Goal: Information Seeking & Learning: Check status

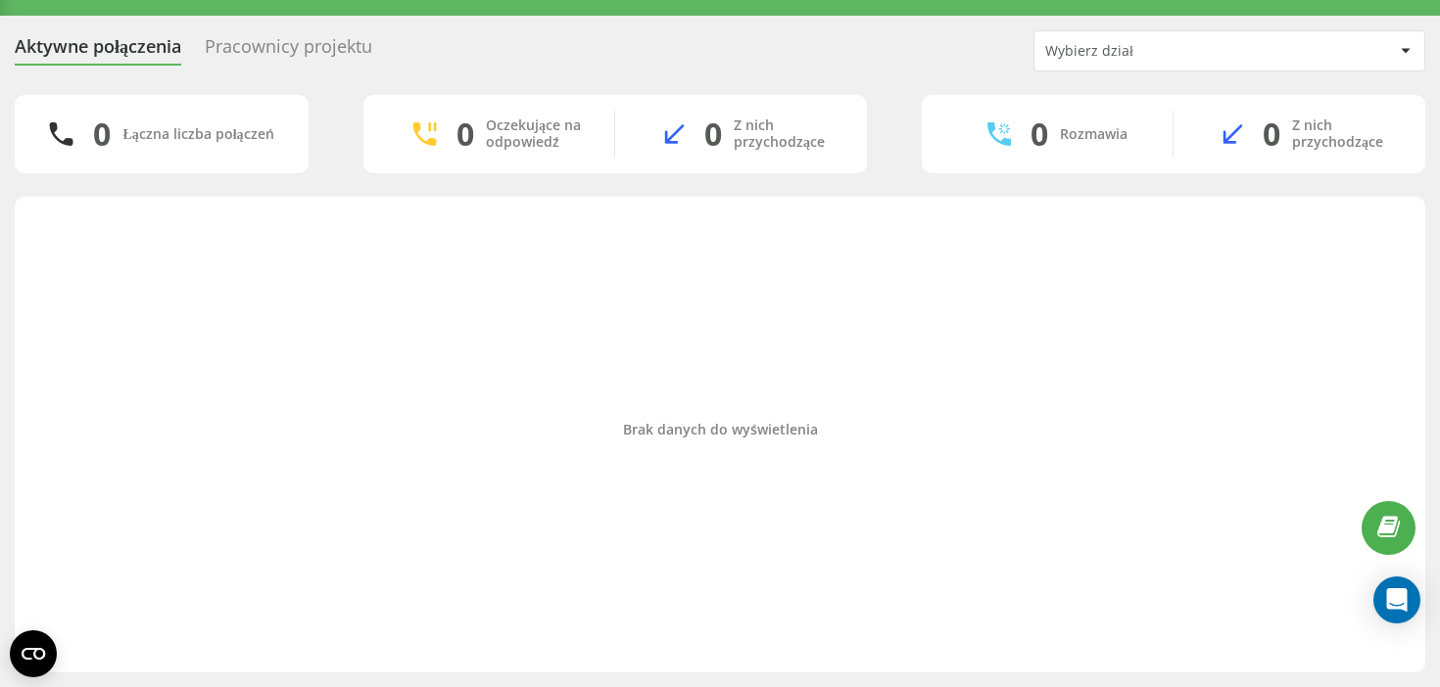
scroll to position [43, 0]
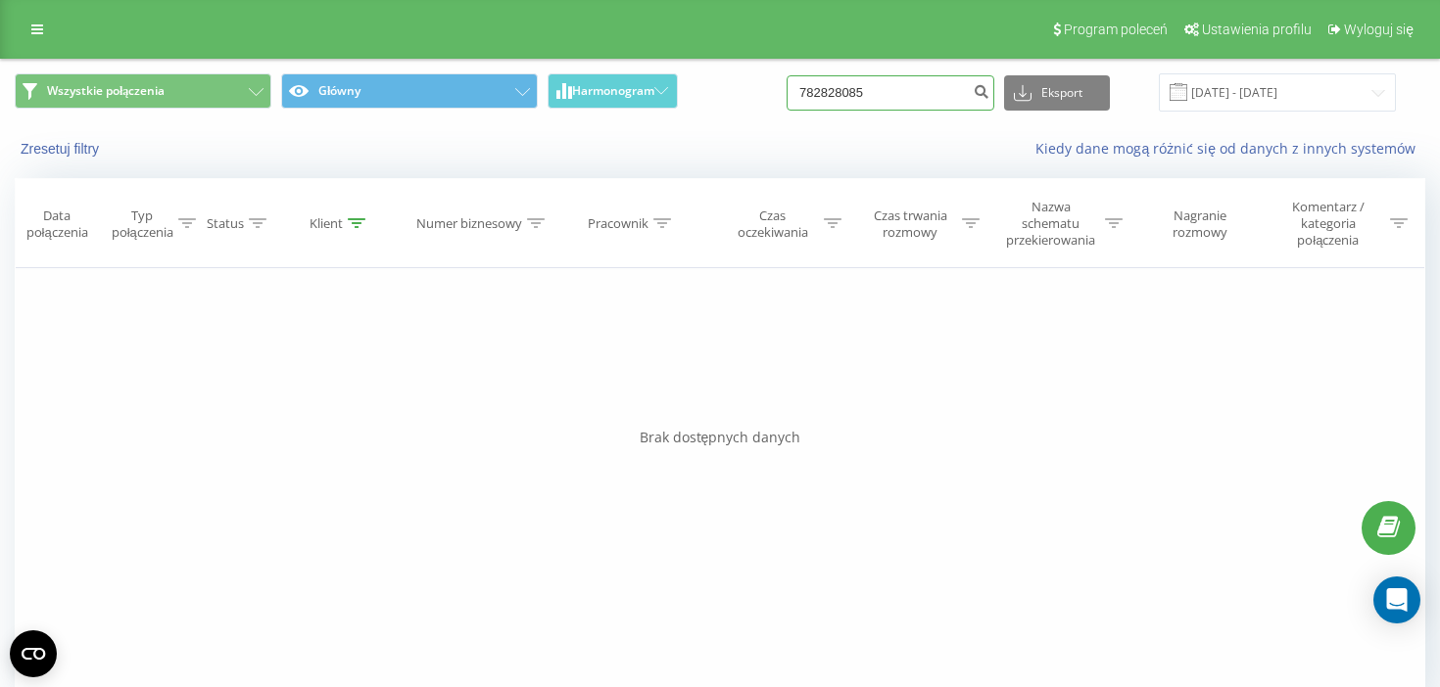
click at [867, 95] on input "782828085" at bounding box center [890, 92] width 208 height 35
paste input "48691506086"
type input "48691506086"
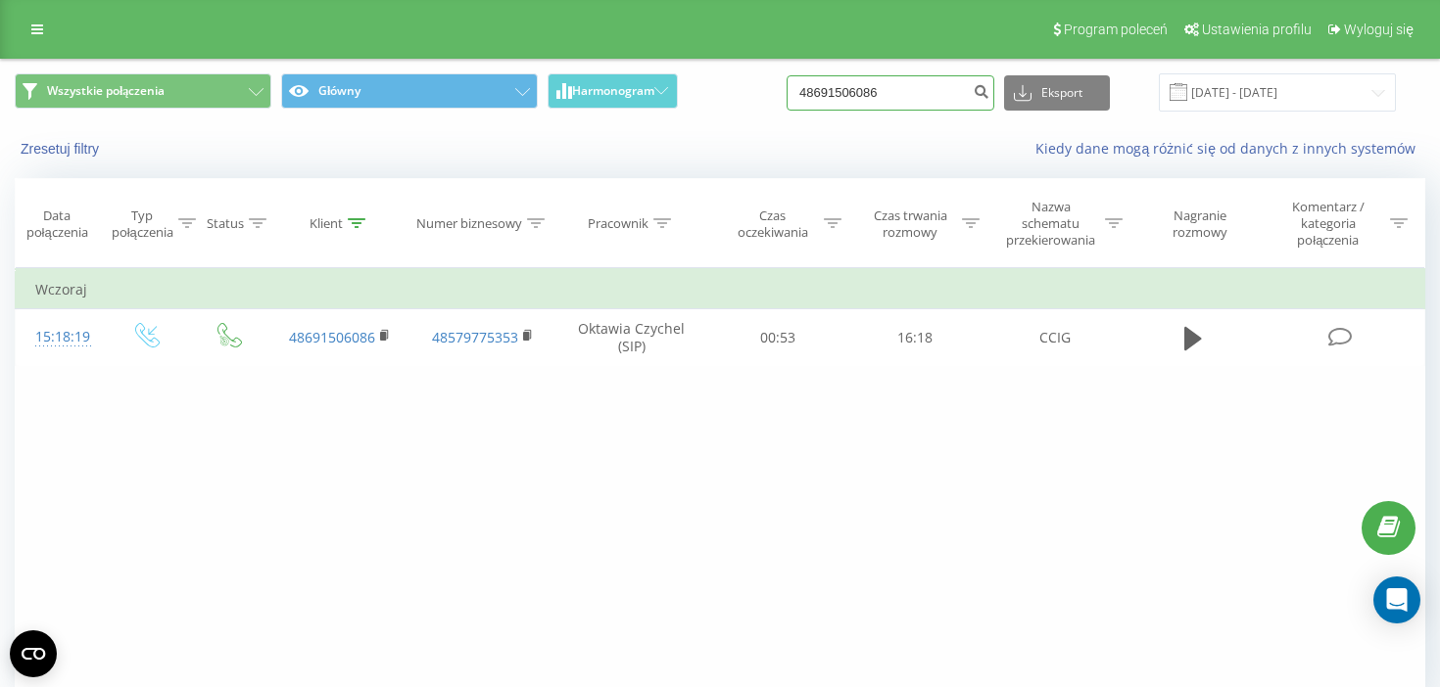
click at [898, 83] on input "48691506086" at bounding box center [890, 92] width 208 height 35
paste input "502 091 140"
type input "502 091 140"
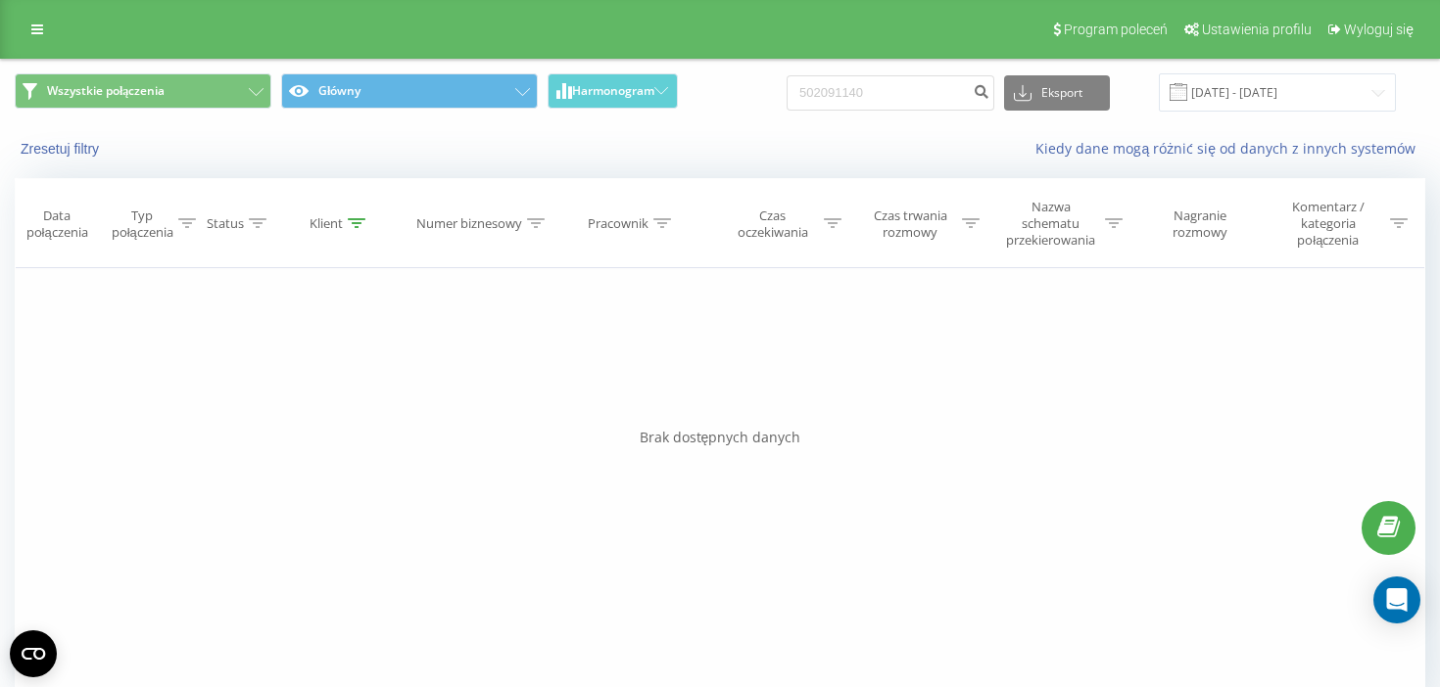
scroll to position [41, 0]
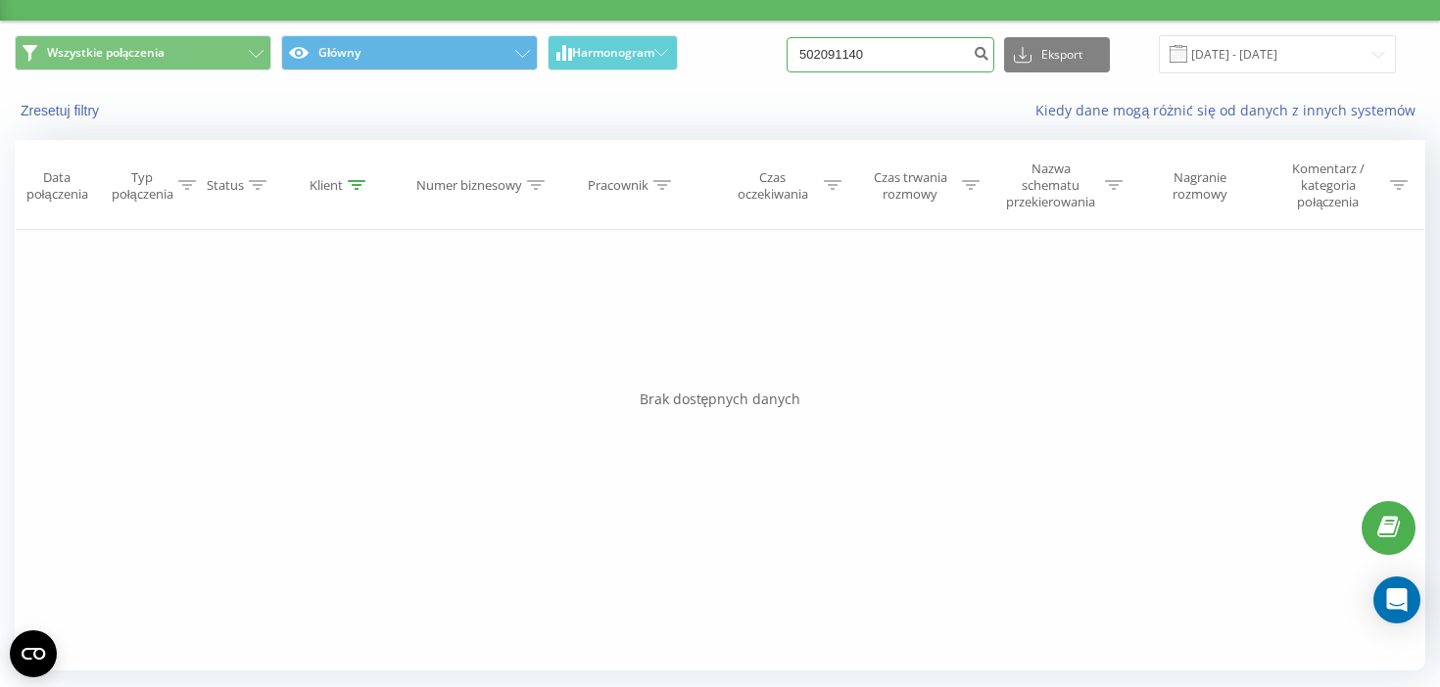
click at [884, 60] on input "502091140" at bounding box center [890, 54] width 208 height 35
click at [989, 49] on icon "submit" at bounding box center [980, 51] width 17 height 12
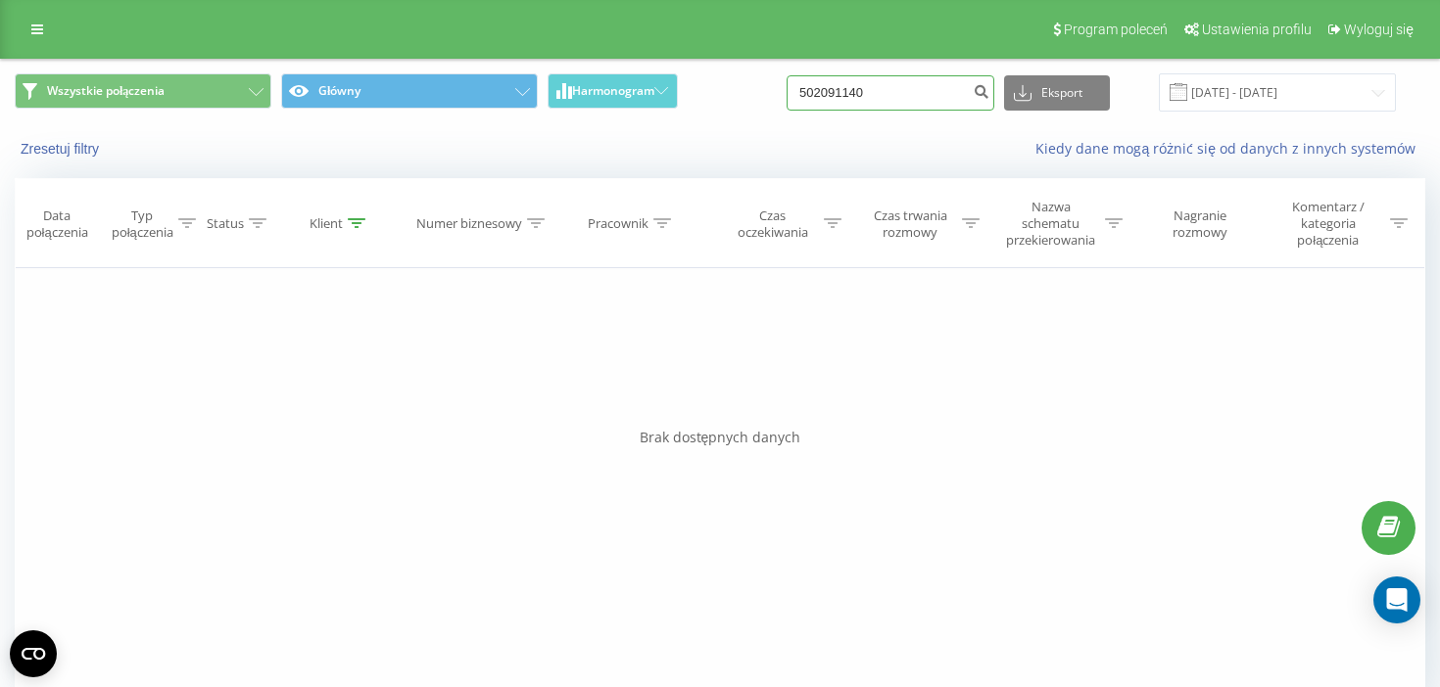
click at [933, 97] on input "502091140" at bounding box center [890, 92] width 208 height 35
paste input "31 691 811"
type input "531 691 811"
click at [868, 91] on input "531691811" at bounding box center [890, 92] width 208 height 35
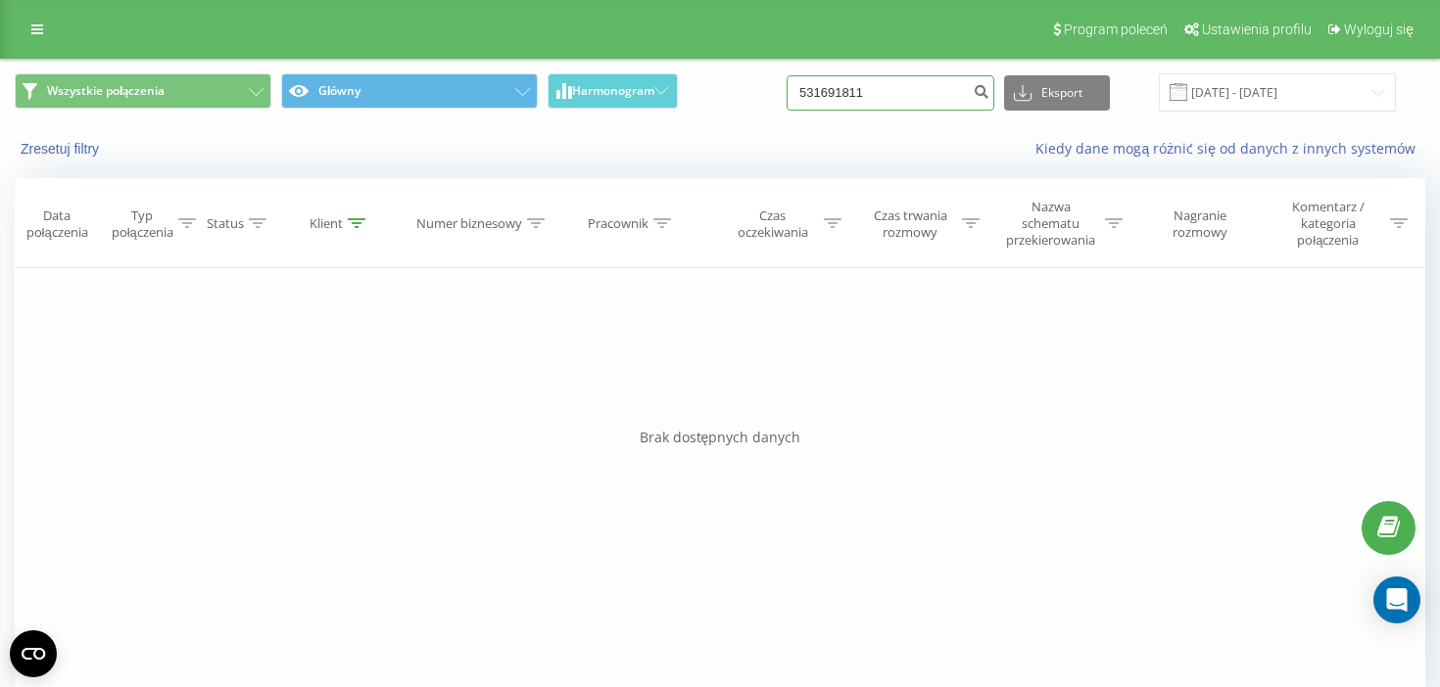
click at [868, 91] on input "531691811" at bounding box center [890, 92] width 208 height 35
paste input "48661856349"
type input "48661856349"
click at [870, 94] on input "48661856349" at bounding box center [890, 92] width 208 height 35
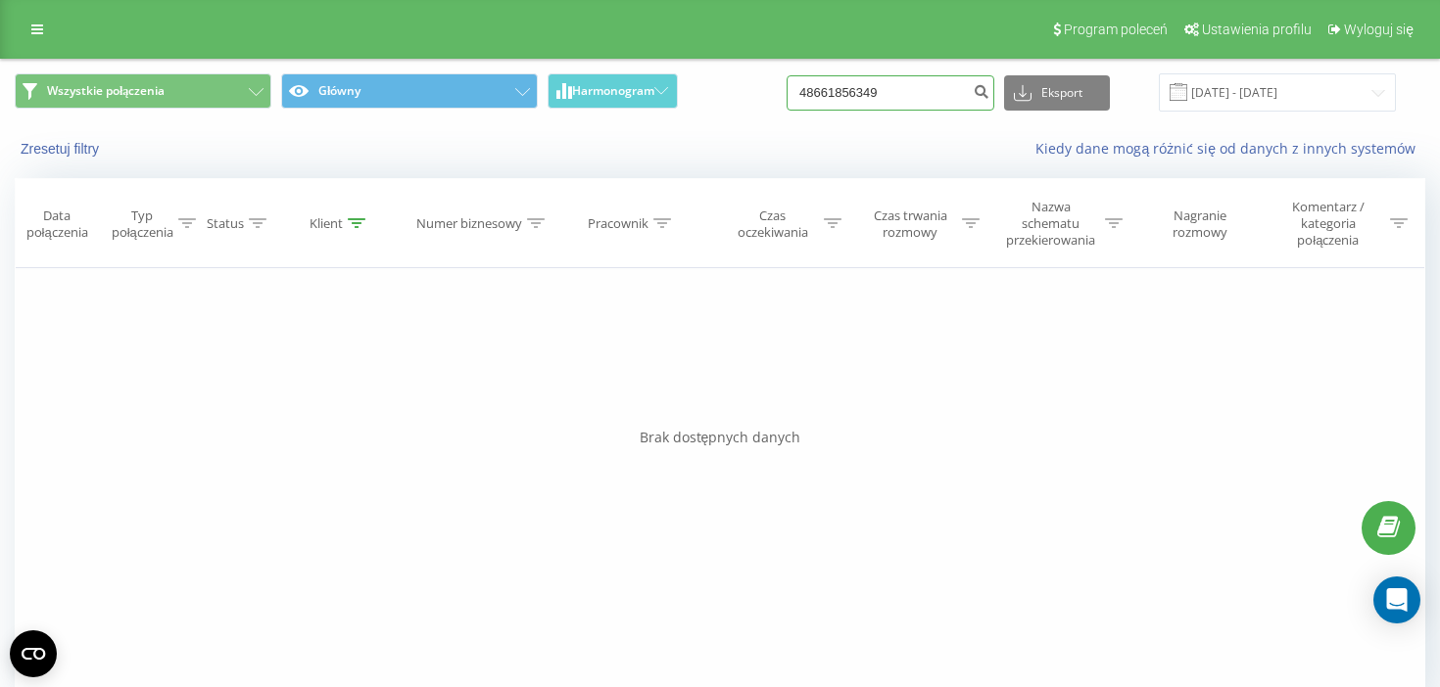
paste input "511693543"
type input "511693543"
click at [876, 98] on input "511693543" at bounding box center [890, 92] width 208 height 35
paste input "669449444"
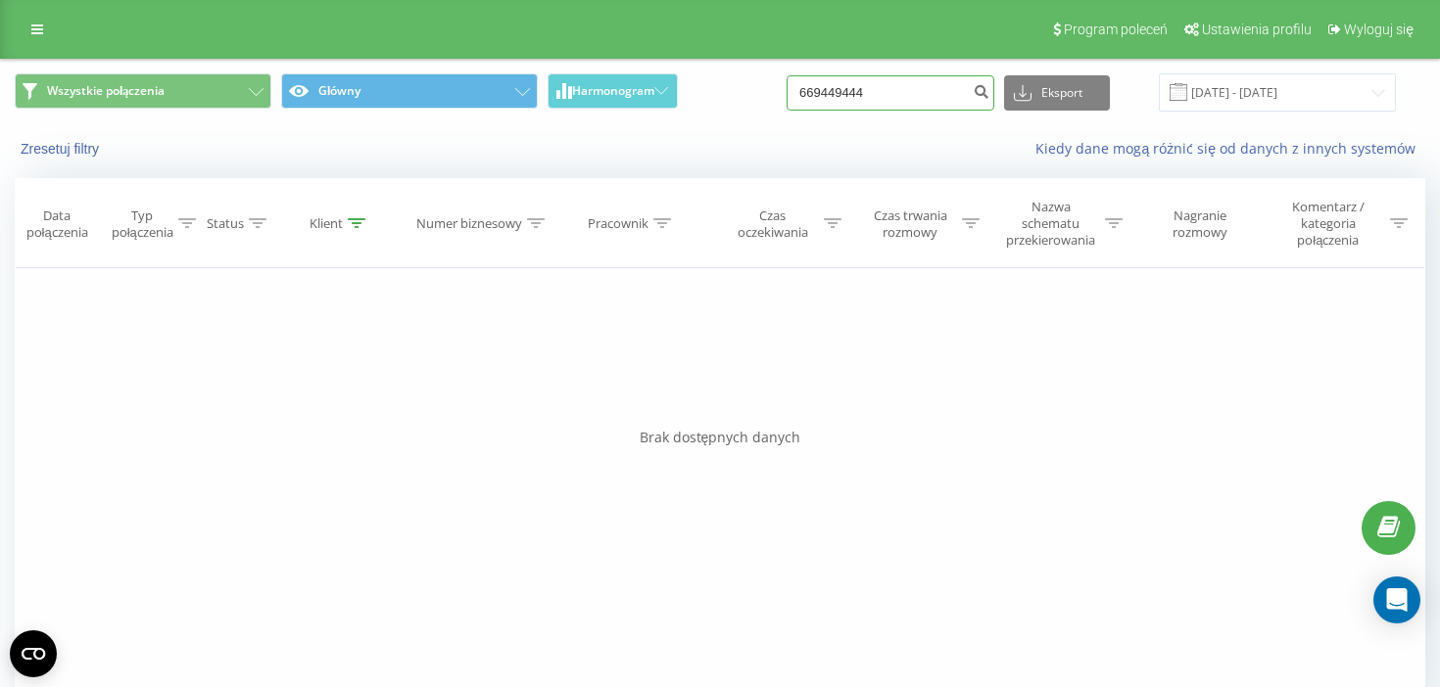
type input "669449444"
click at [933, 94] on input "669449444" at bounding box center [890, 92] width 208 height 35
paste input "536 327 958"
type input "536 327 958"
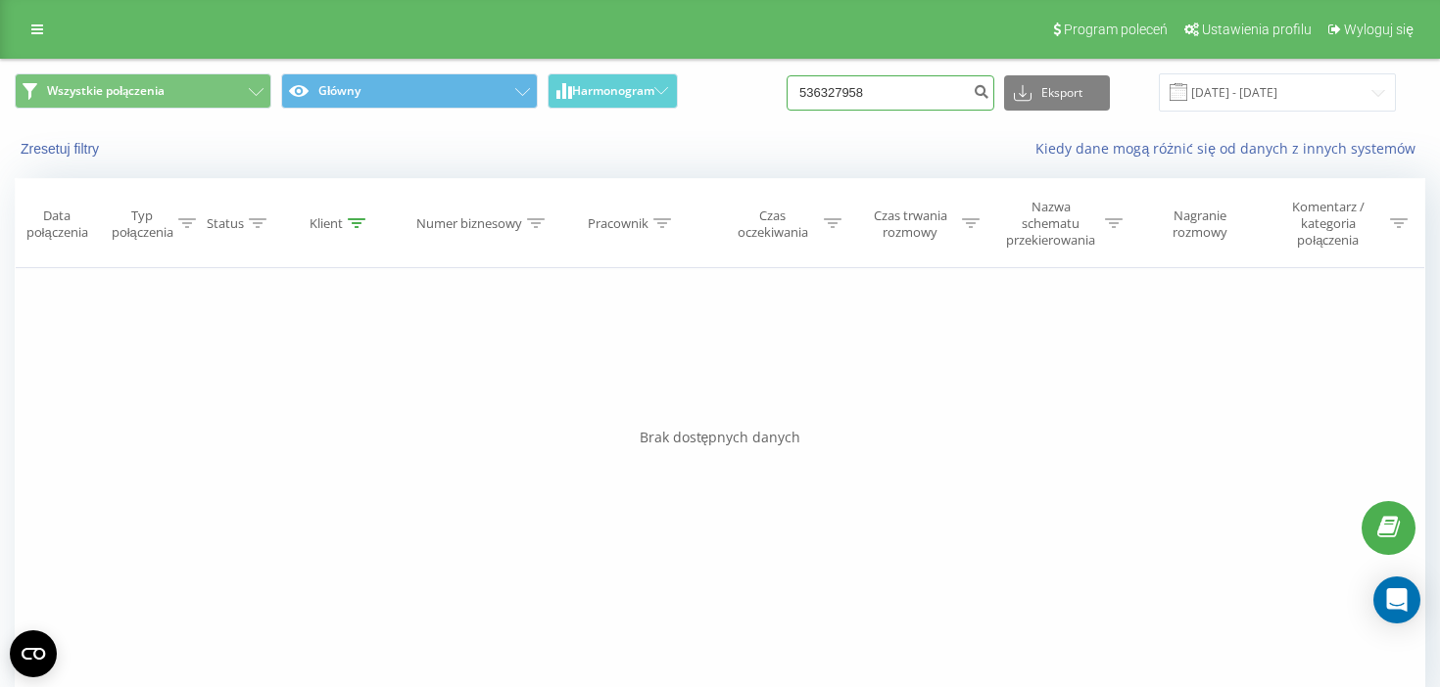
click at [851, 94] on input "536327958" at bounding box center [890, 92] width 208 height 35
click at [851, 93] on input "536327958" at bounding box center [890, 92] width 208 height 35
paste input "48531691811"
type input "48531691811"
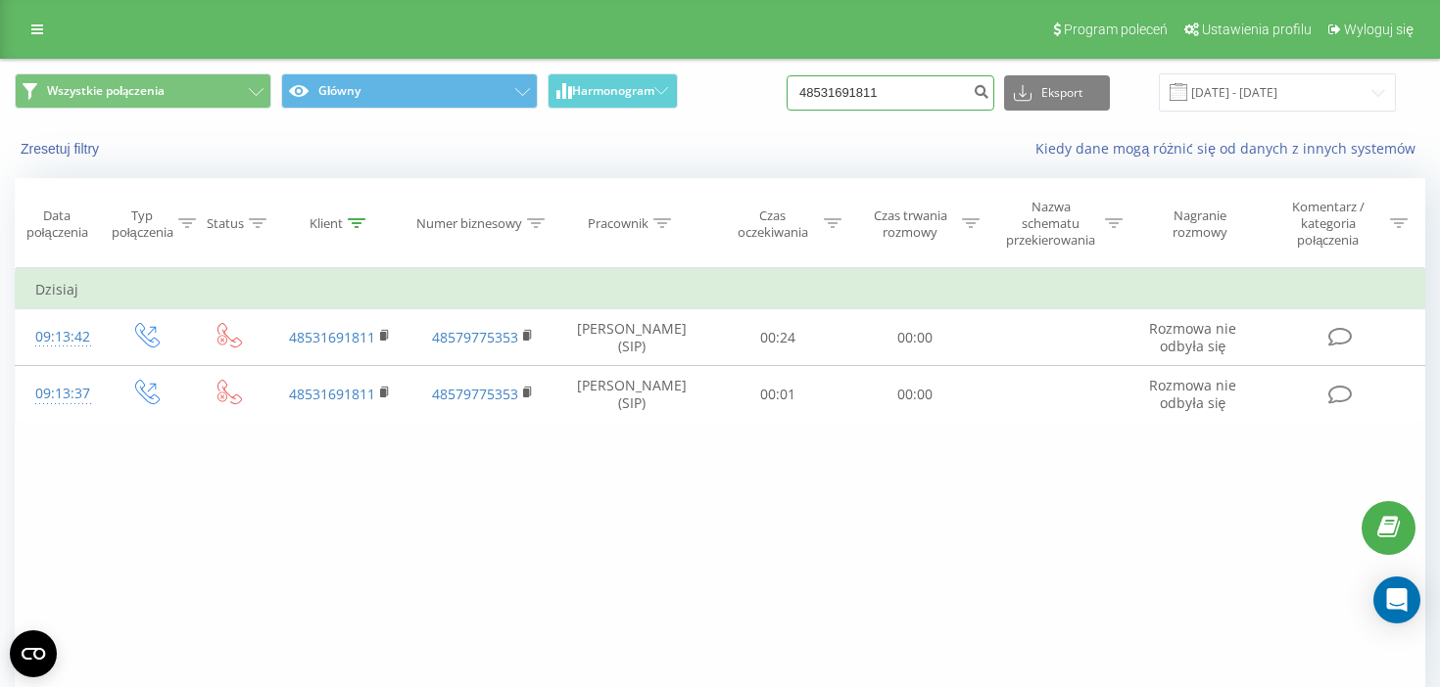
click at [890, 102] on input "48531691811" at bounding box center [890, 92] width 208 height 35
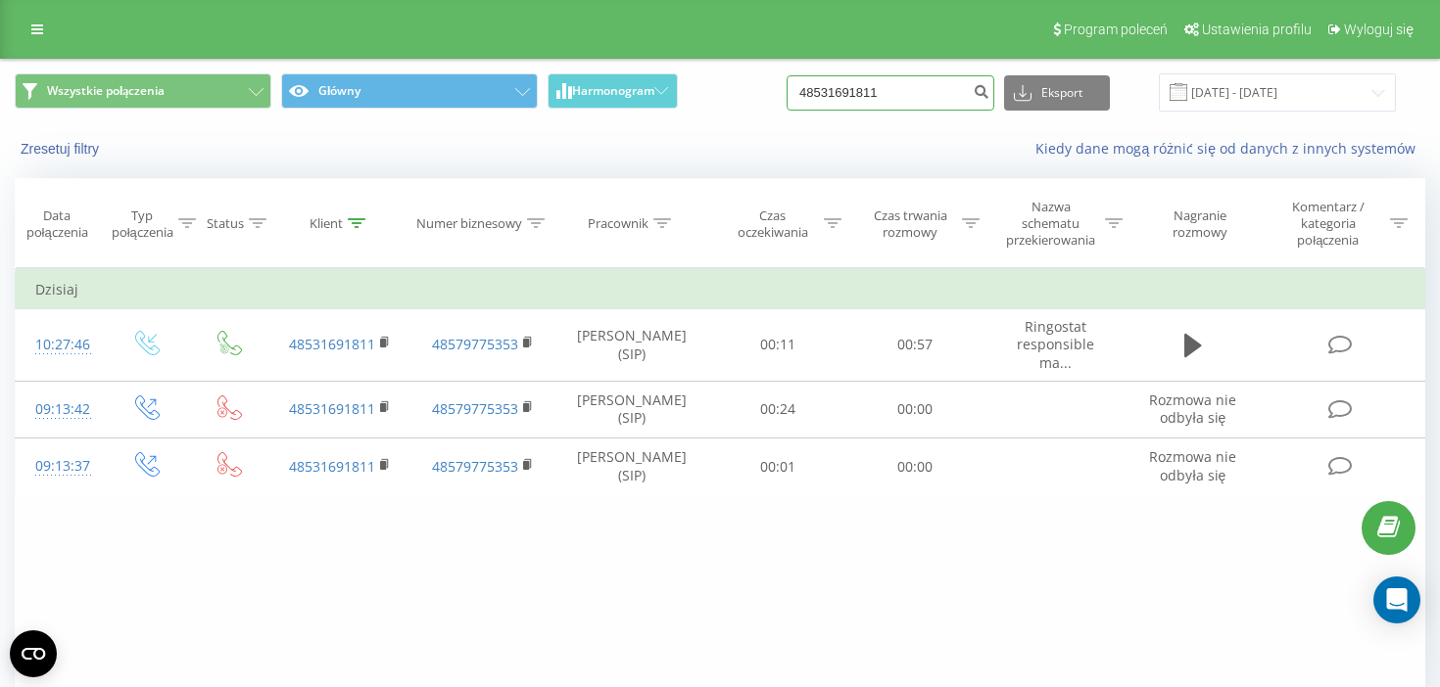
click at [906, 102] on input "48531691811" at bounding box center [890, 92] width 208 height 35
paste input "0176197"
type input "48501761971"
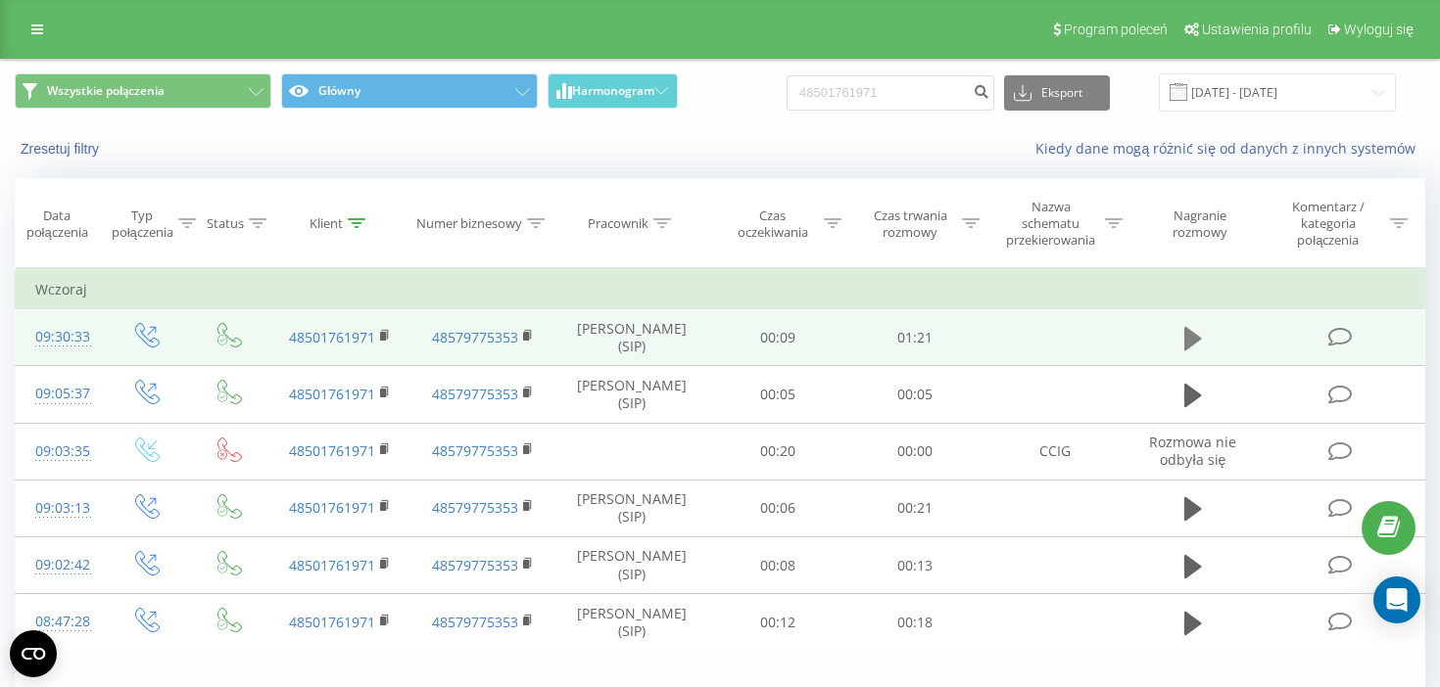
click at [1202, 347] on icon at bounding box center [1193, 338] width 18 height 27
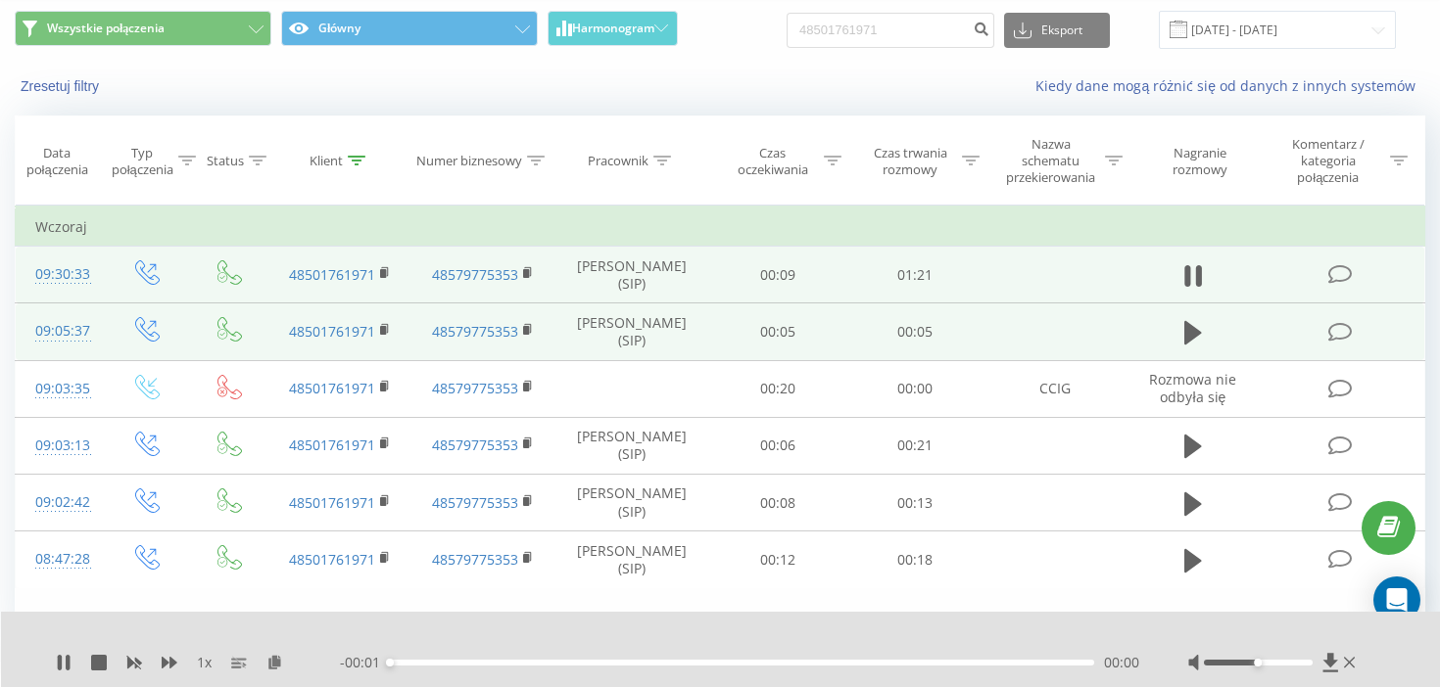
scroll to position [173, 0]
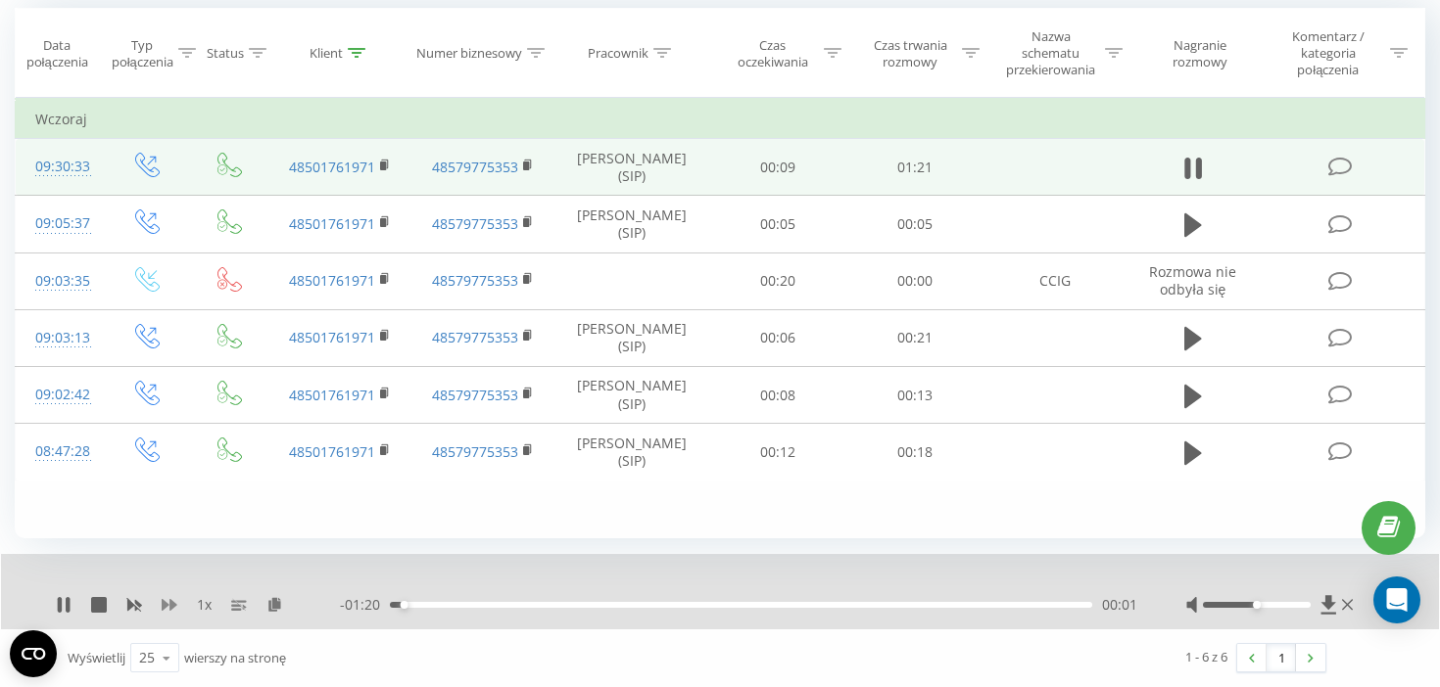
click at [167, 607] on icon at bounding box center [170, 605] width 16 height 16
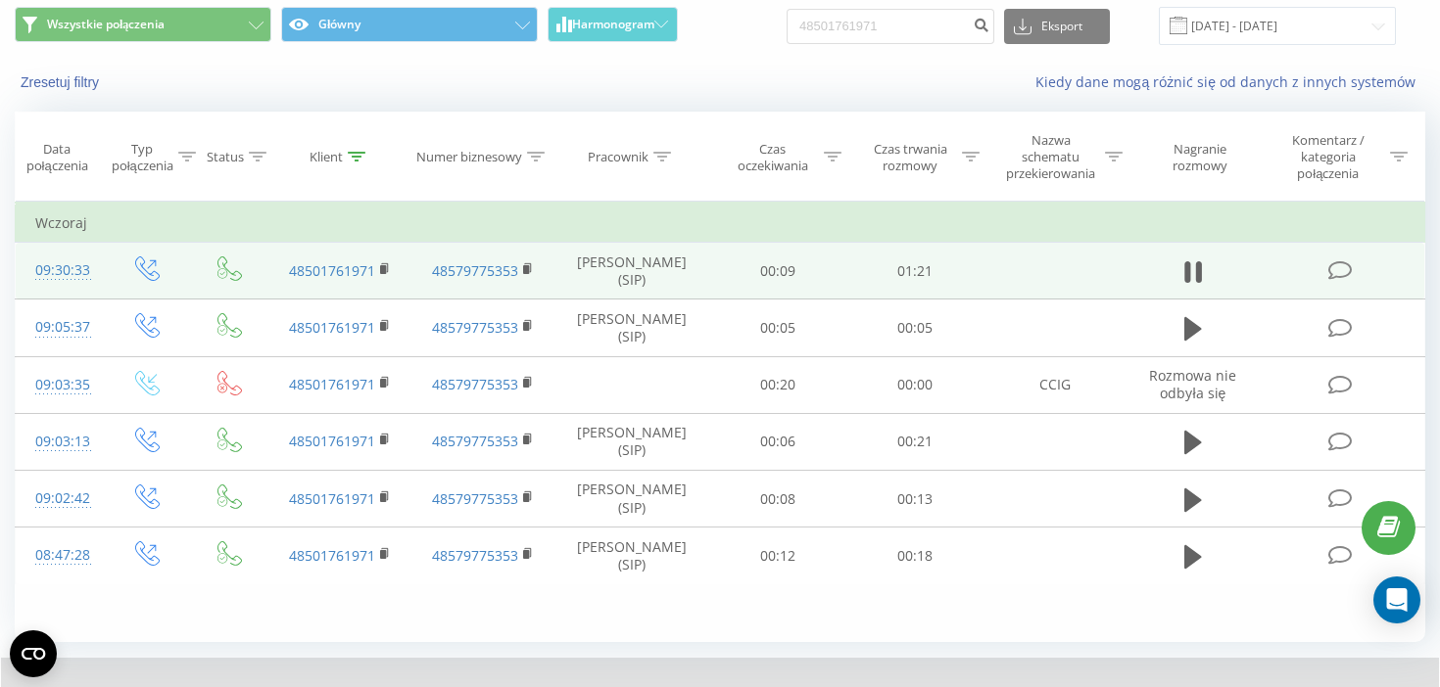
scroll to position [65, 0]
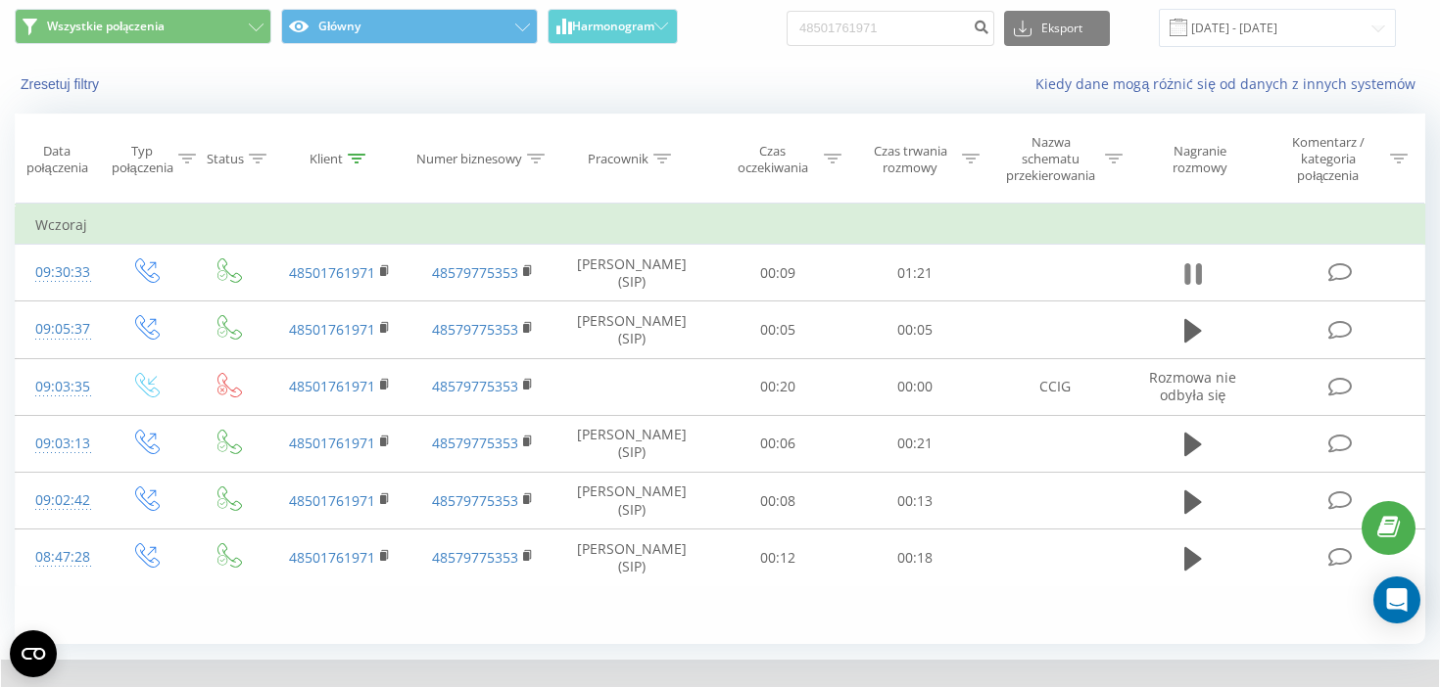
click at [1190, 277] on icon at bounding box center [1187, 274] width 6 height 22
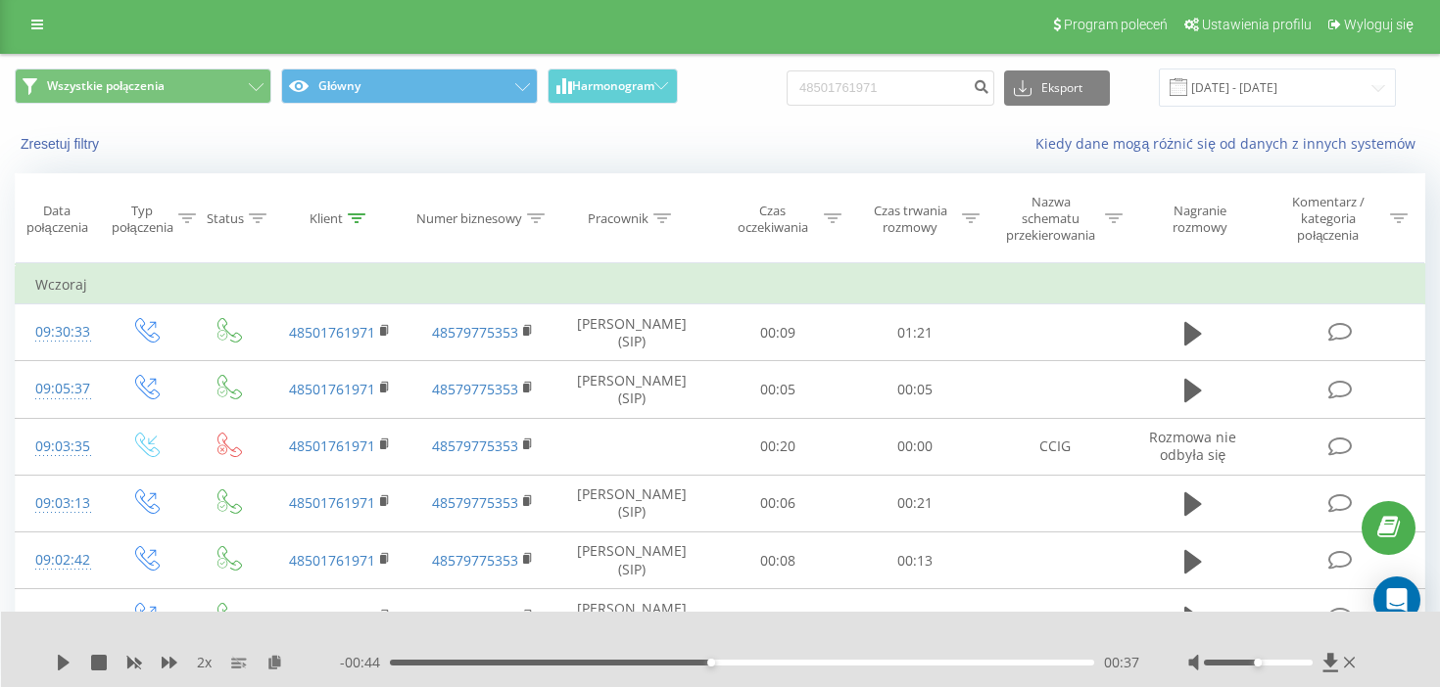
scroll to position [0, 0]
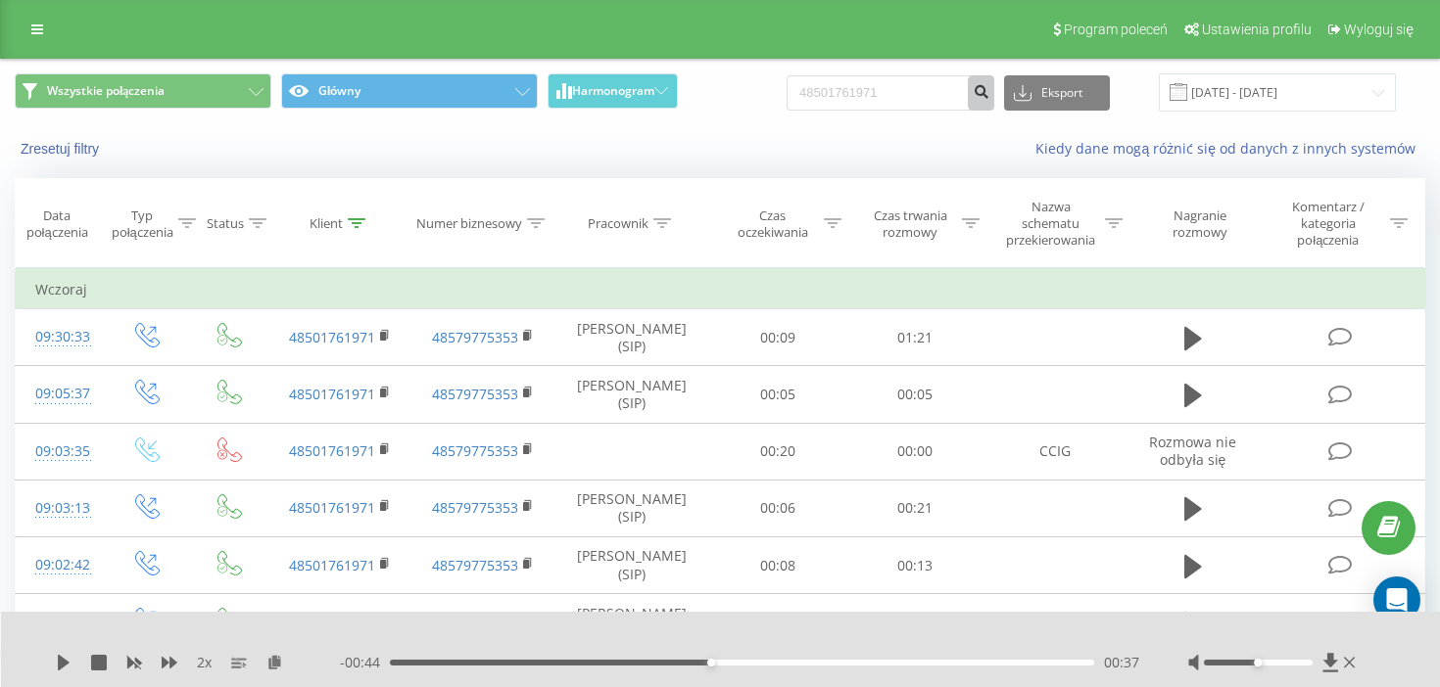
click at [989, 94] on icon "submit" at bounding box center [980, 89] width 17 height 12
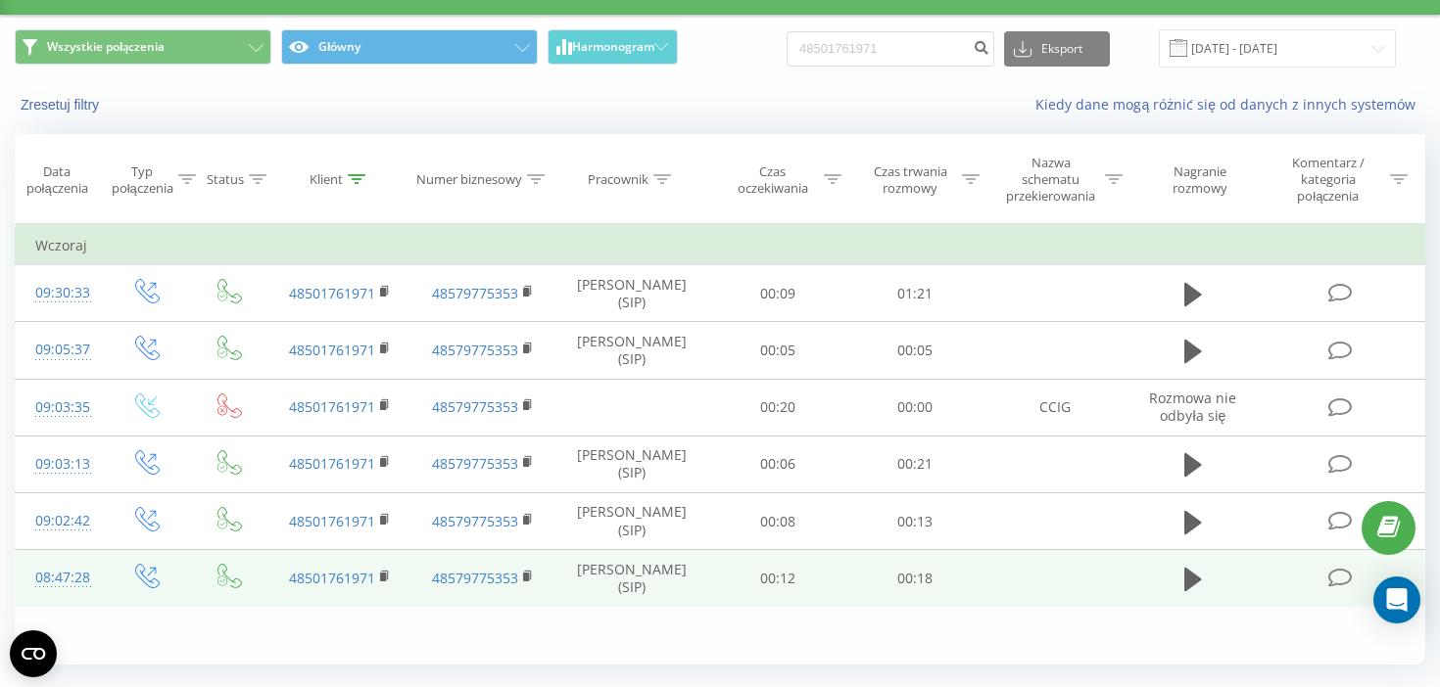
scroll to position [98, 0]
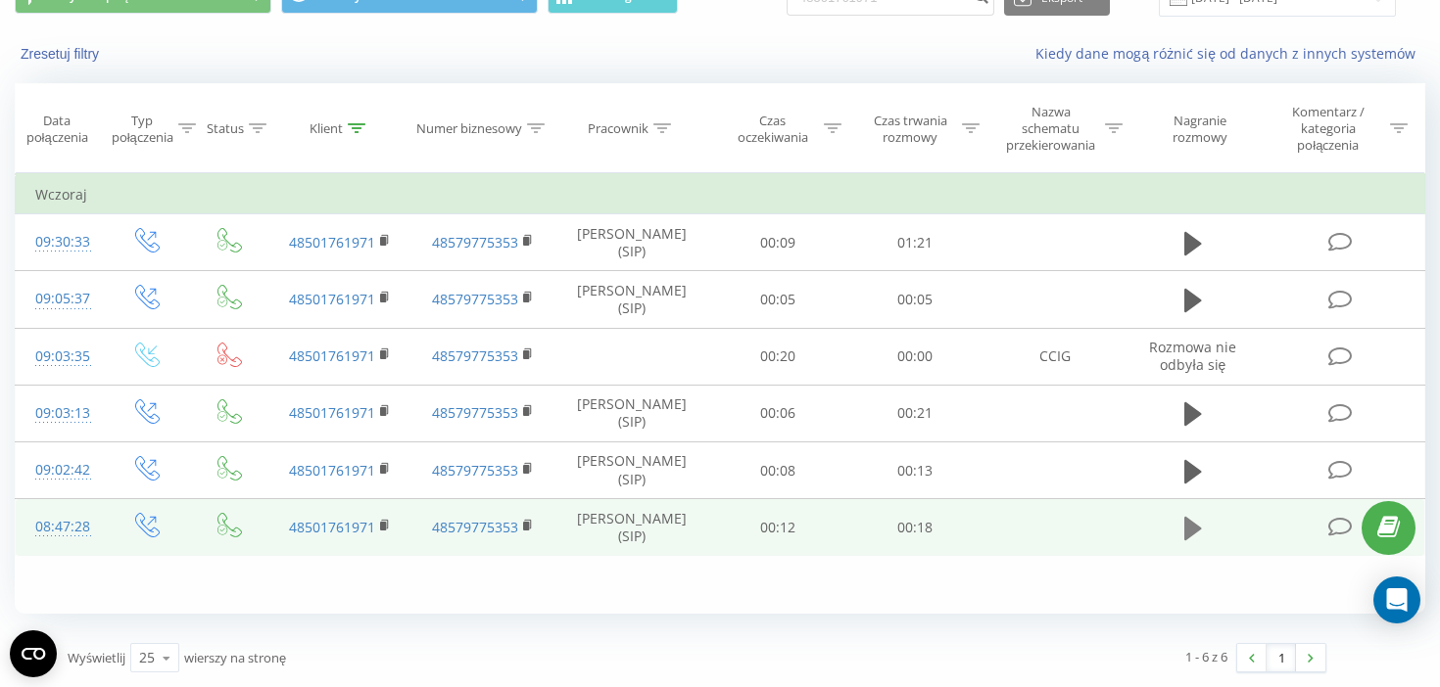
click at [1199, 528] on icon at bounding box center [1193, 529] width 18 height 24
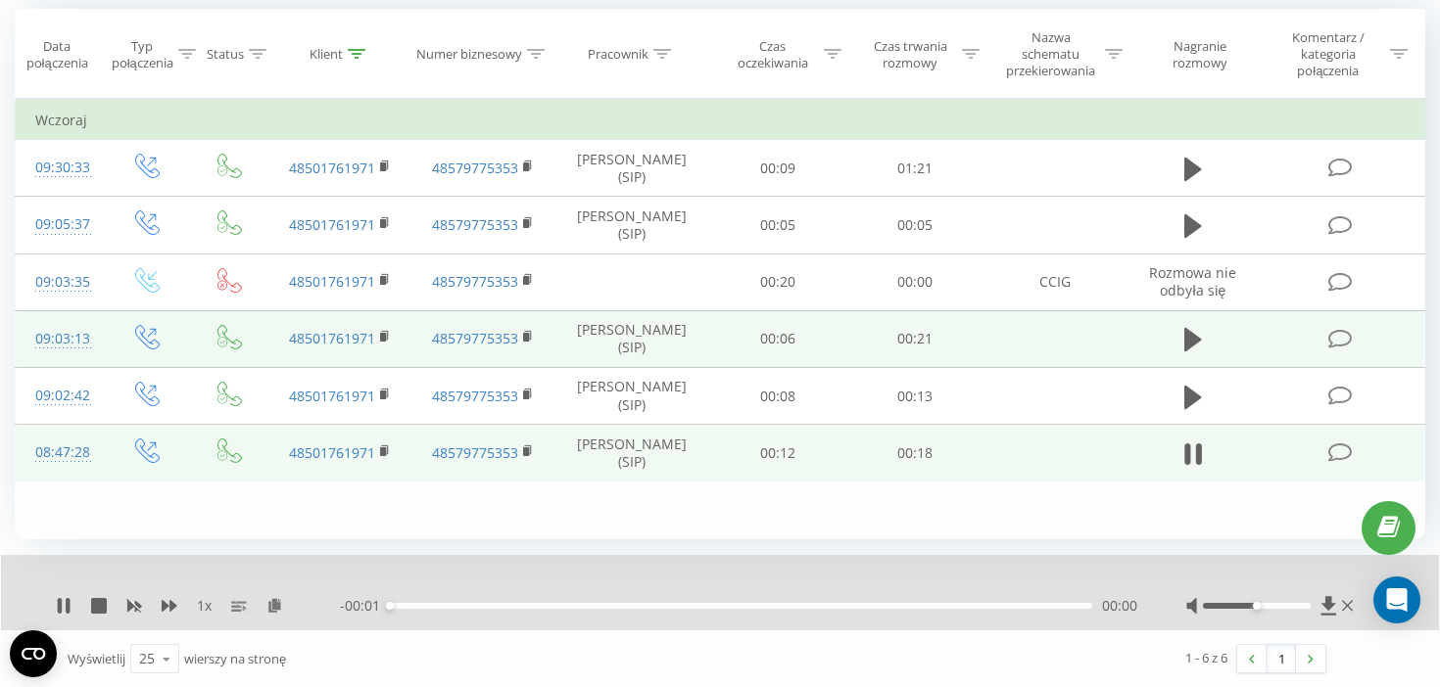
scroll to position [173, 0]
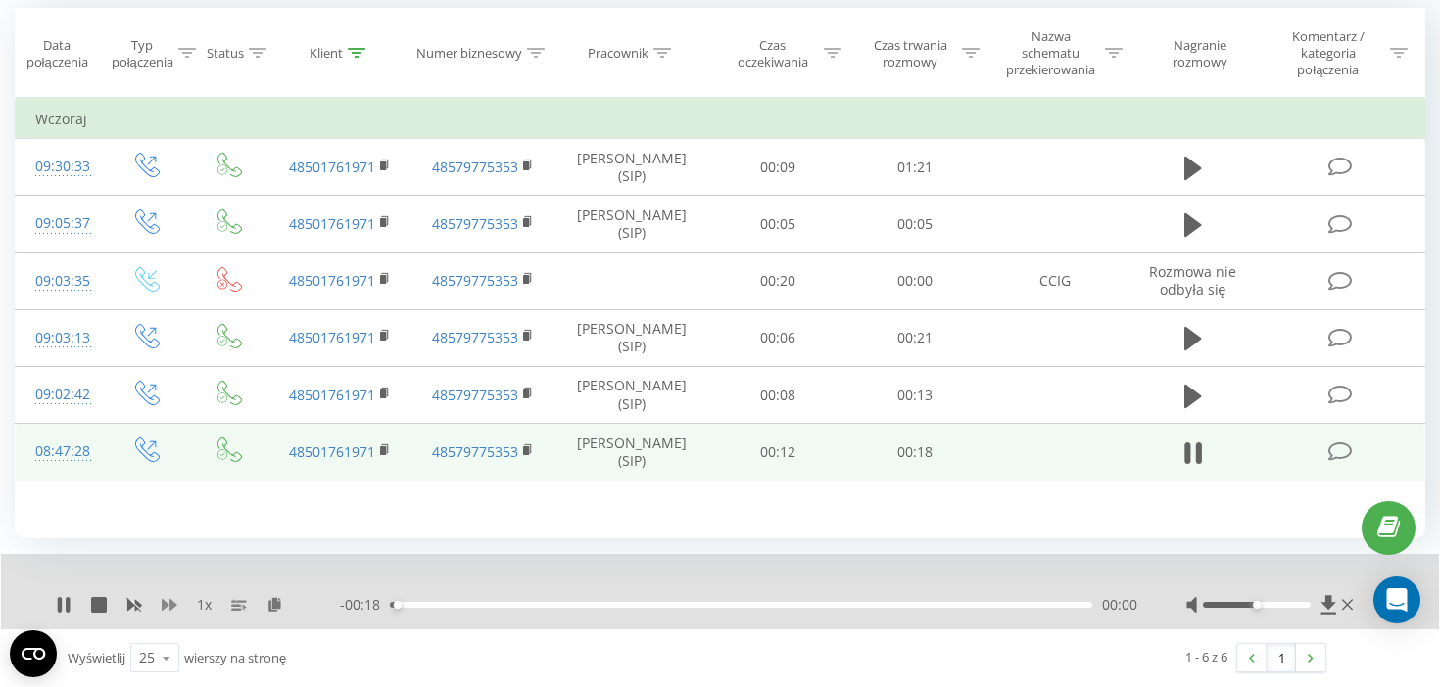
click at [170, 604] on icon at bounding box center [170, 605] width 16 height 12
click at [385, 451] on rect at bounding box center [383, 451] width 6 height 9
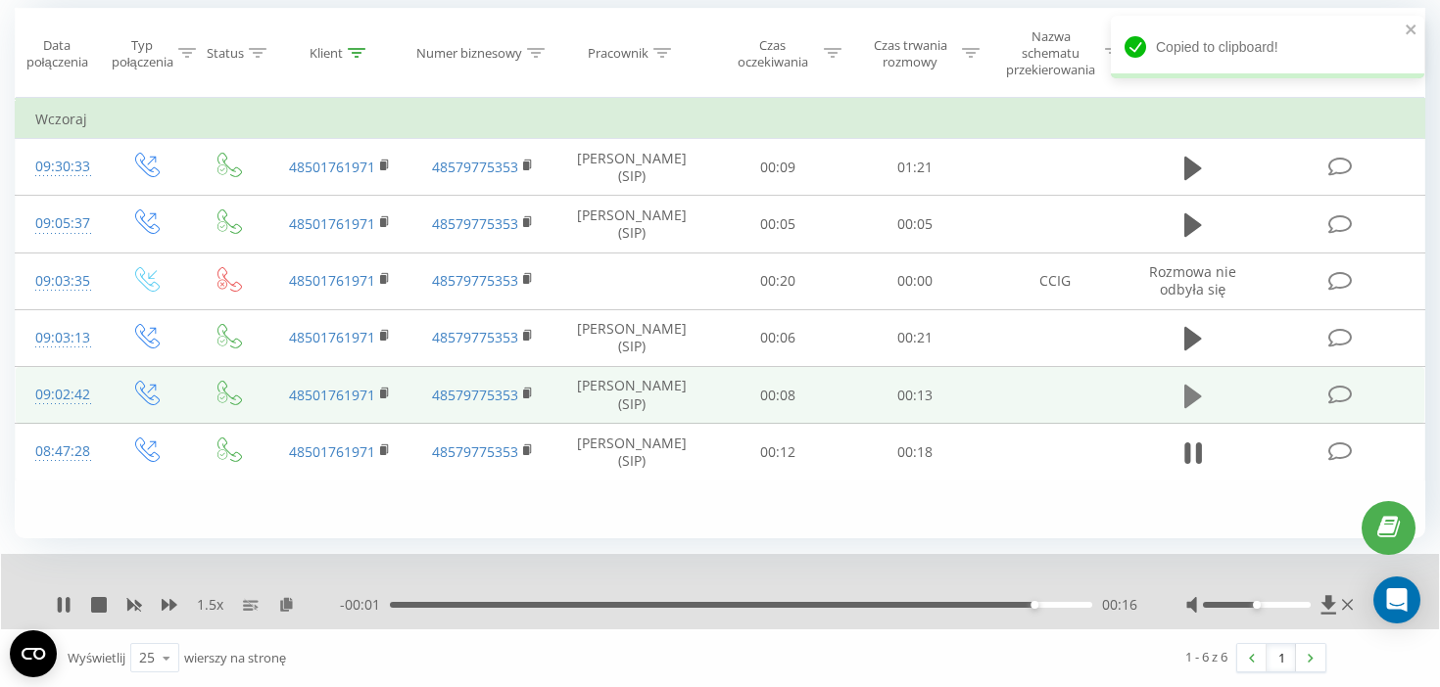
click at [1186, 399] on icon at bounding box center [1193, 396] width 18 height 24
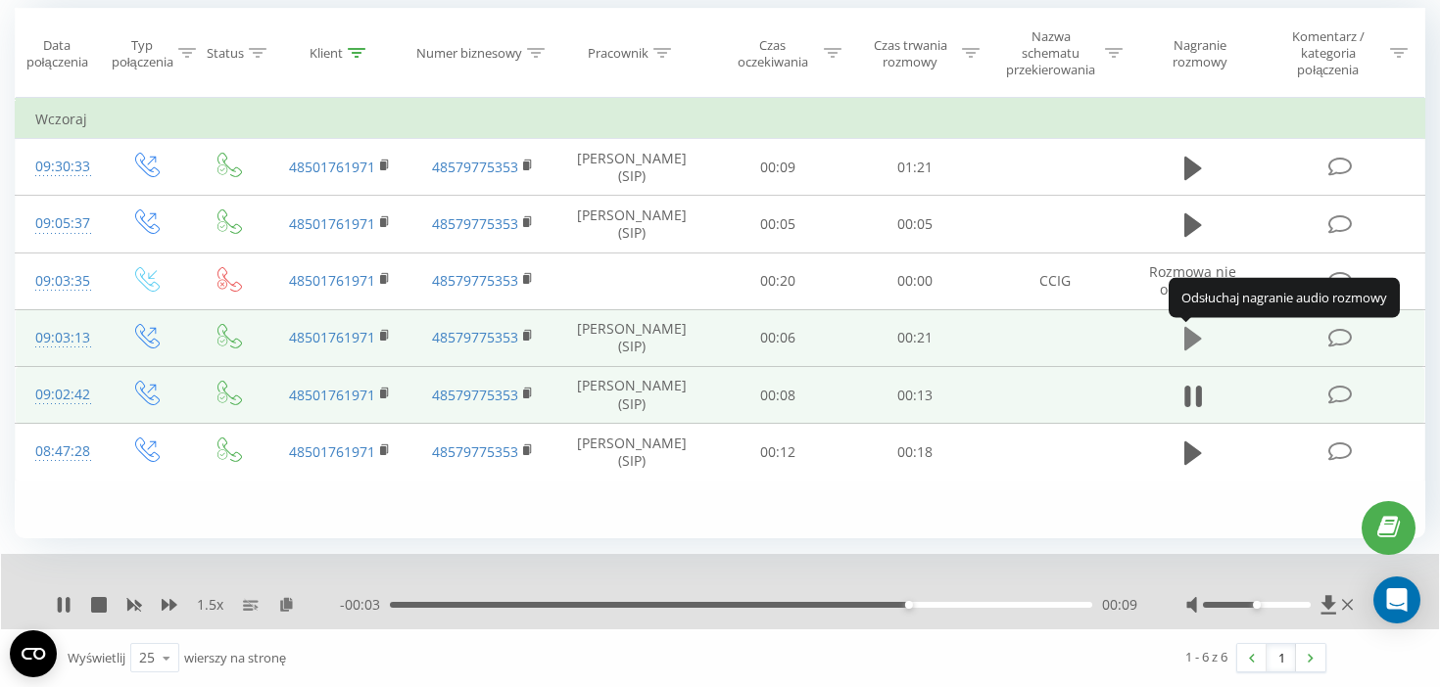
click at [1197, 332] on icon at bounding box center [1193, 338] width 18 height 27
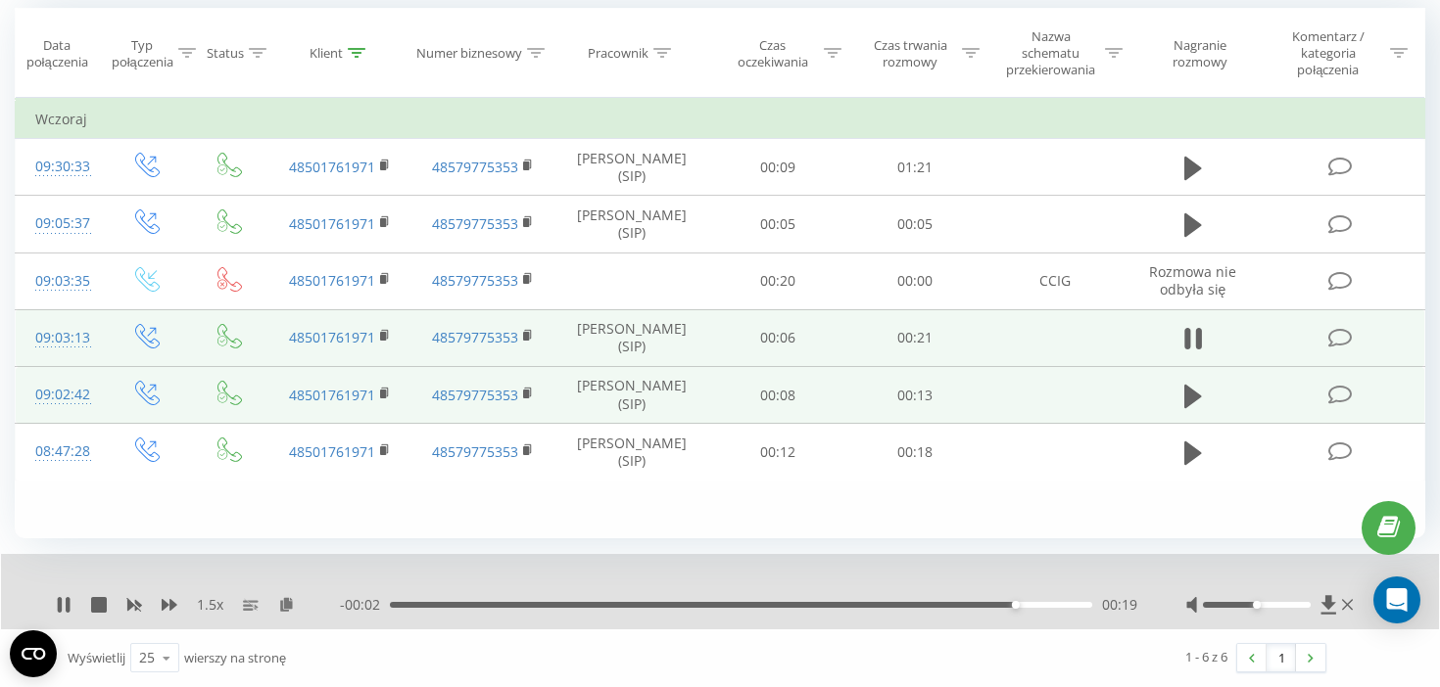
click at [100, 617] on div "1.5 x - 00:02 00:19 00:19" at bounding box center [720, 591] width 1438 height 75
click at [99, 611] on icon at bounding box center [99, 605] width 16 height 16
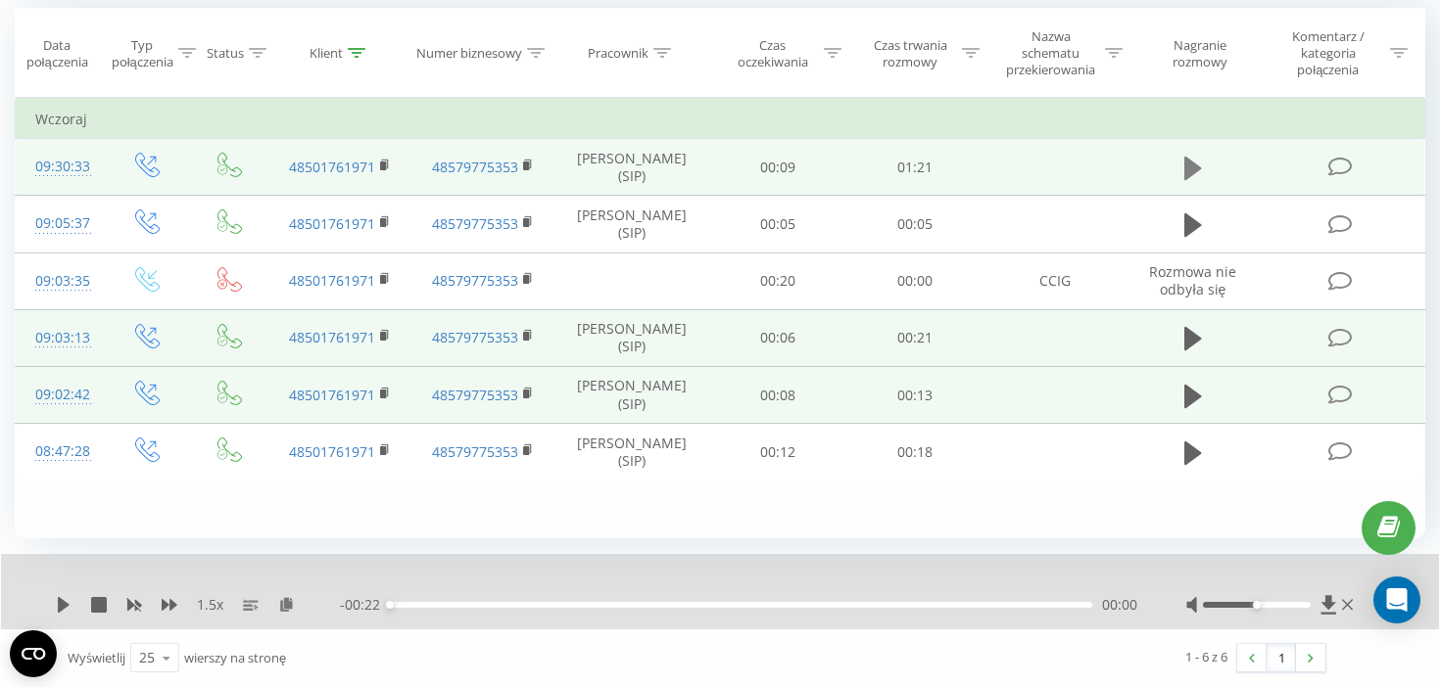
click at [1193, 165] on icon at bounding box center [1193, 169] width 18 height 24
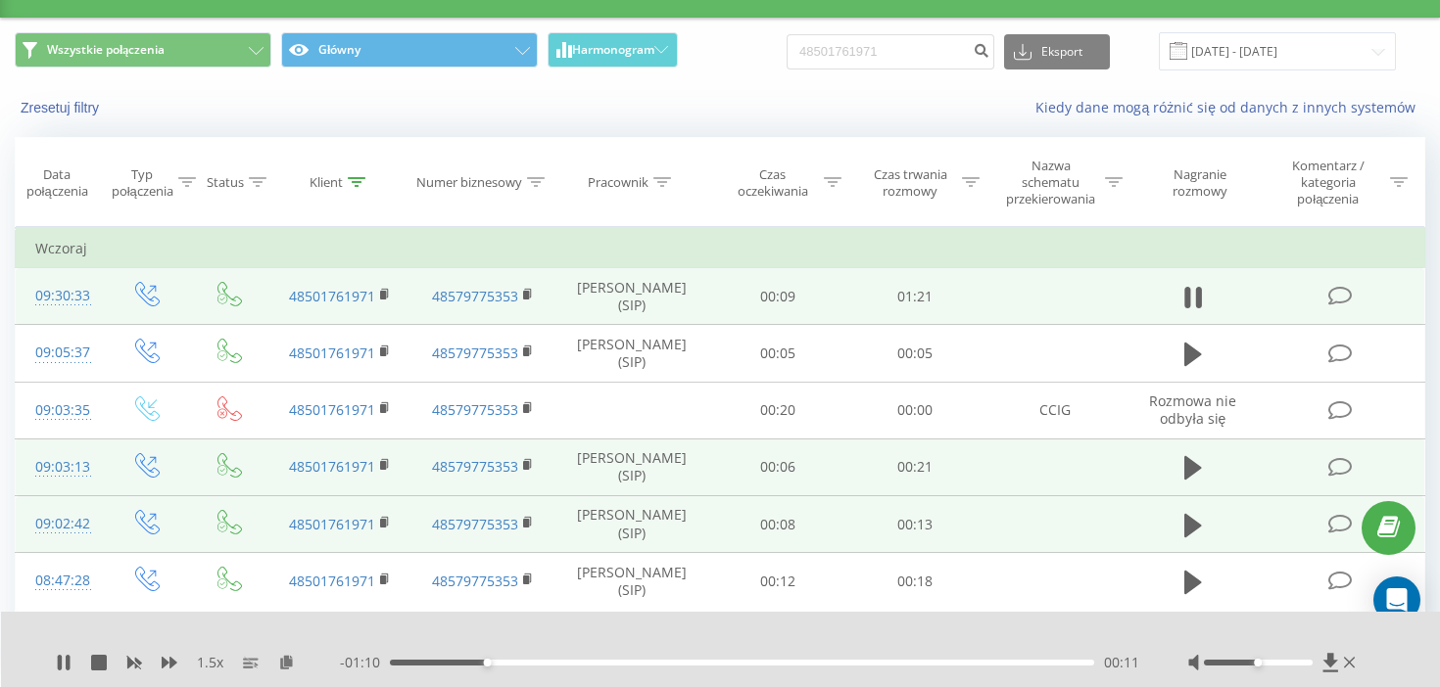
scroll to position [0, 0]
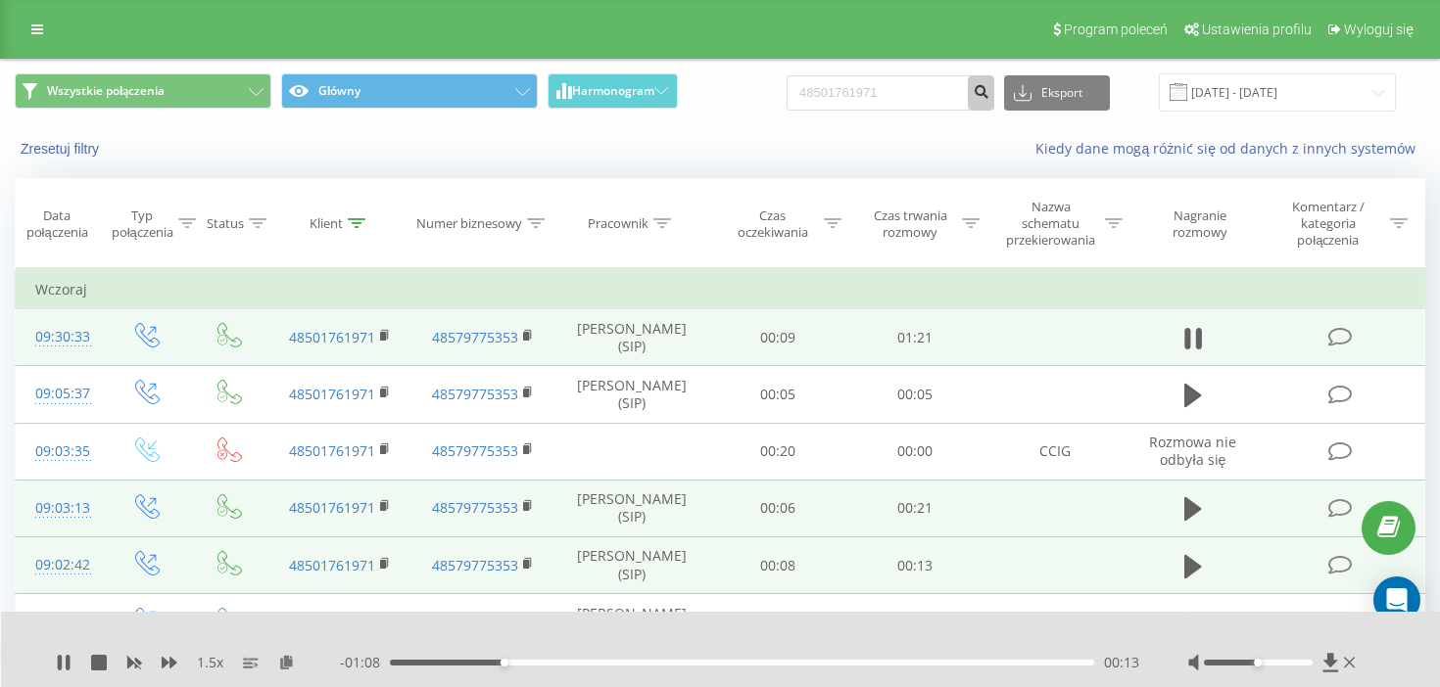
click at [989, 95] on icon "submit" at bounding box center [980, 89] width 17 height 12
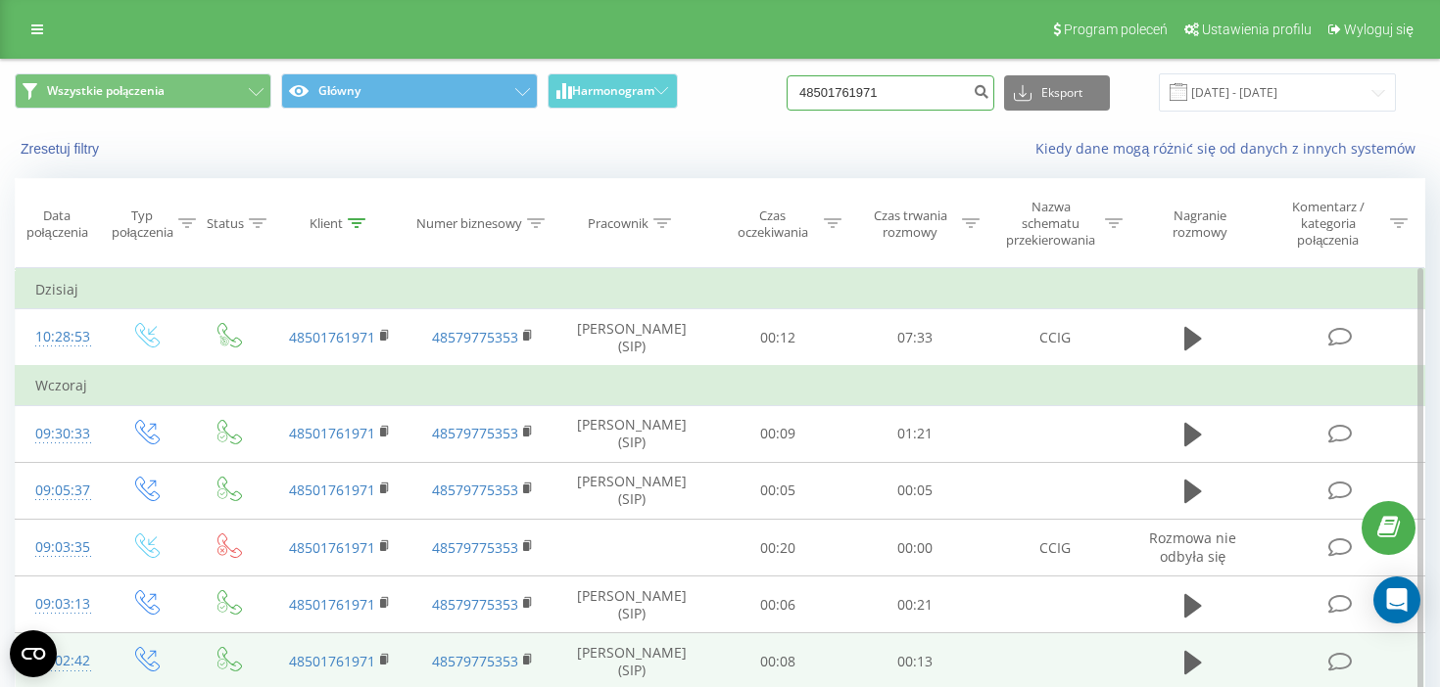
click at [905, 104] on input "48501761971" at bounding box center [890, 92] width 208 height 35
paste input "78798521"
type input "48787985211"
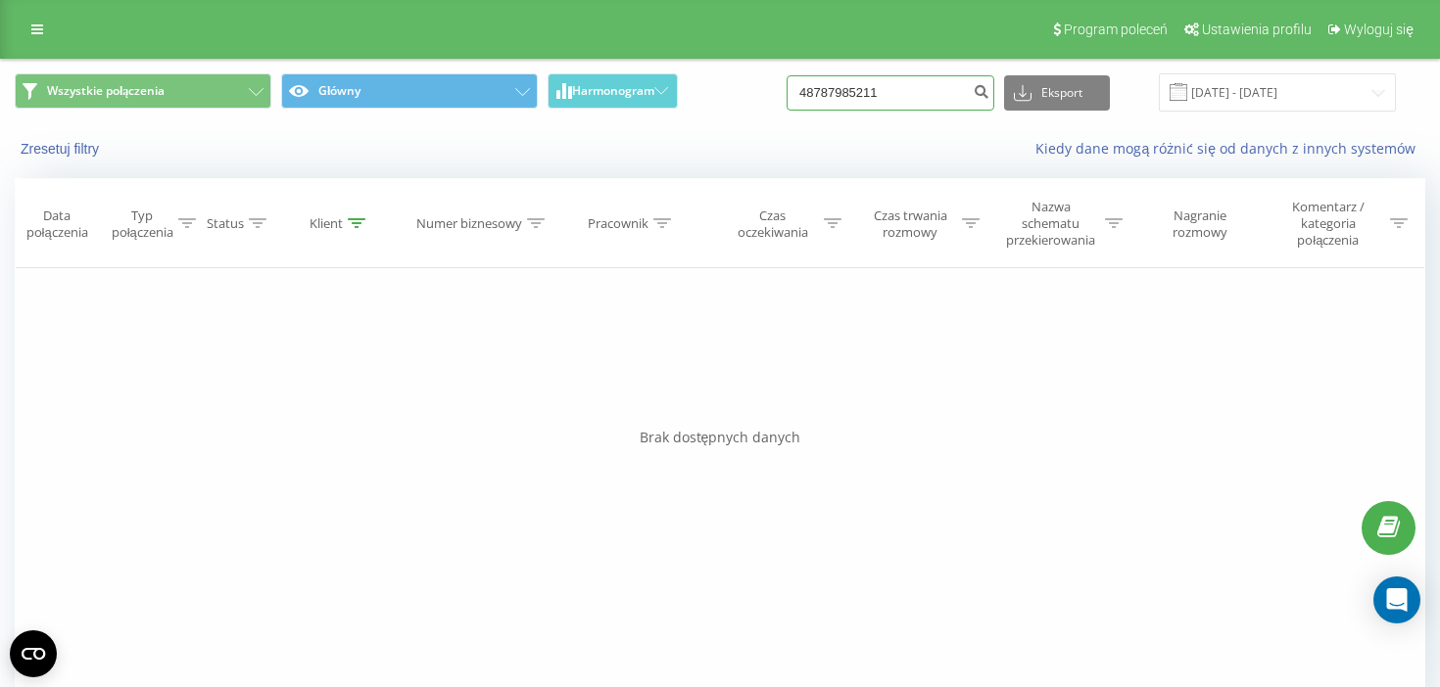
click at [915, 105] on input "48787985211" at bounding box center [890, 92] width 208 height 35
paste input "533 444 303"
type input "533 444 303"
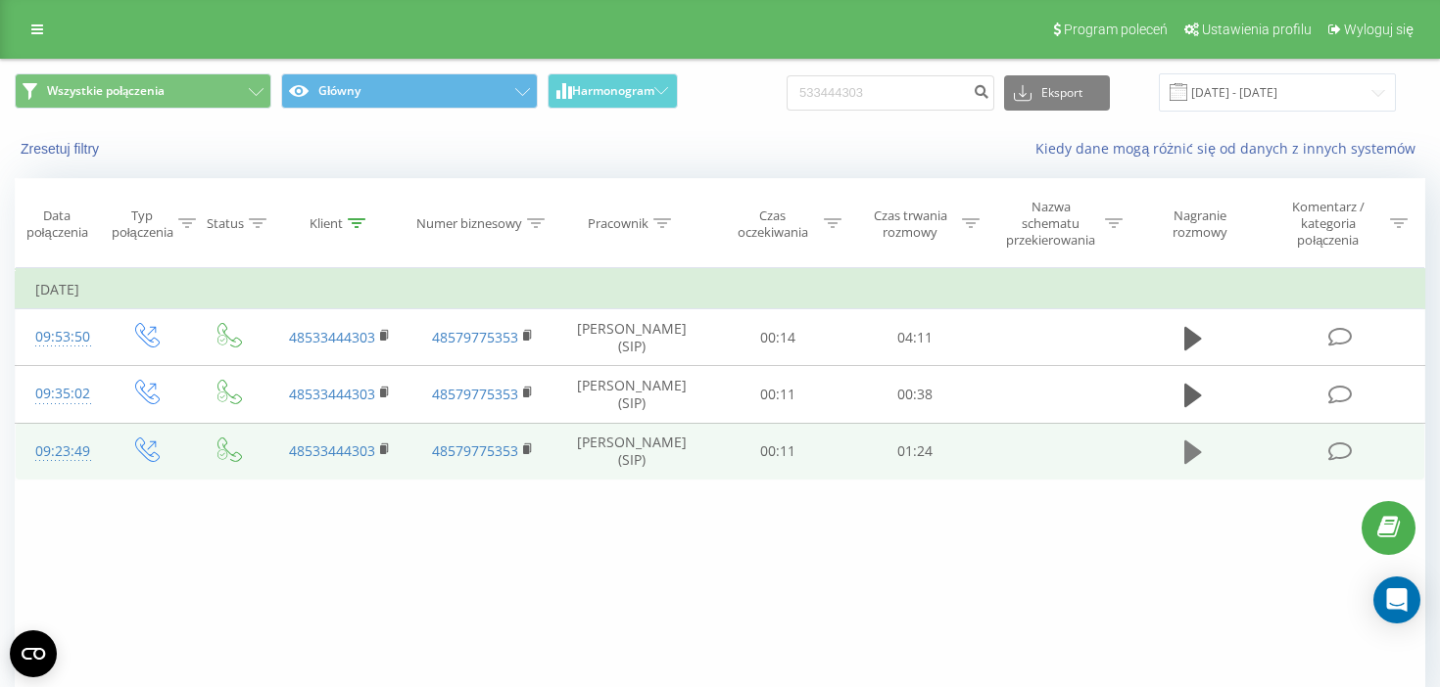
click at [1194, 464] on icon at bounding box center [1193, 453] width 18 height 24
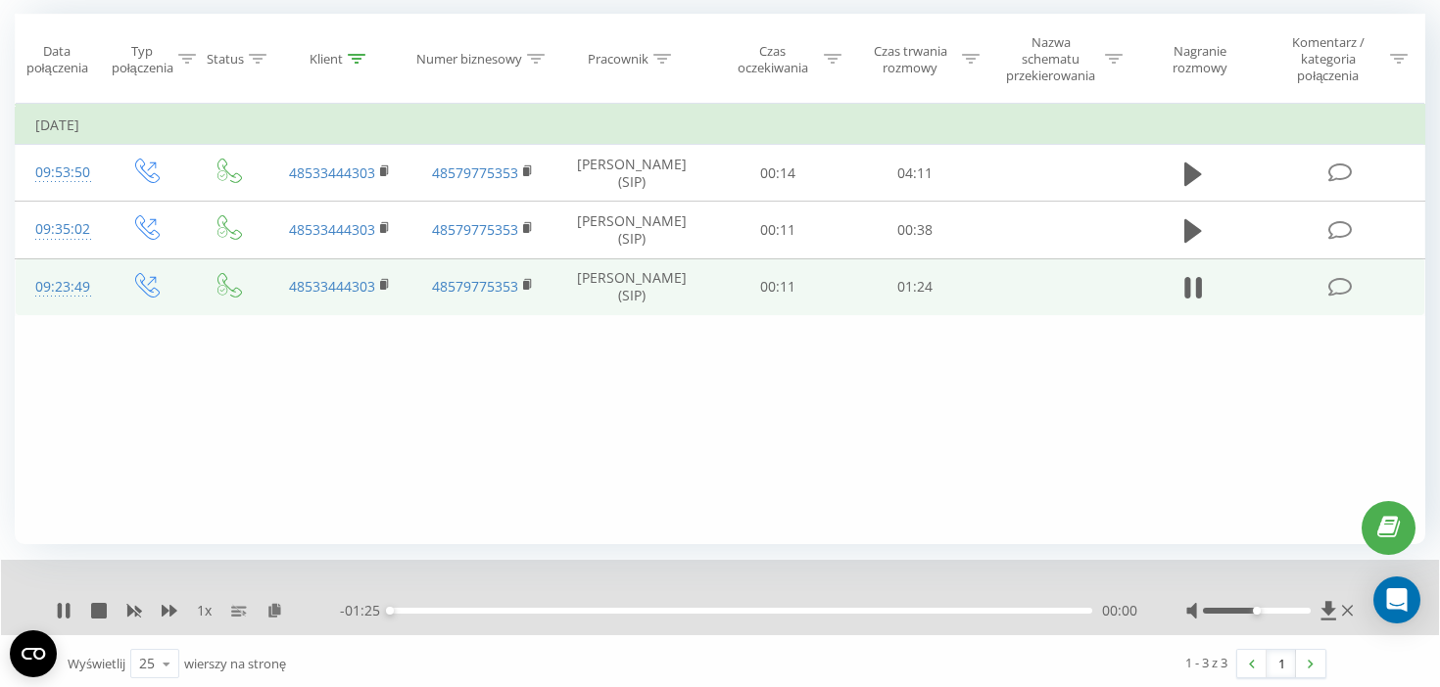
scroll to position [173, 0]
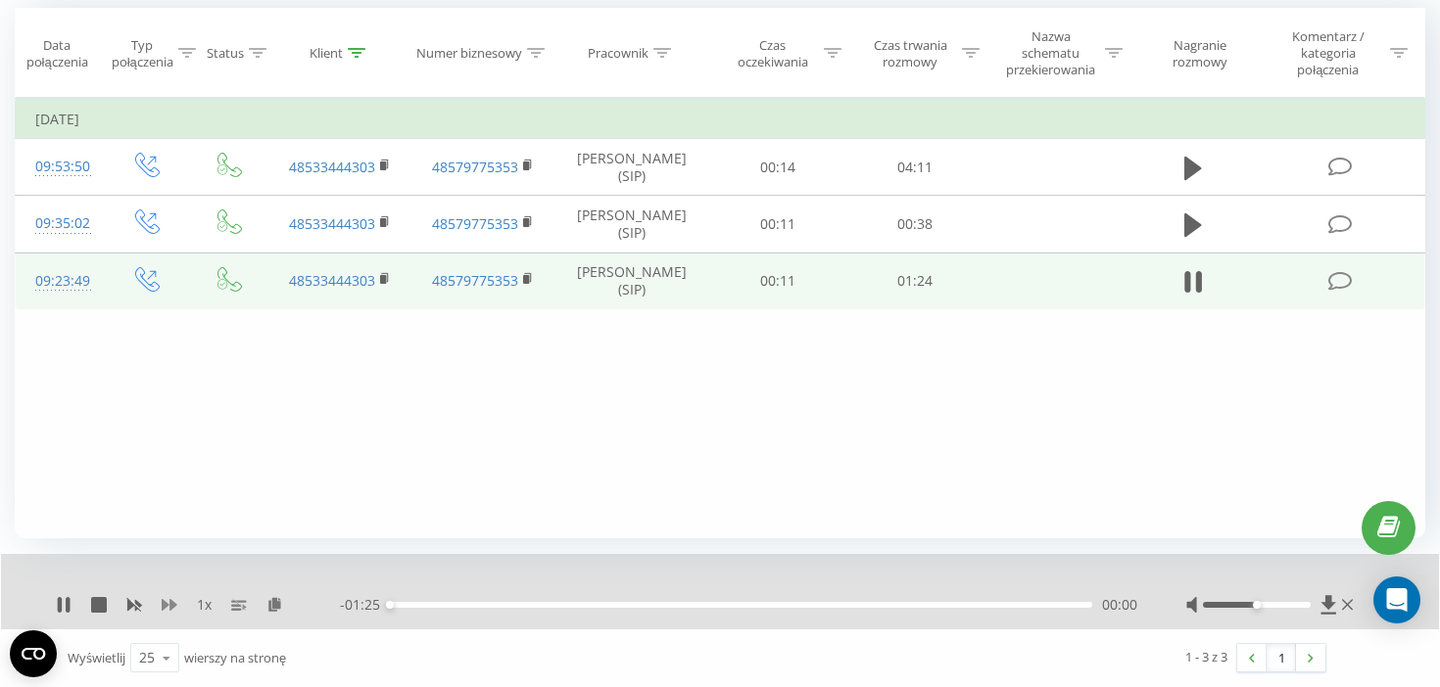
click at [176, 605] on icon at bounding box center [170, 605] width 16 height 12
click at [176, 603] on icon at bounding box center [170, 605] width 16 height 16
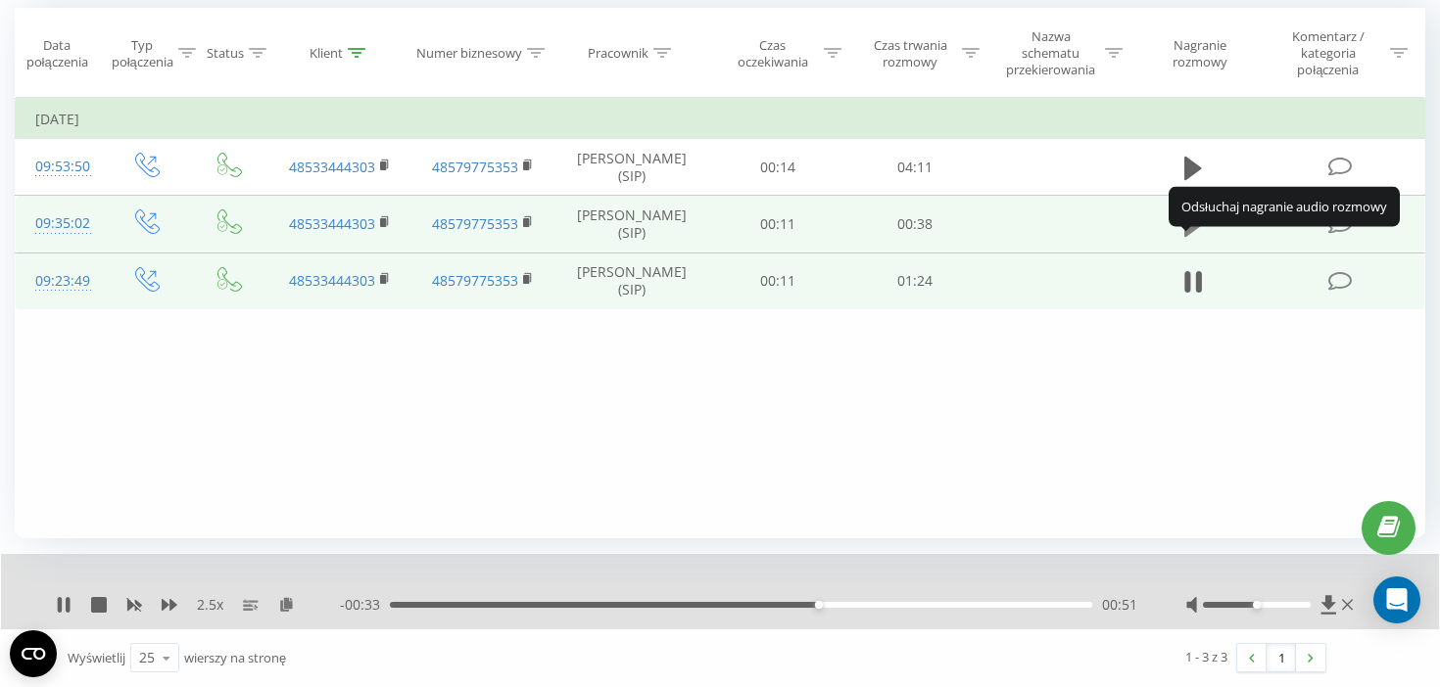
click at [1189, 237] on icon at bounding box center [1193, 225] width 18 height 24
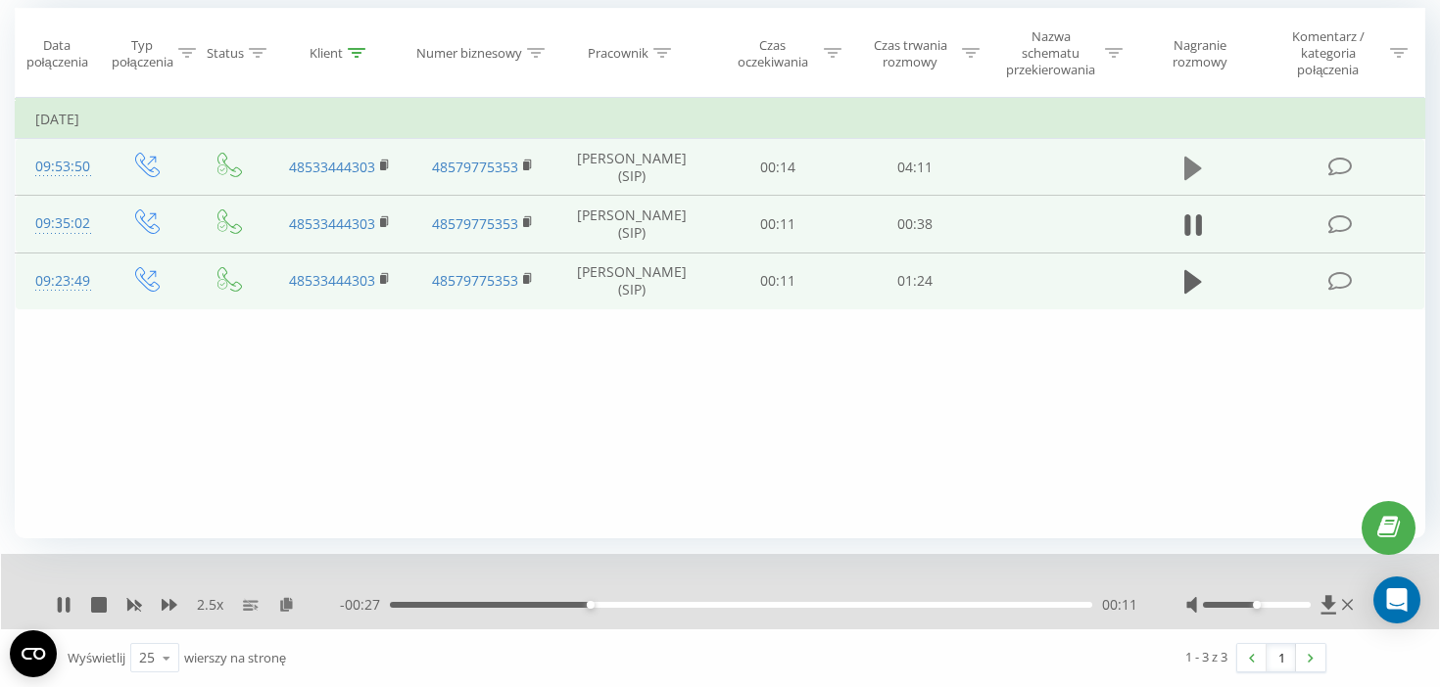
click at [1192, 174] on icon at bounding box center [1193, 169] width 18 height 24
click at [109, 602] on div "2.5 x" at bounding box center [198, 605] width 284 height 20
click at [102, 604] on icon at bounding box center [99, 605] width 16 height 16
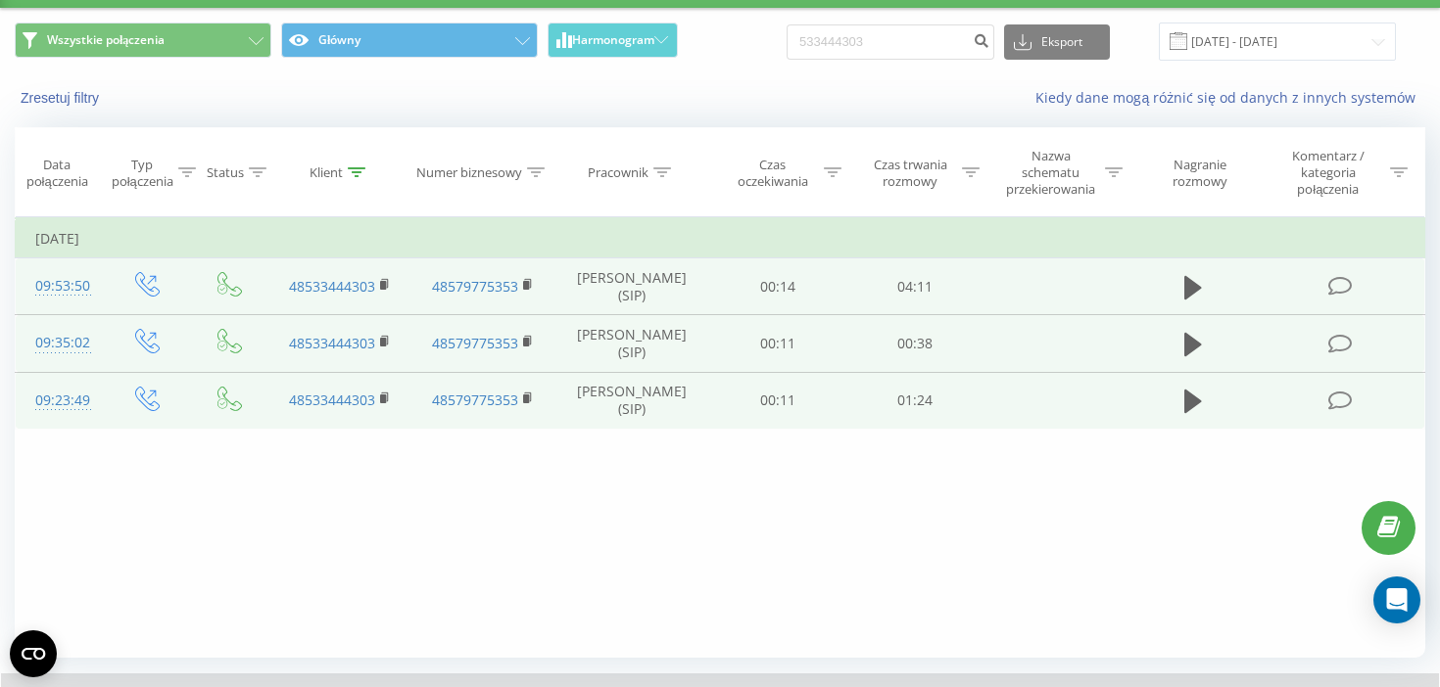
scroll to position [0, 0]
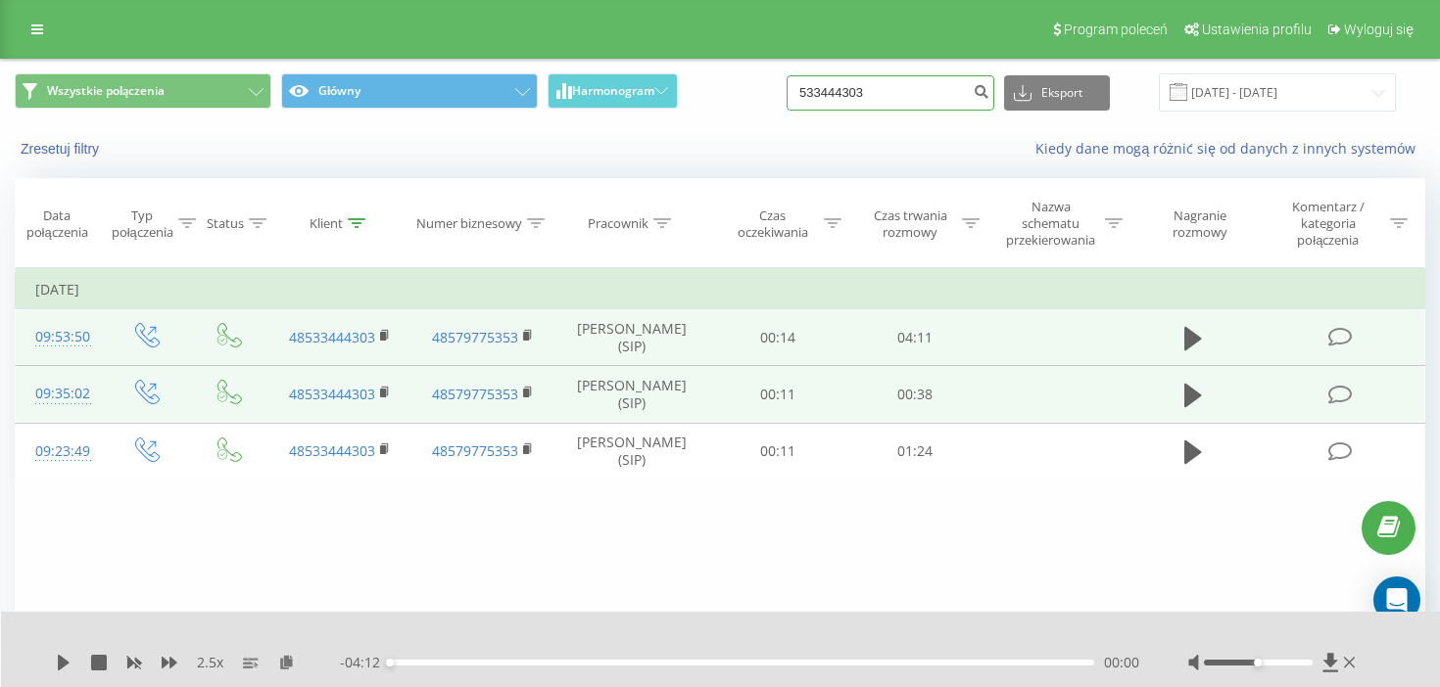
click at [930, 101] on input "533444303" at bounding box center [890, 92] width 208 height 35
paste input "01 248 638"
type input "501 248 638"
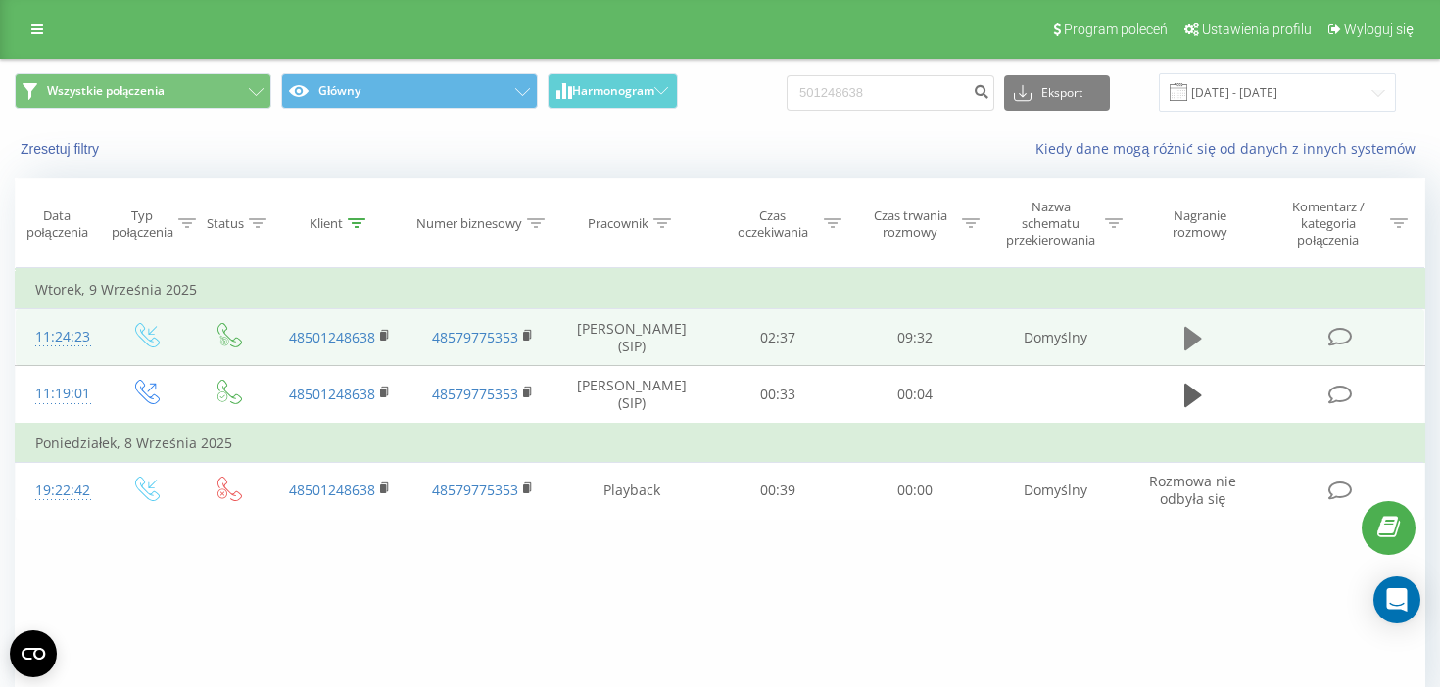
click at [1198, 338] on icon at bounding box center [1193, 339] width 18 height 24
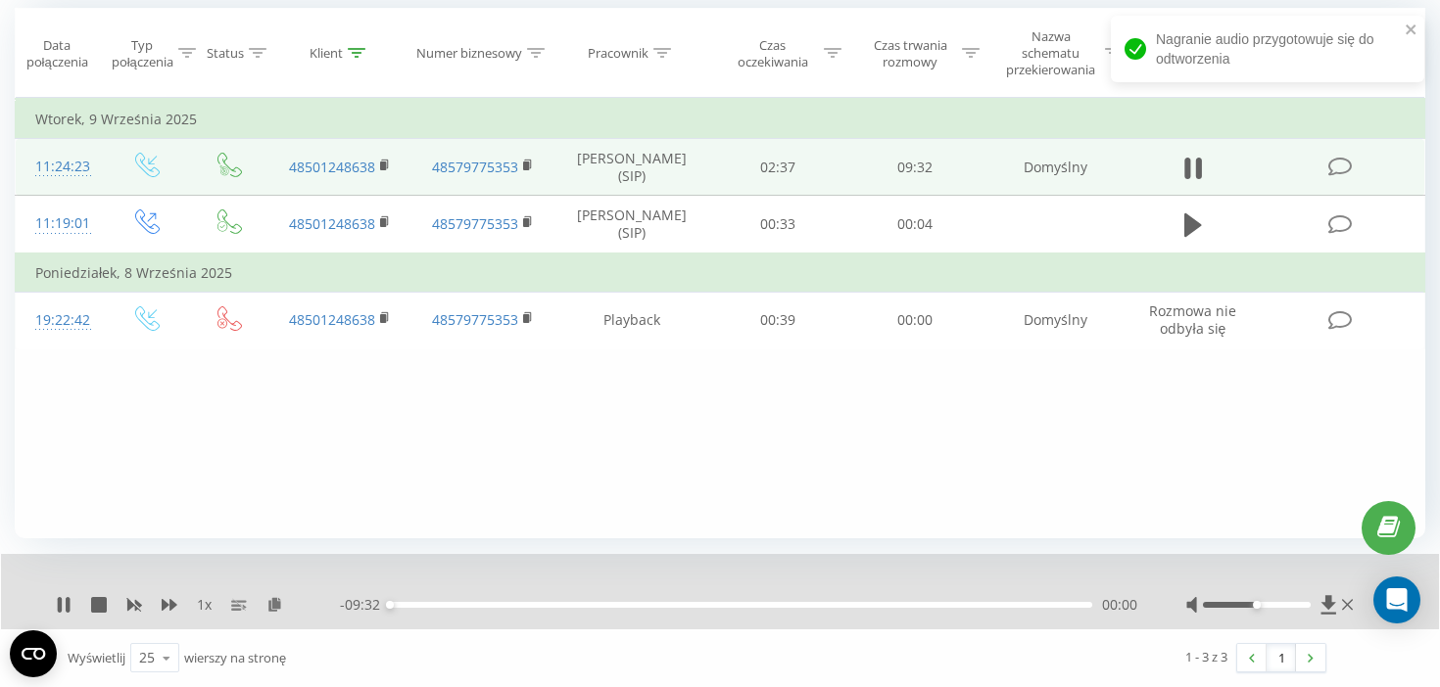
scroll to position [173, 0]
click at [173, 608] on icon at bounding box center [170, 605] width 16 height 12
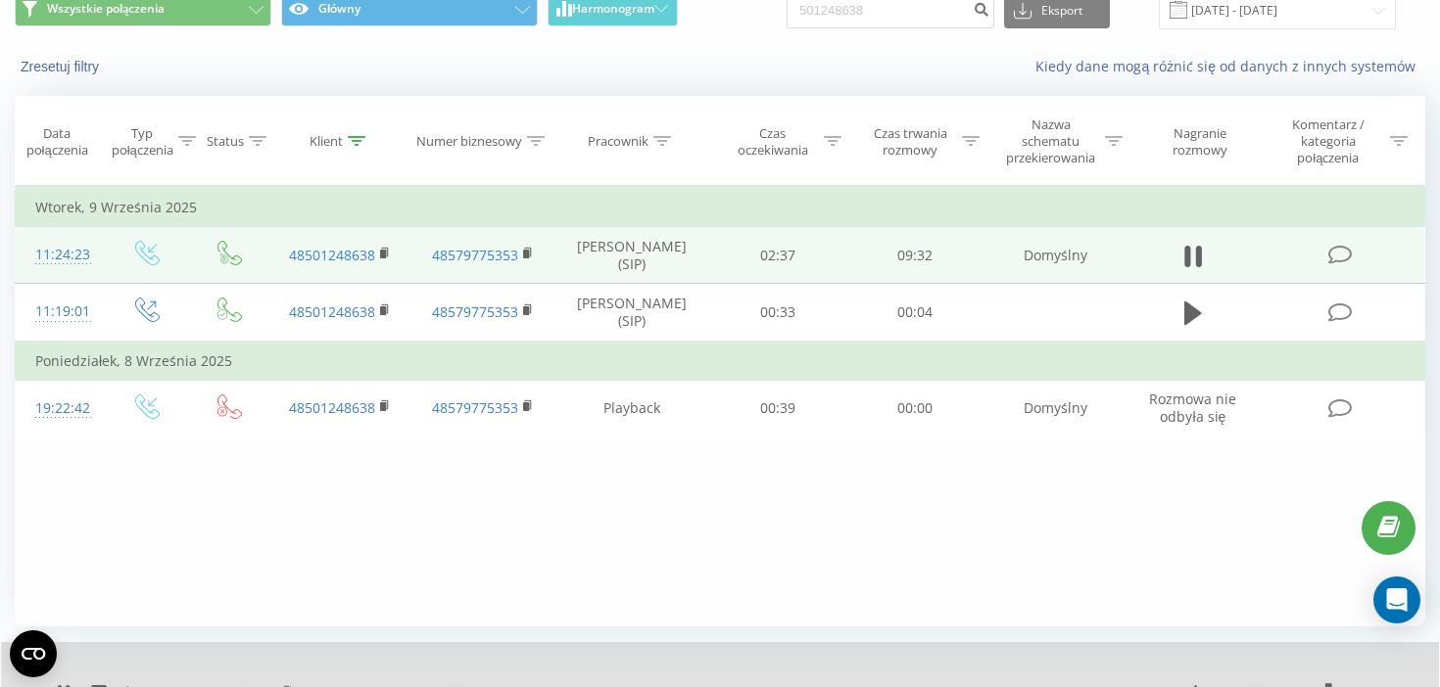
scroll to position [0, 0]
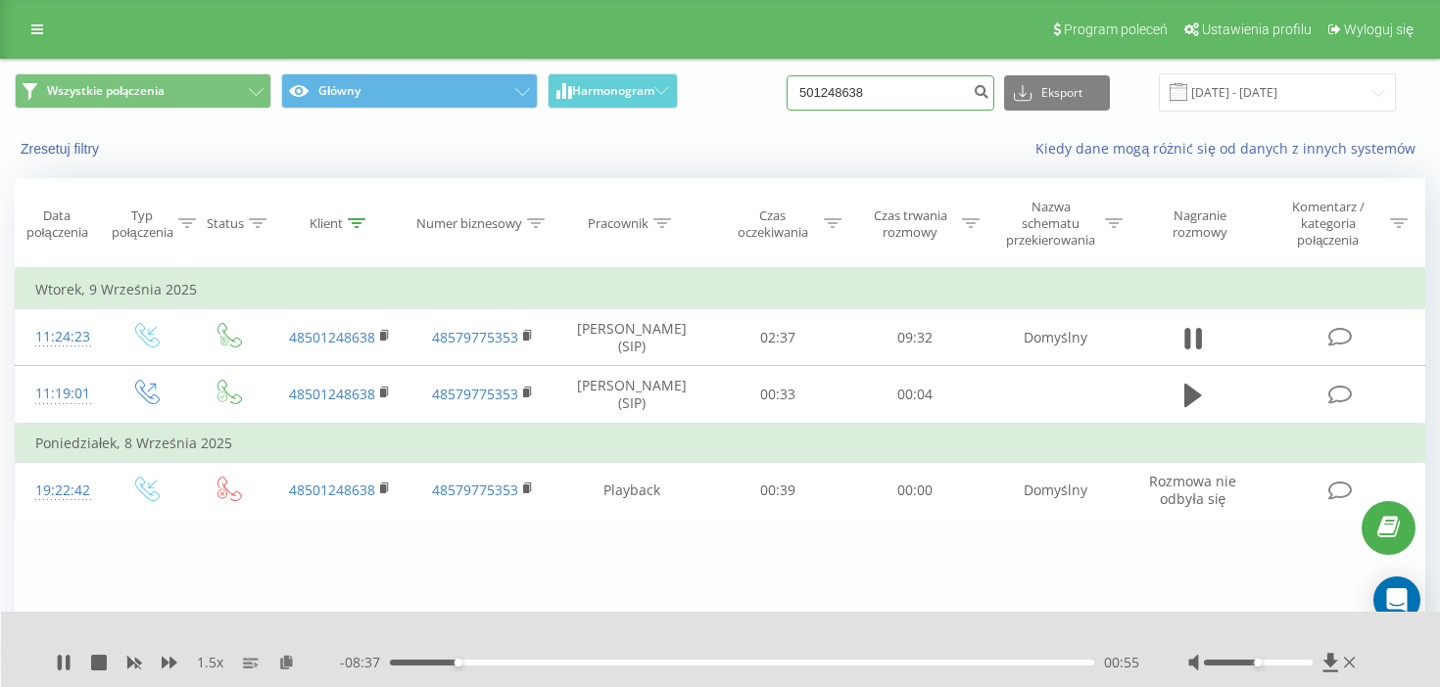
click at [922, 99] on input "501248638" at bounding box center [890, 92] width 208 height 35
paste input "726 935 770"
type input "726 935 770"
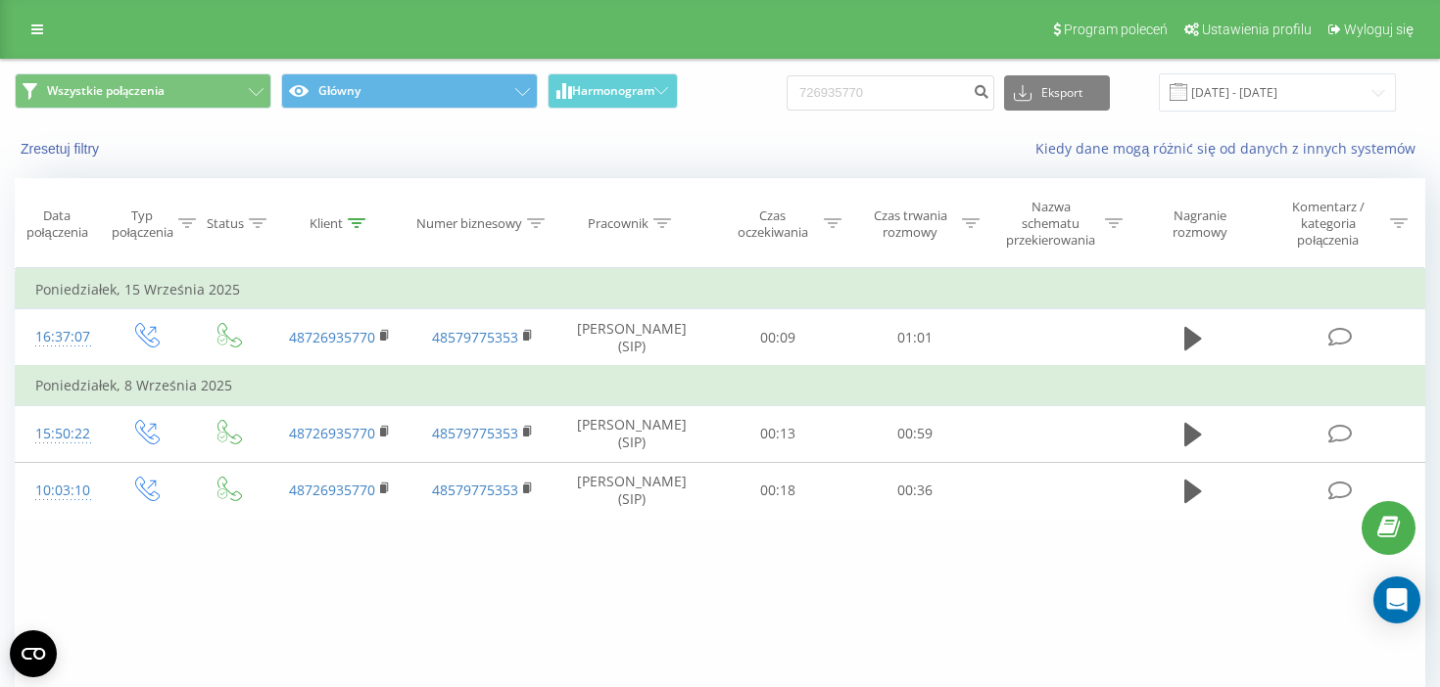
scroll to position [63, 0]
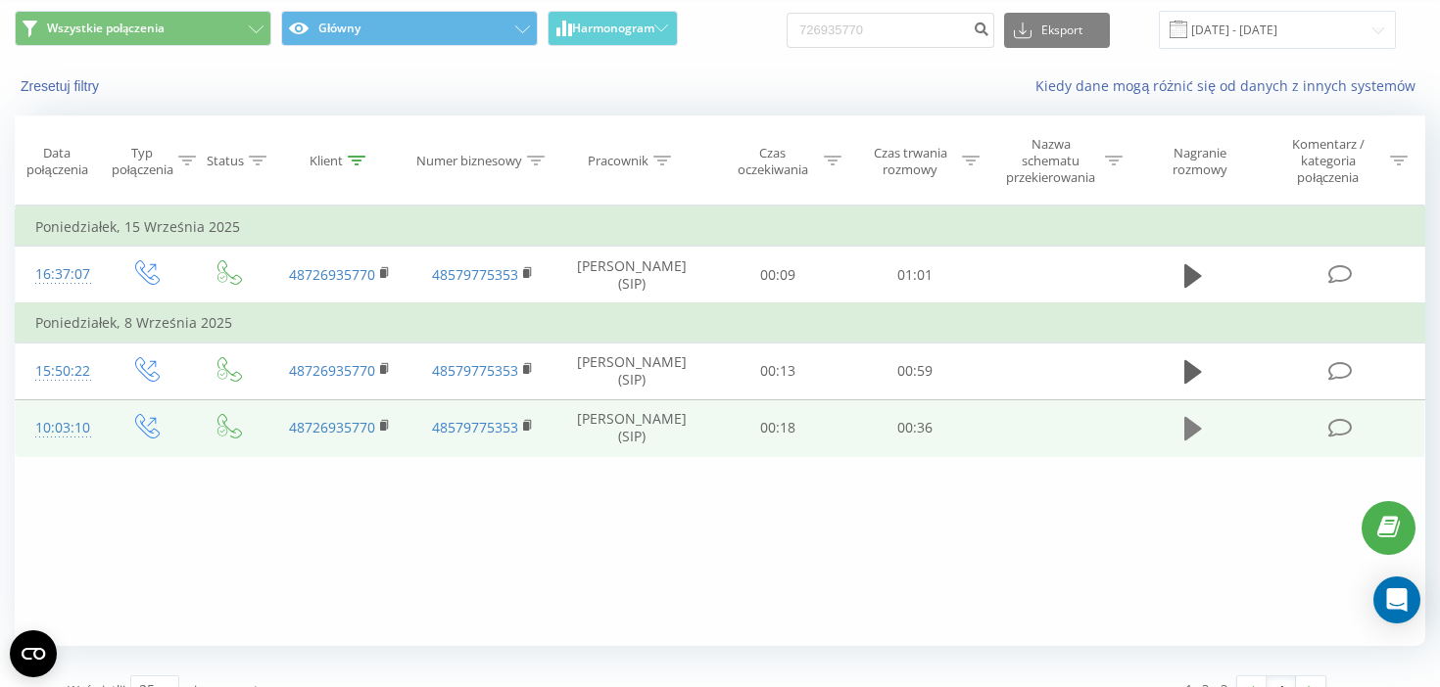
click at [1188, 443] on icon at bounding box center [1193, 428] width 18 height 27
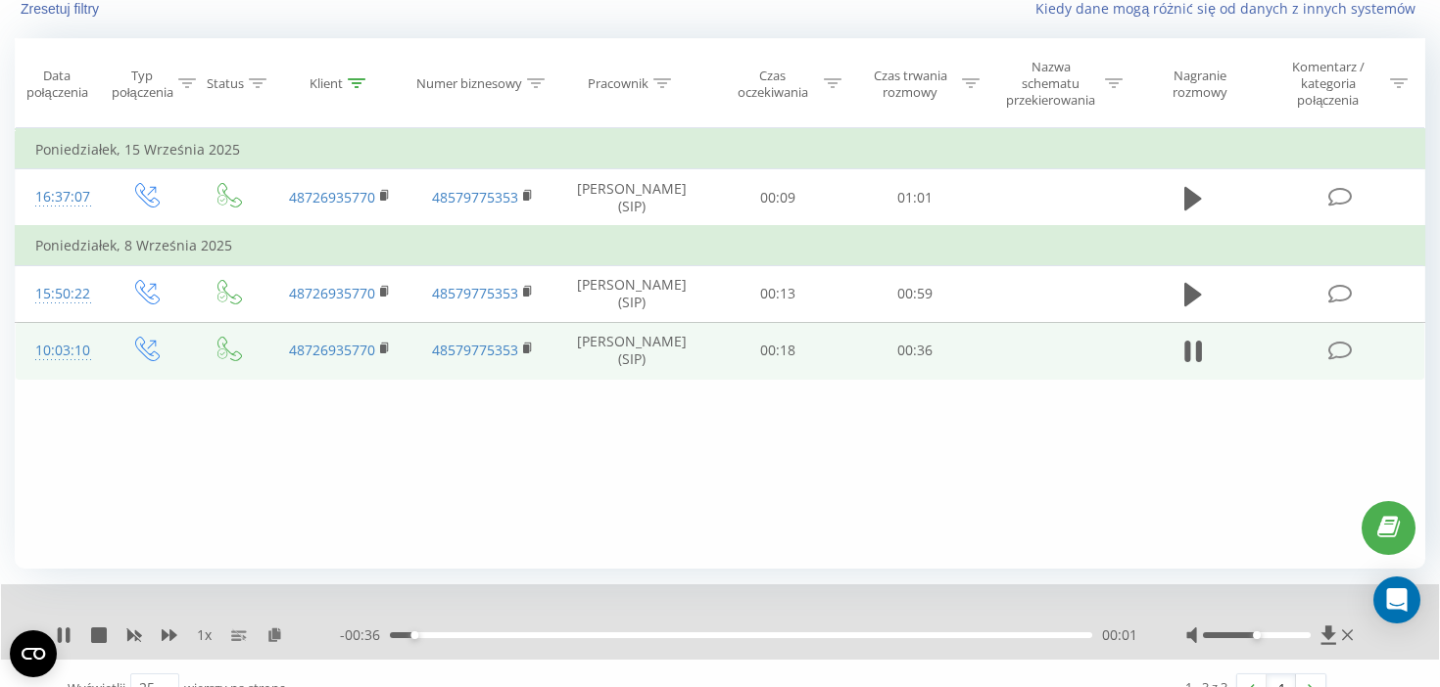
scroll to position [142, 0]
click at [171, 634] on icon at bounding box center [170, 634] width 16 height 12
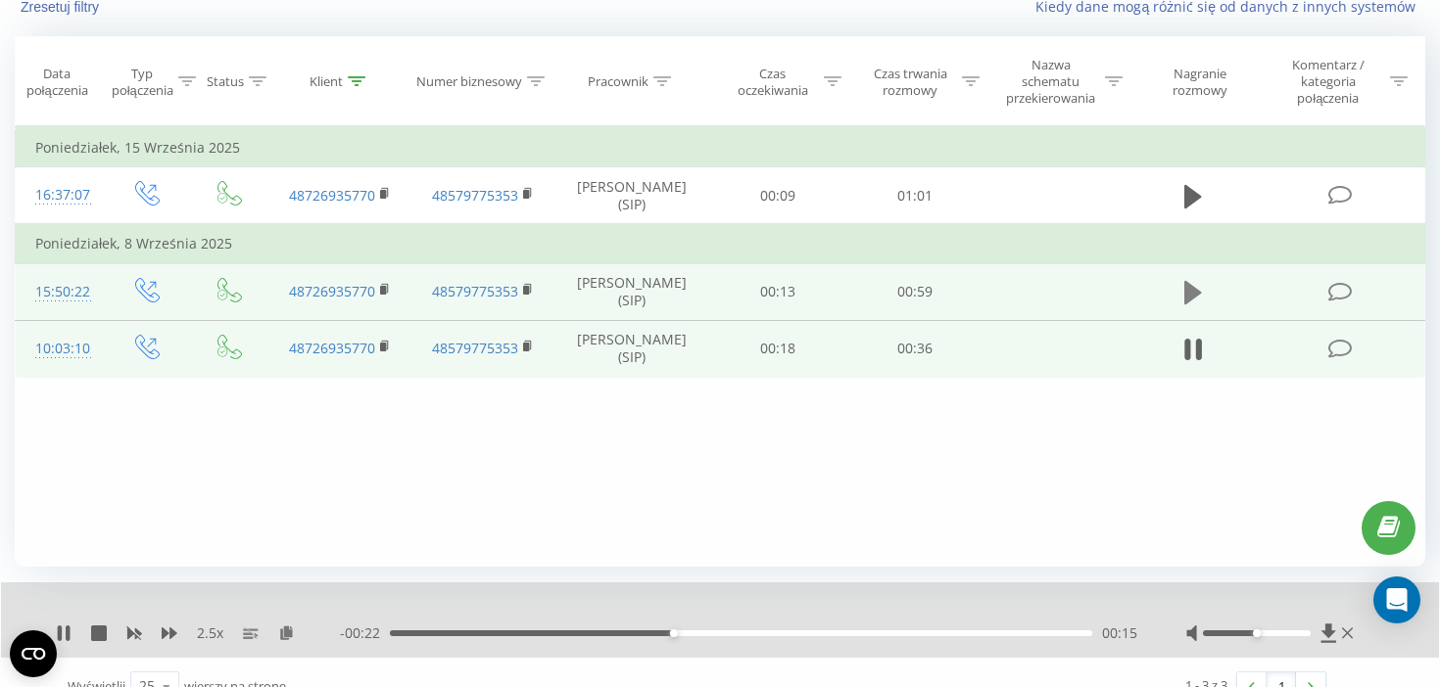
click at [1188, 305] on icon at bounding box center [1193, 293] width 18 height 24
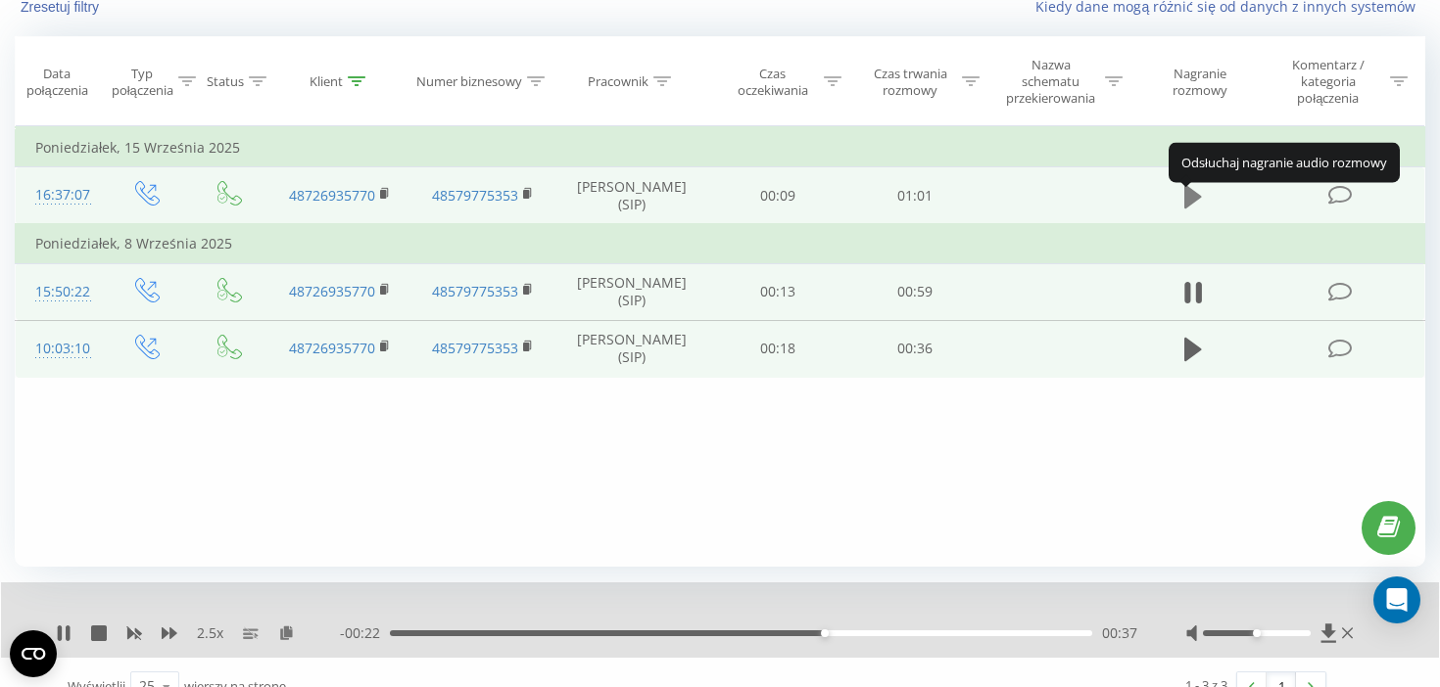
click at [1194, 205] on icon at bounding box center [1193, 197] width 18 height 24
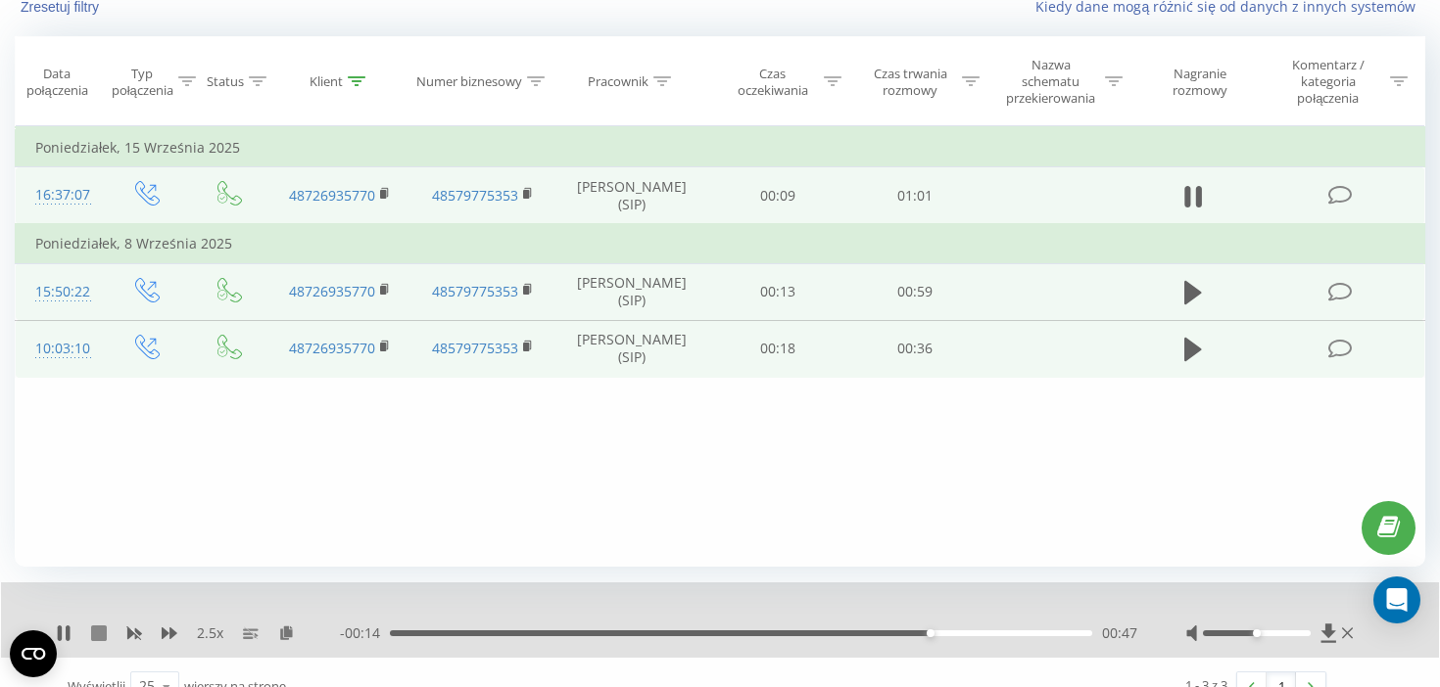
click at [96, 641] on icon at bounding box center [99, 634] width 16 height 16
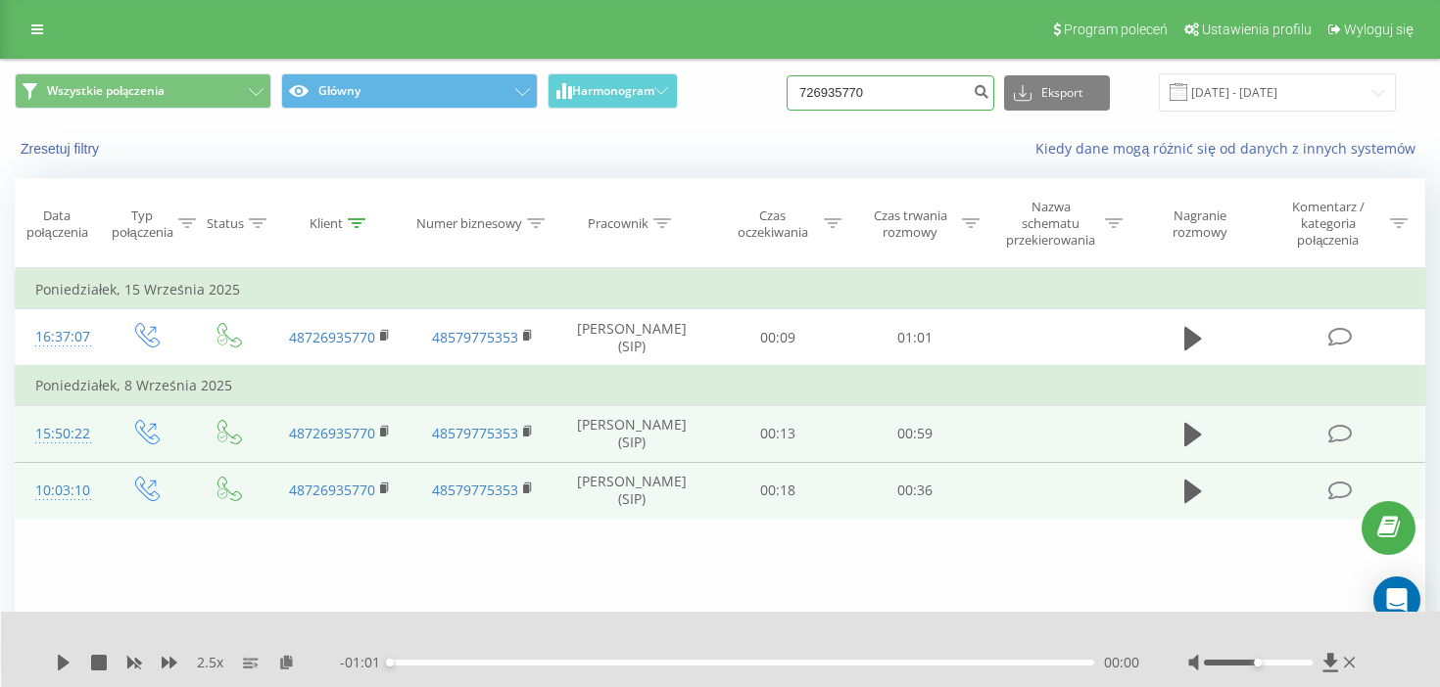
click at [873, 111] on input "726935770" at bounding box center [890, 92] width 208 height 35
click at [873, 109] on input "726935770" at bounding box center [890, 92] width 208 height 35
click at [870, 93] on input "726935770" at bounding box center [890, 92] width 208 height 35
paste input "48695804352"
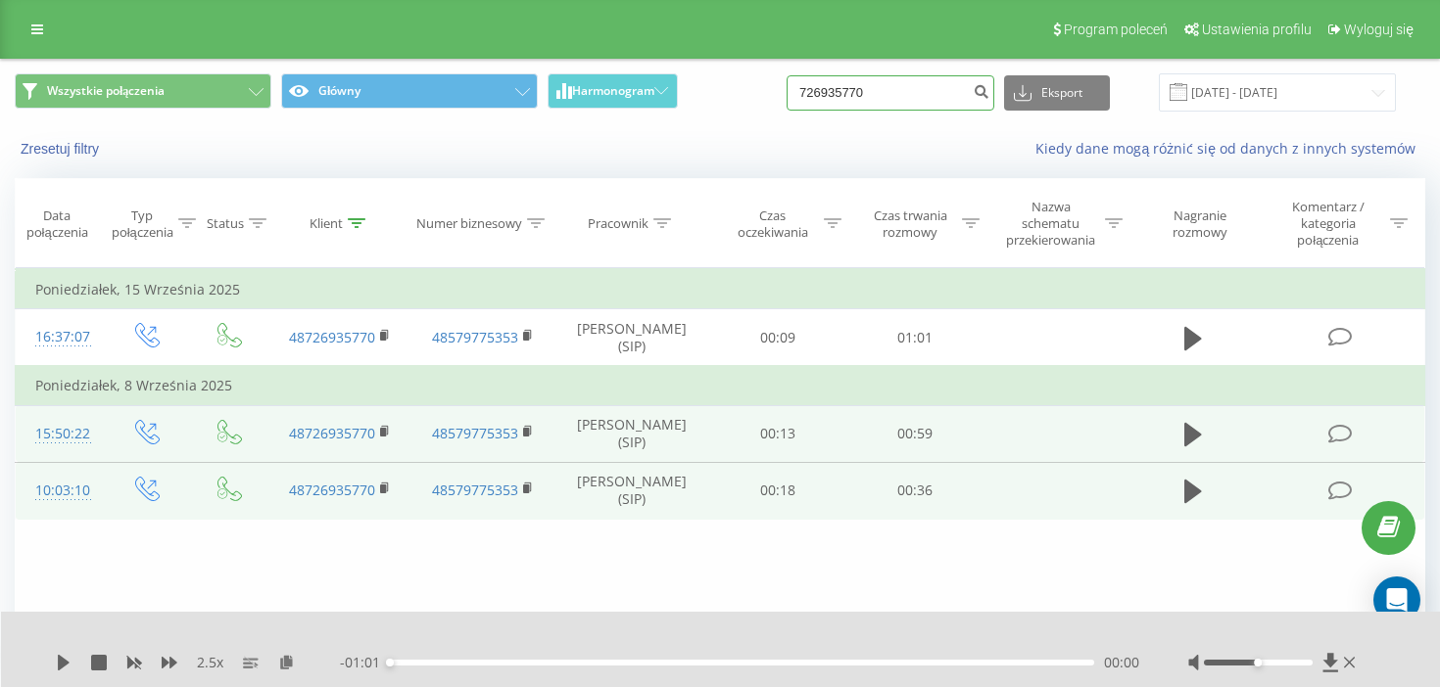
type input "48695804352"
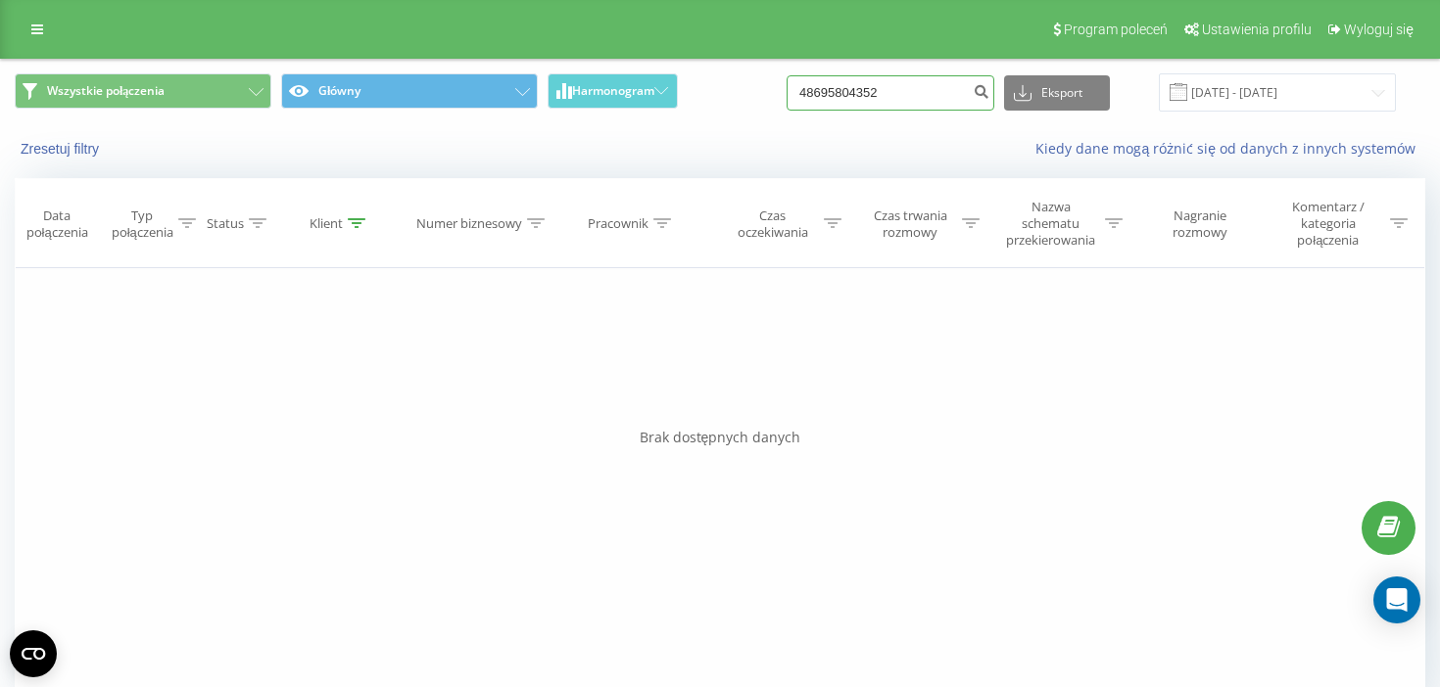
click at [876, 101] on input "48695804352" at bounding box center [890, 92] width 208 height 35
paste input "535474261"
type input "48535474261"
click at [873, 86] on input "48535474261" at bounding box center [890, 92] width 208 height 35
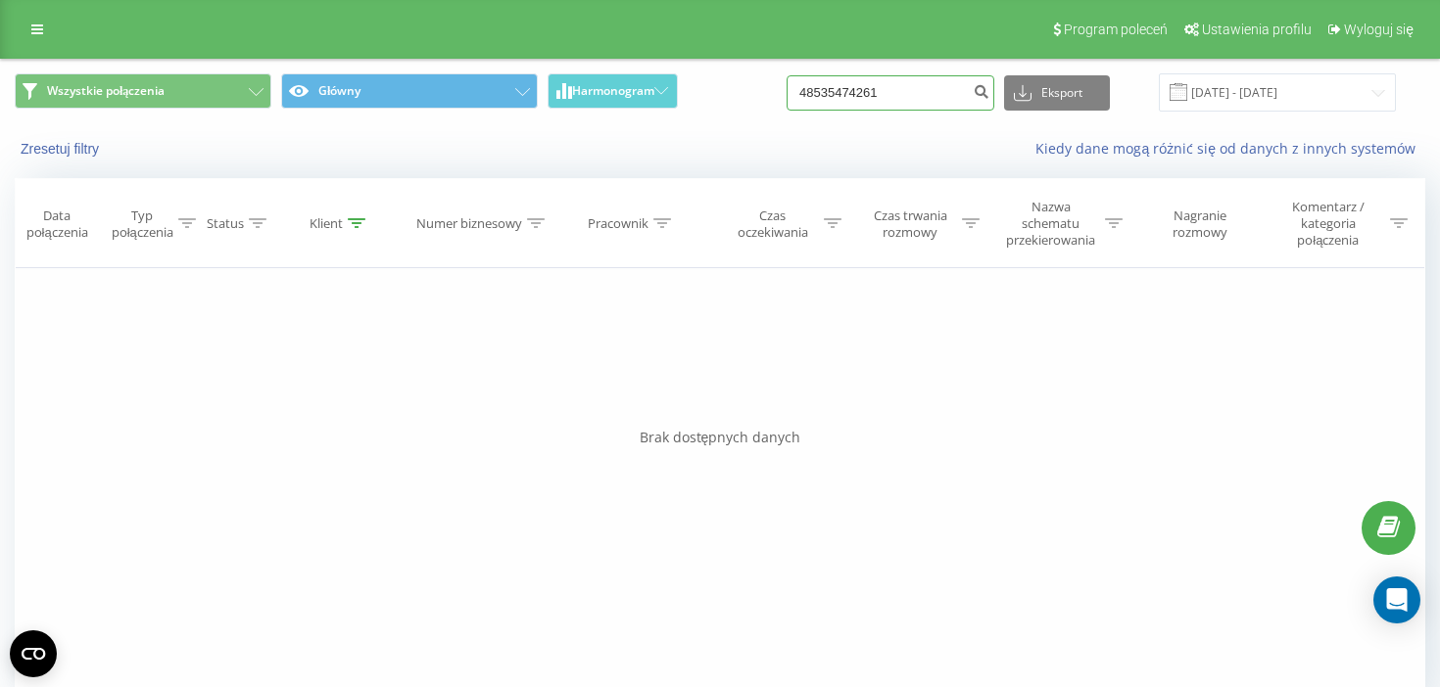
click at [873, 86] on input "48535474261" at bounding box center [890, 92] width 208 height 35
paste input "604 060 175"
type input "604 060 175"
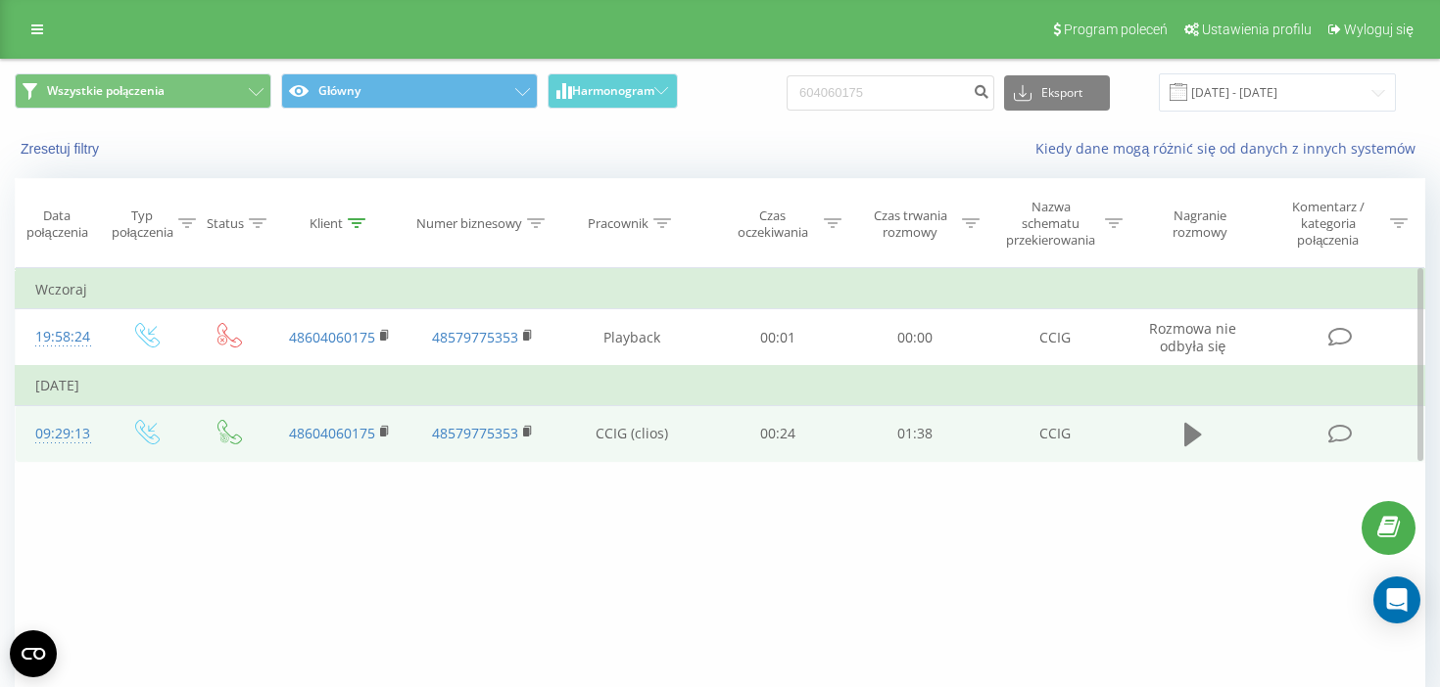
click at [1201, 443] on icon at bounding box center [1193, 434] width 18 height 27
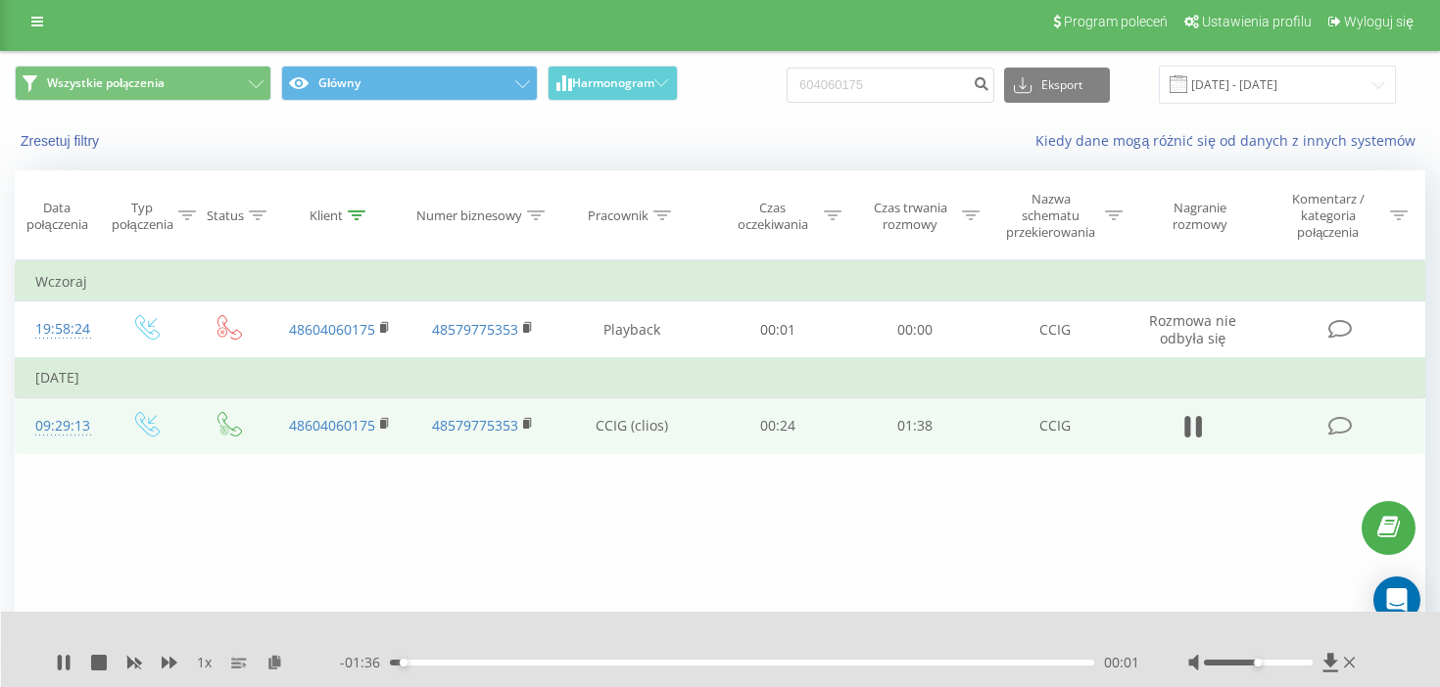
scroll to position [173, 0]
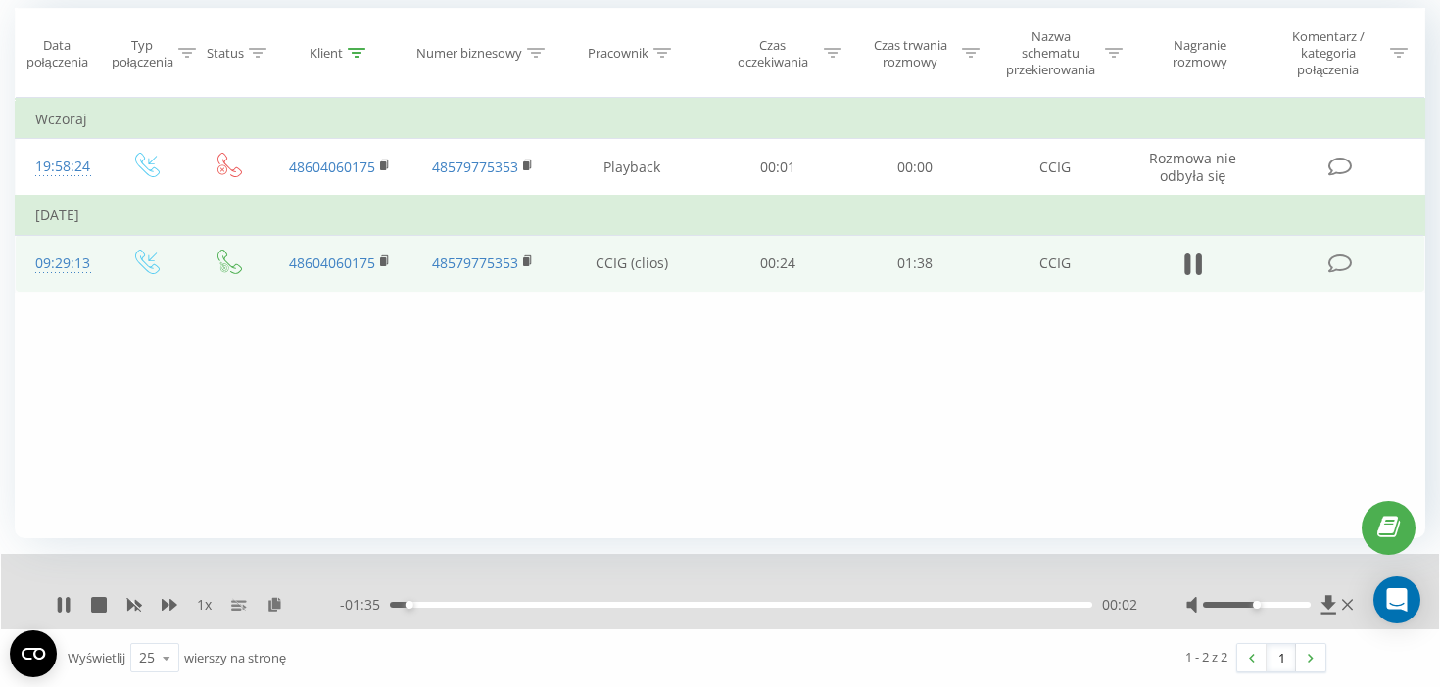
click at [465, 606] on div "00:02" at bounding box center [741, 605] width 702 height 6
click at [497, 607] on div "00:11" at bounding box center [741, 605] width 702 height 6
click at [534, 603] on div "00:15" at bounding box center [741, 605] width 702 height 6
click at [587, 605] on div "00:20" at bounding box center [741, 605] width 702 height 6
click at [665, 605] on div "00:38" at bounding box center [741, 605] width 702 height 6
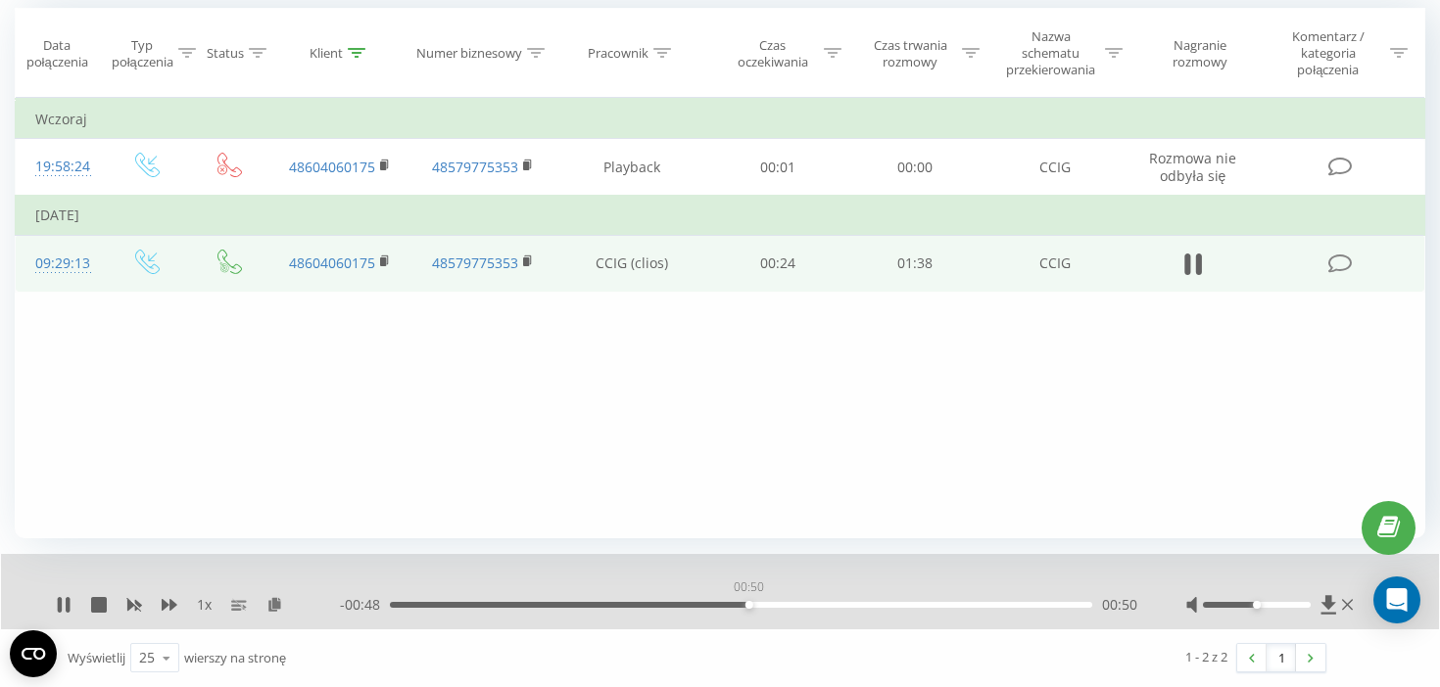
click at [748, 606] on div "00:50" at bounding box center [741, 605] width 702 height 6
click at [847, 604] on div "01:04" at bounding box center [741, 605] width 702 height 6
click at [943, 608] on div "01:17" at bounding box center [741, 605] width 702 height 6
click at [1027, 606] on div "01:29" at bounding box center [741, 605] width 702 height 6
click at [102, 600] on icon at bounding box center [99, 605] width 16 height 16
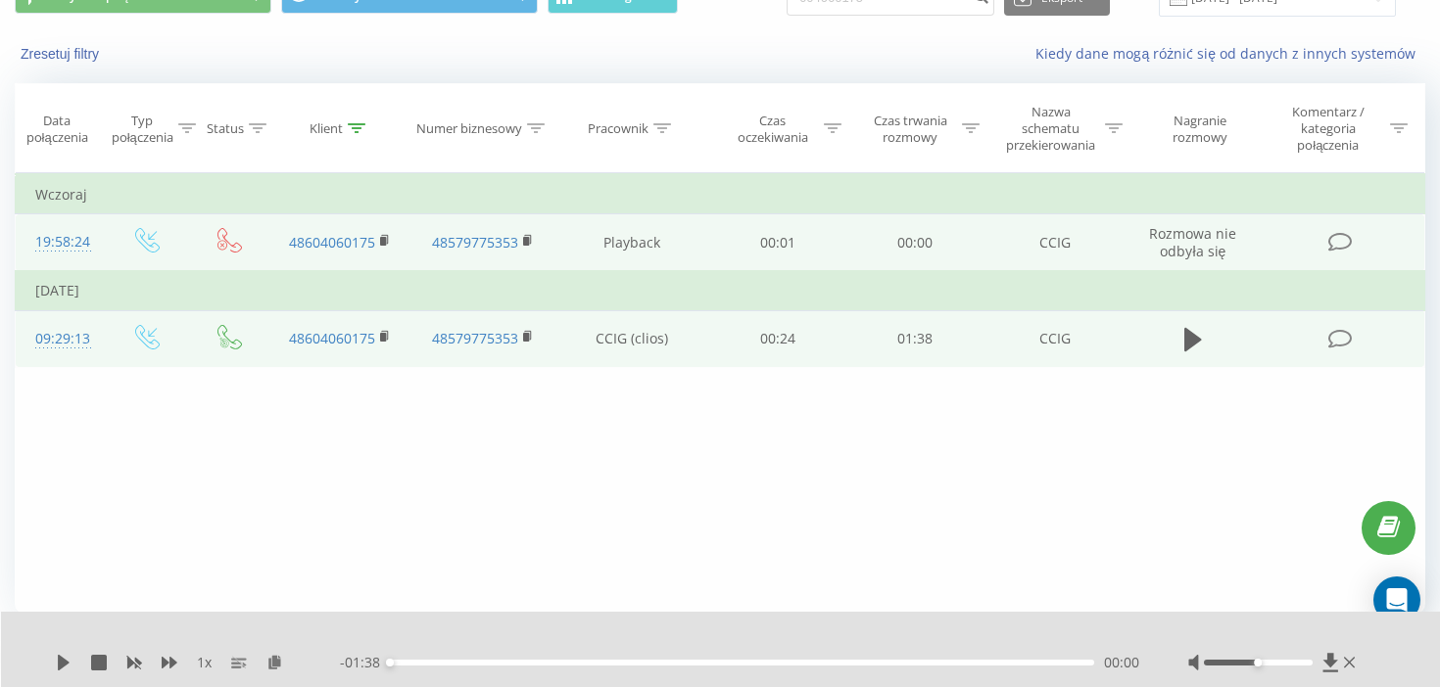
scroll to position [0, 0]
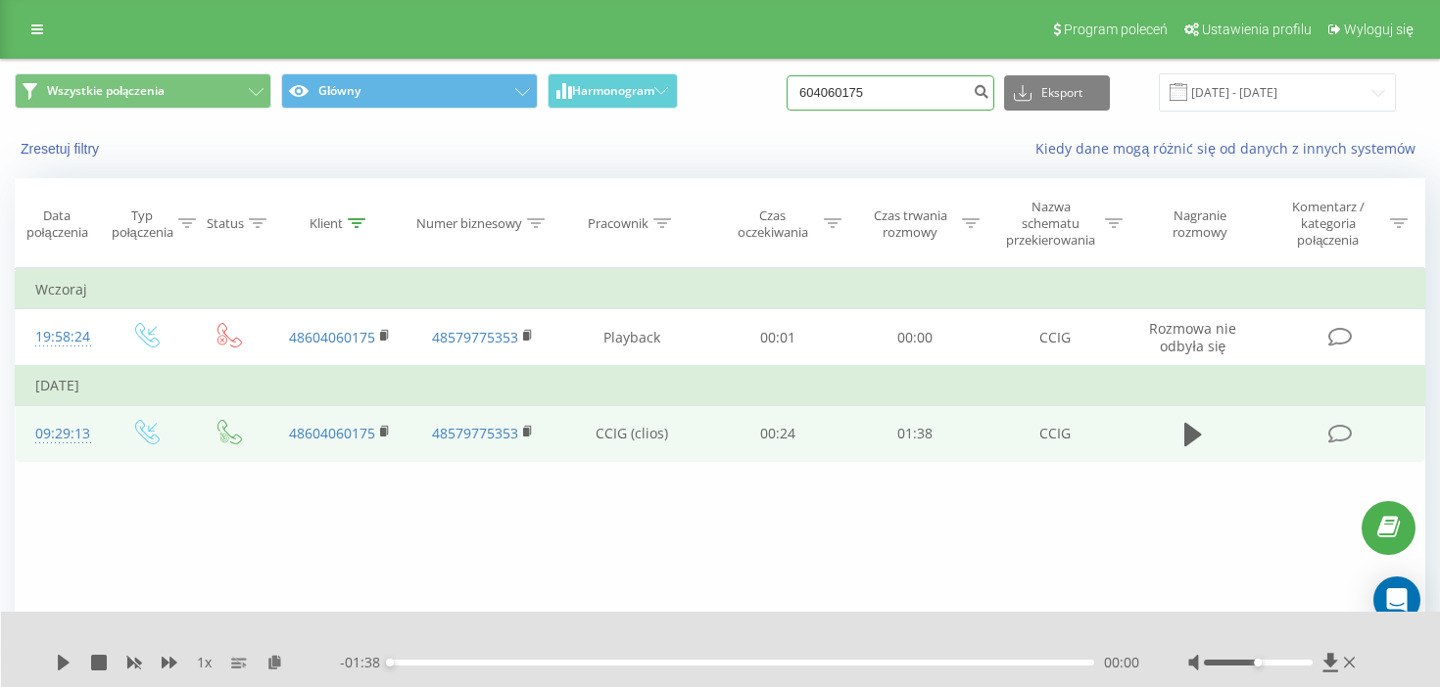
click at [846, 105] on input "604060175" at bounding box center [890, 92] width 208 height 35
click at [846, 106] on input "604060175" at bounding box center [890, 92] width 208 height 35
paste input "4866693370"
type input "48666933705"
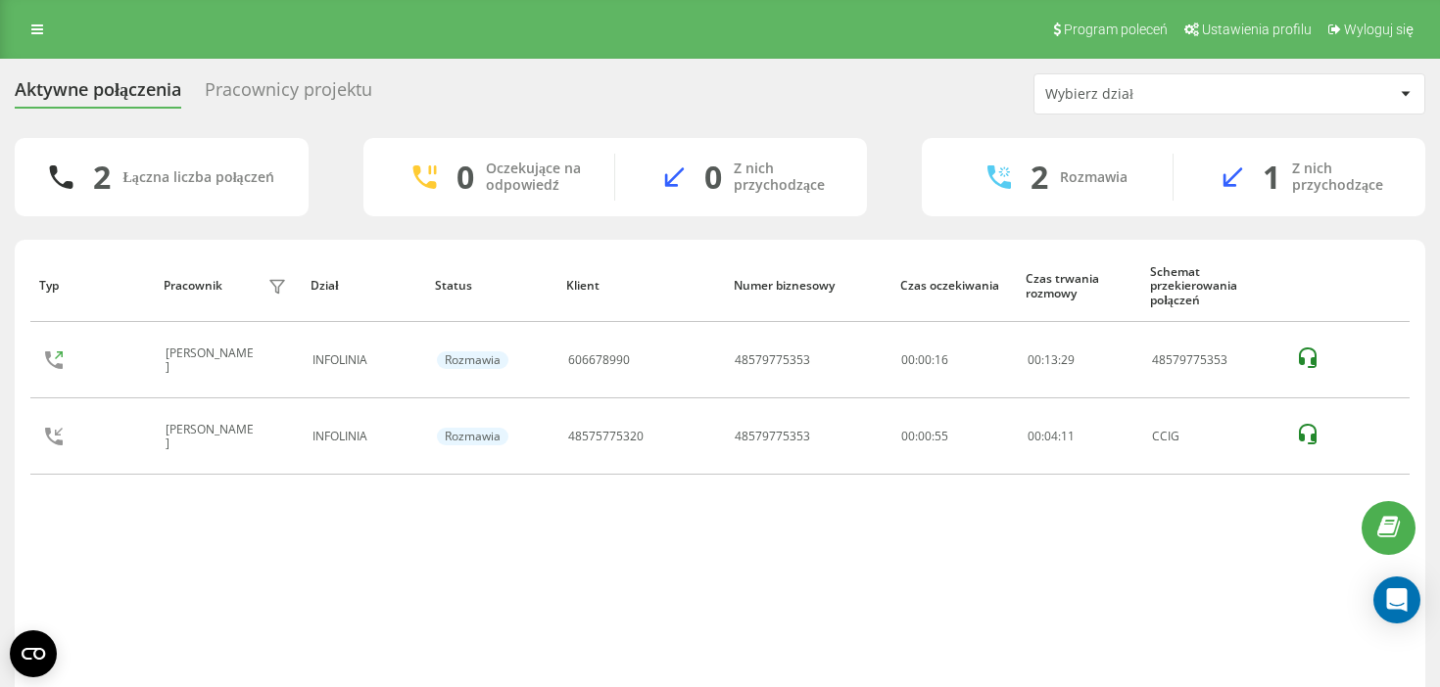
scroll to position [43, 0]
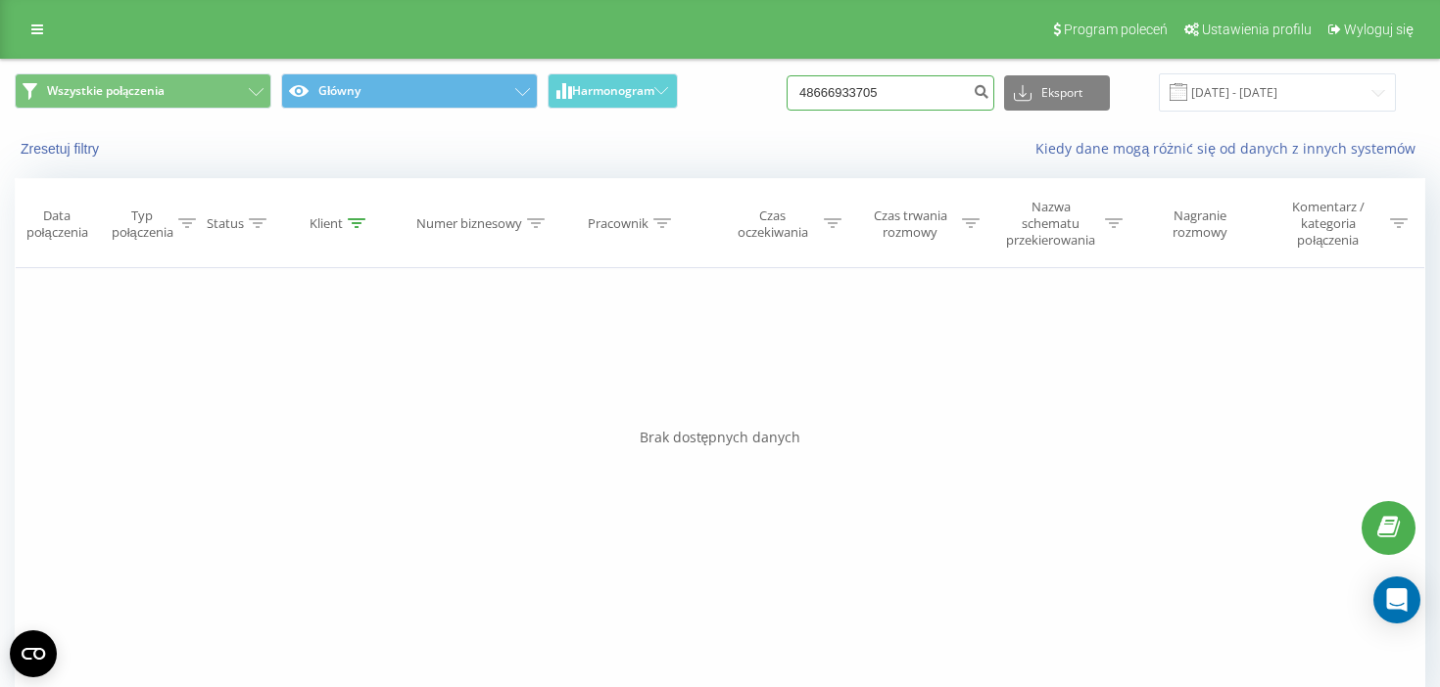
click at [877, 100] on input "48666933705" at bounding box center [890, 92] width 208 height 35
paste input "509193821"
type input "48509193821"
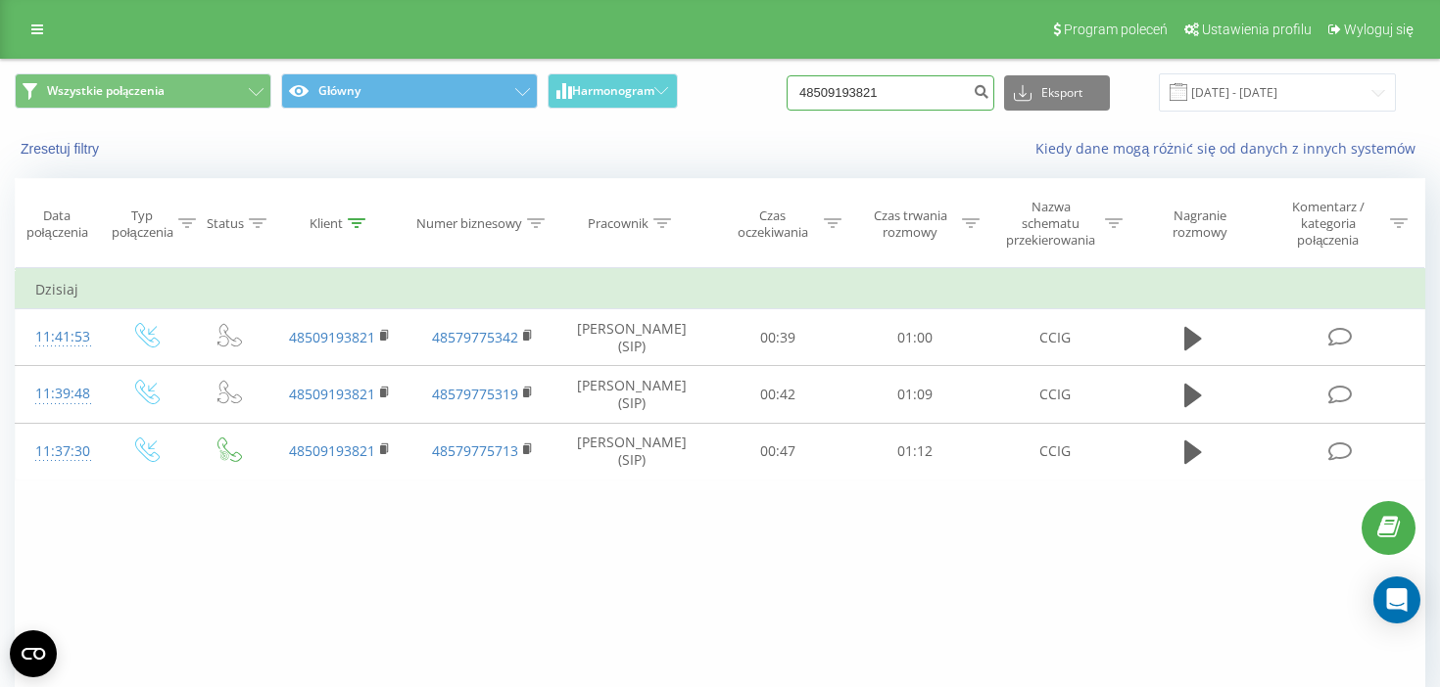
click at [935, 101] on input "48509193821" at bounding box center [890, 92] width 208 height 35
paste input "604 060 175"
type input "604 060 175"
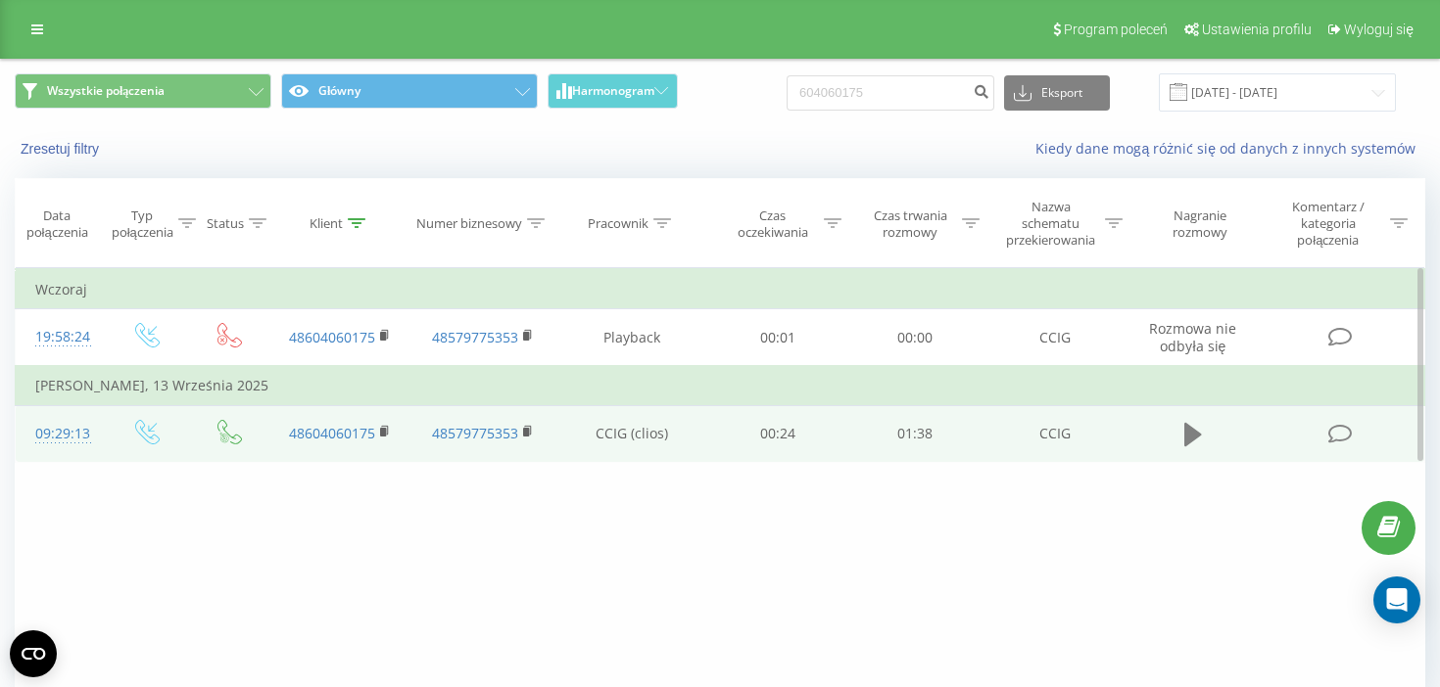
click at [1187, 438] on icon at bounding box center [1193, 435] width 18 height 24
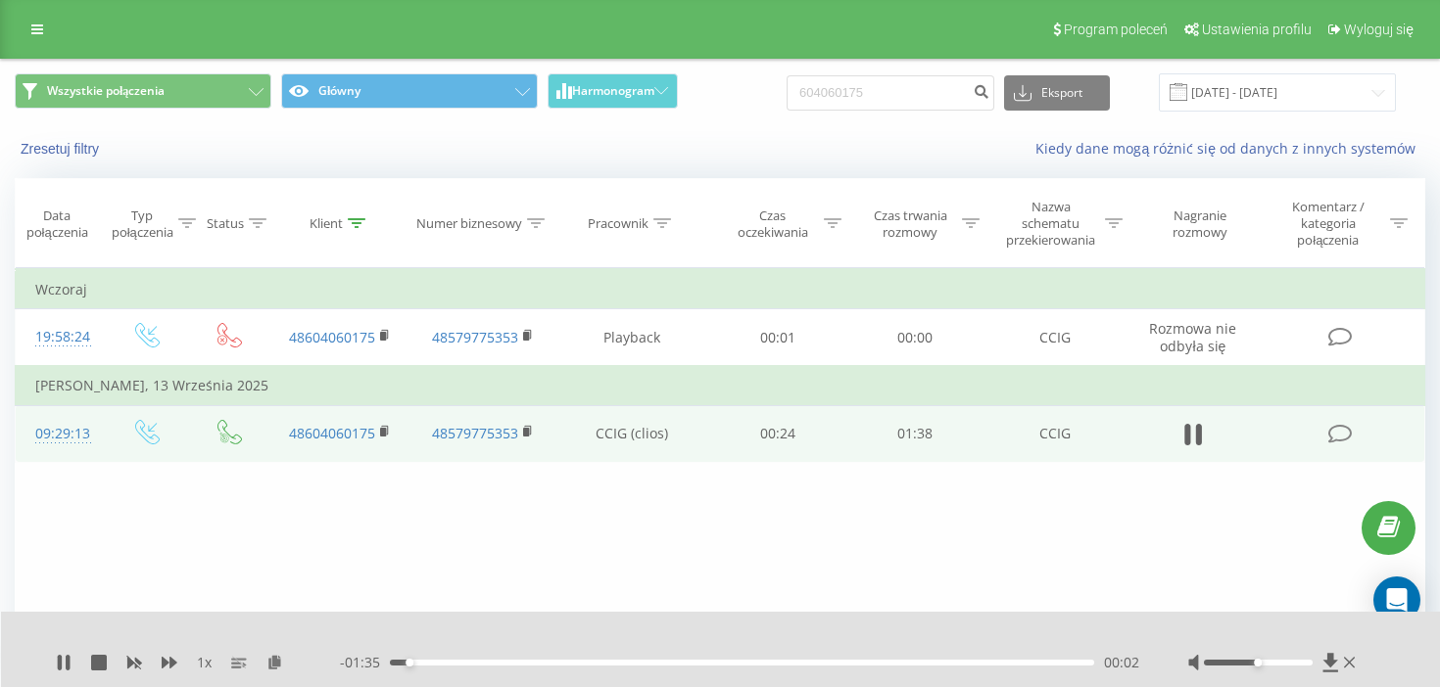
click at [655, 658] on div "- 01:35 00:02 00:02" at bounding box center [739, 663] width 799 height 20
click at [655, 660] on div "00:02" at bounding box center [742, 663] width 704 height 6
click at [842, 663] on div "00:37" at bounding box center [742, 663] width 704 height 6
click at [104, 668] on icon at bounding box center [99, 663] width 16 height 16
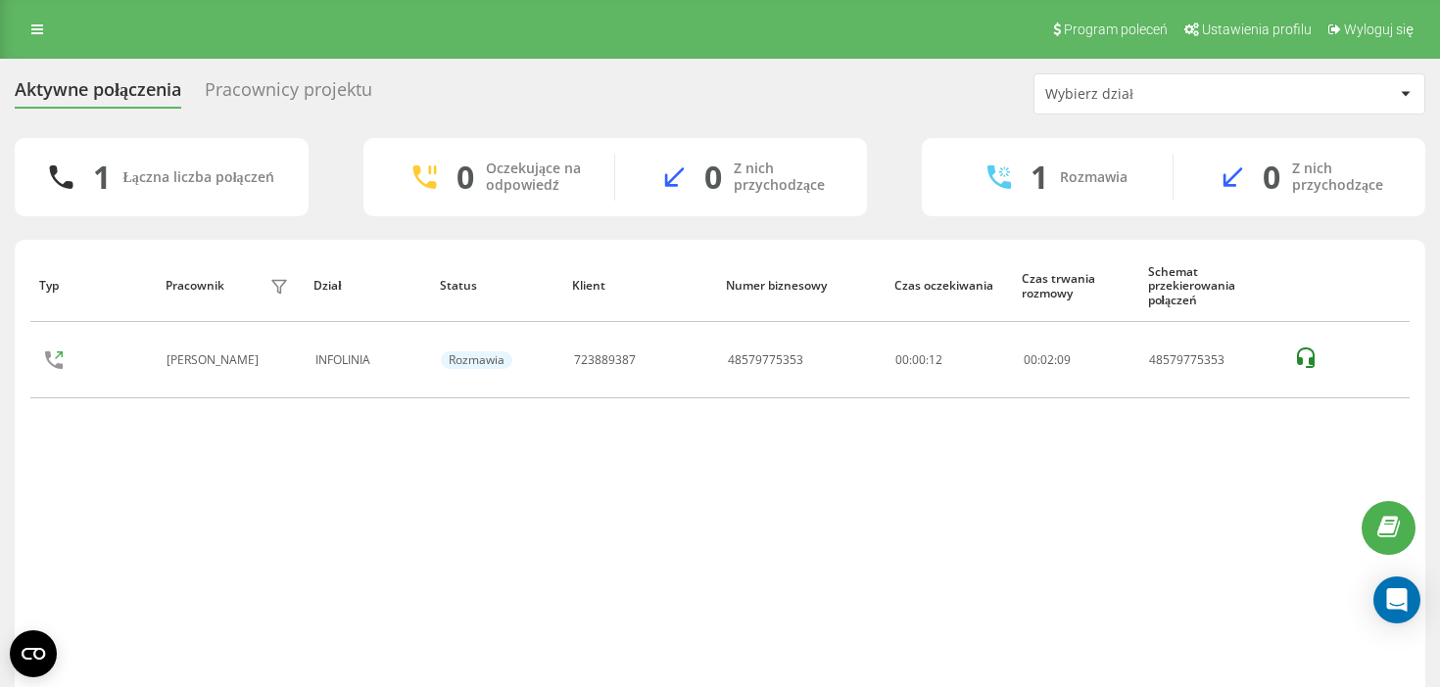
scroll to position [43, 0]
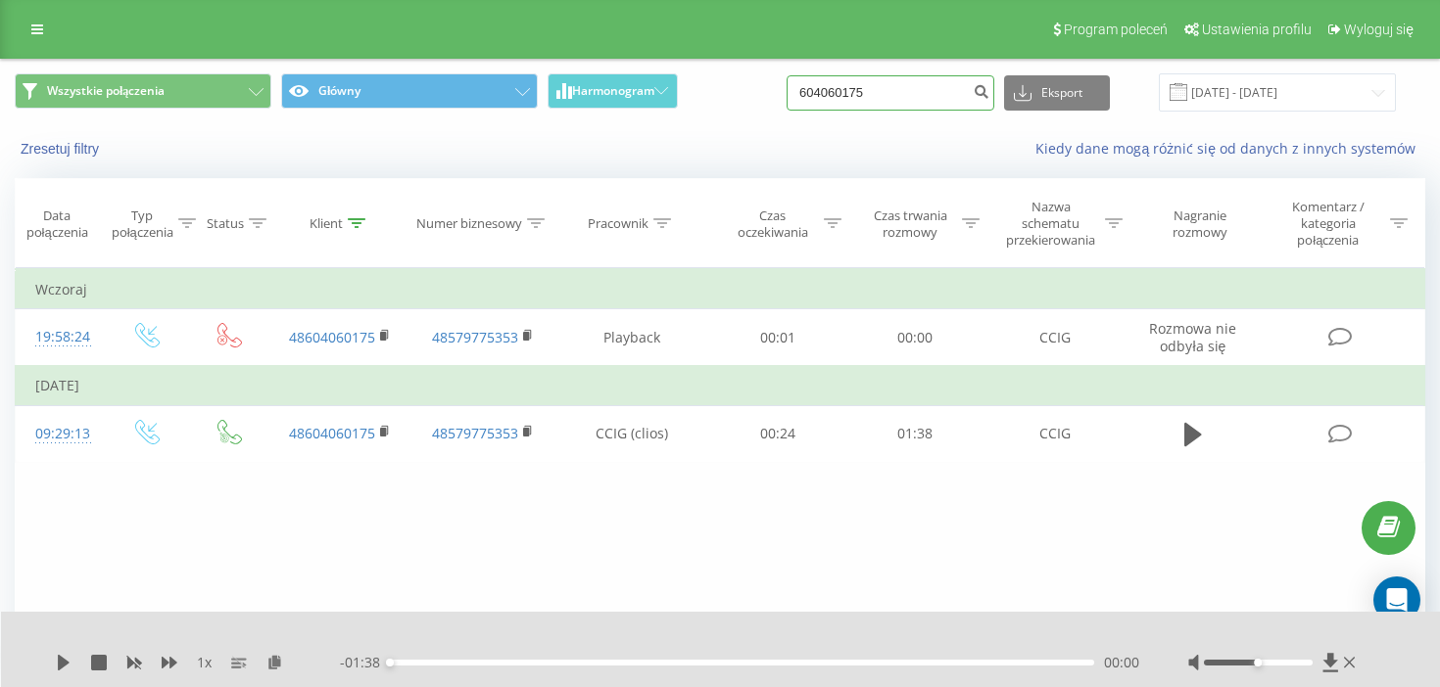
click at [908, 87] on input "604060175" at bounding box center [890, 92] width 208 height 35
paste input "92 351 827"
type input "692 351 827"
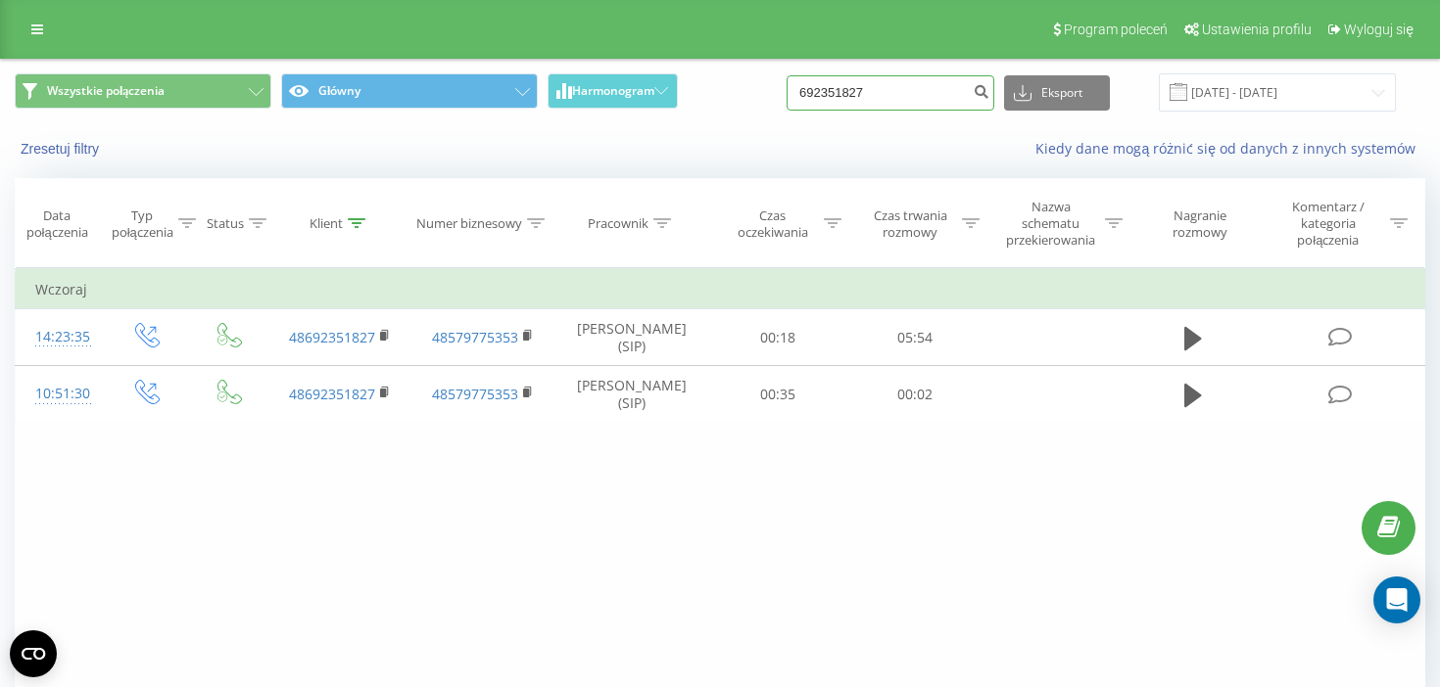
click at [909, 92] on input "692351827" at bounding box center [890, 92] width 208 height 35
paste input "48784600358"
type input "48784600358"
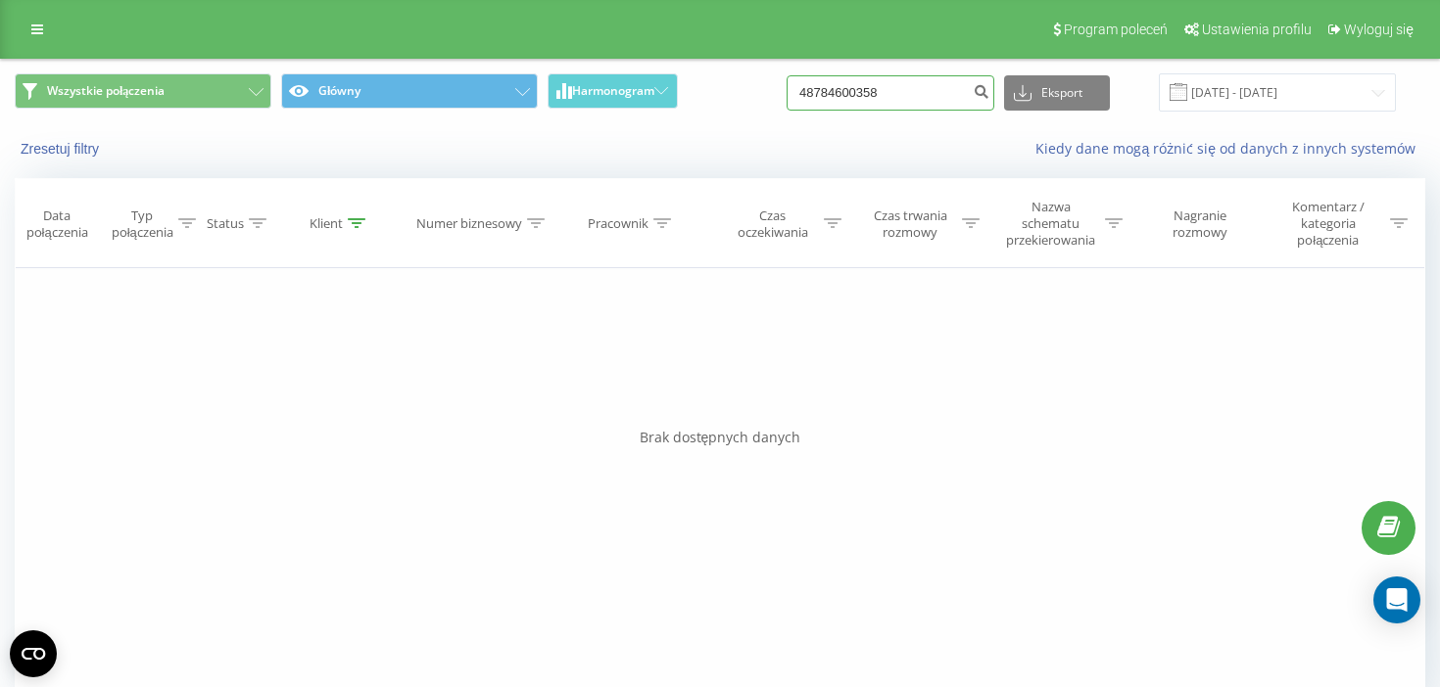
click at [840, 92] on input "48784600358" at bounding box center [890, 92] width 208 height 35
paste input "601874927"
type input "48601874927"
click at [926, 103] on input "48601874927" at bounding box center [890, 92] width 208 height 35
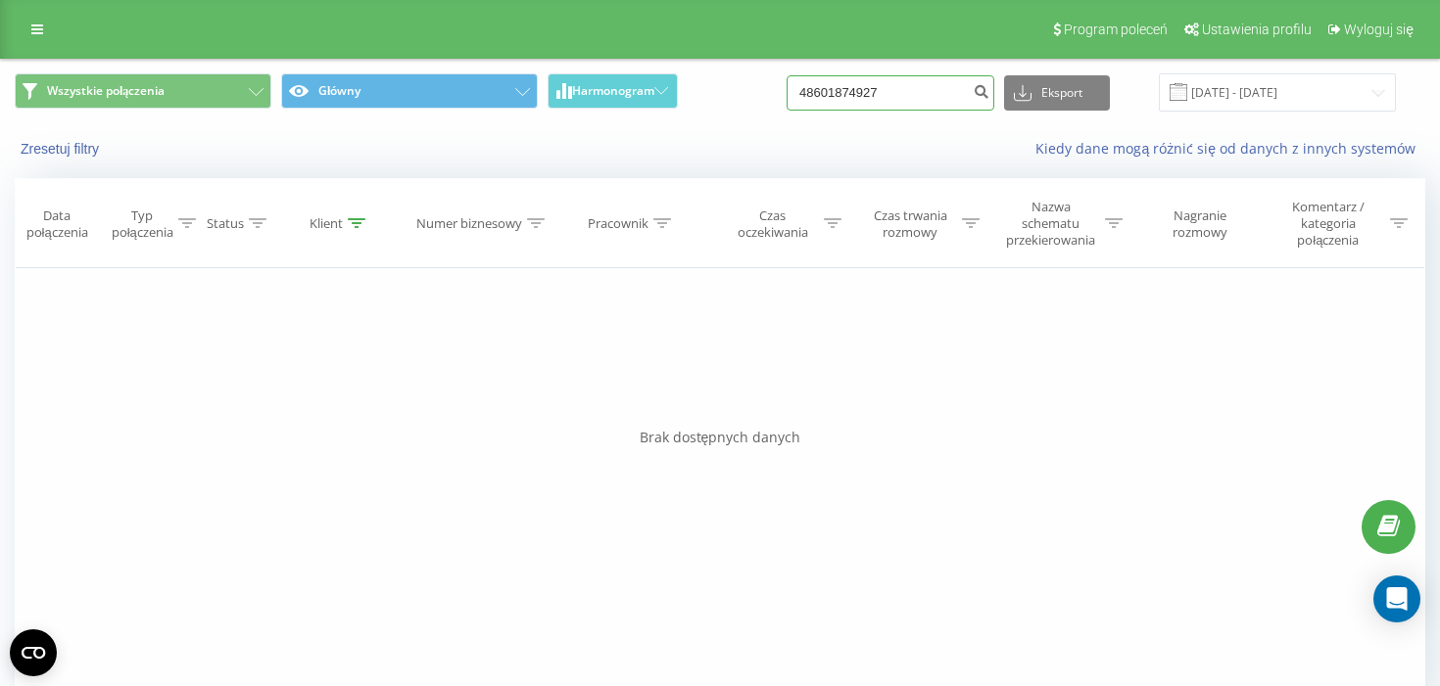
click at [926, 103] on input "48601874927" at bounding box center [890, 92] width 208 height 35
paste input "502516556"
type input "502516556"
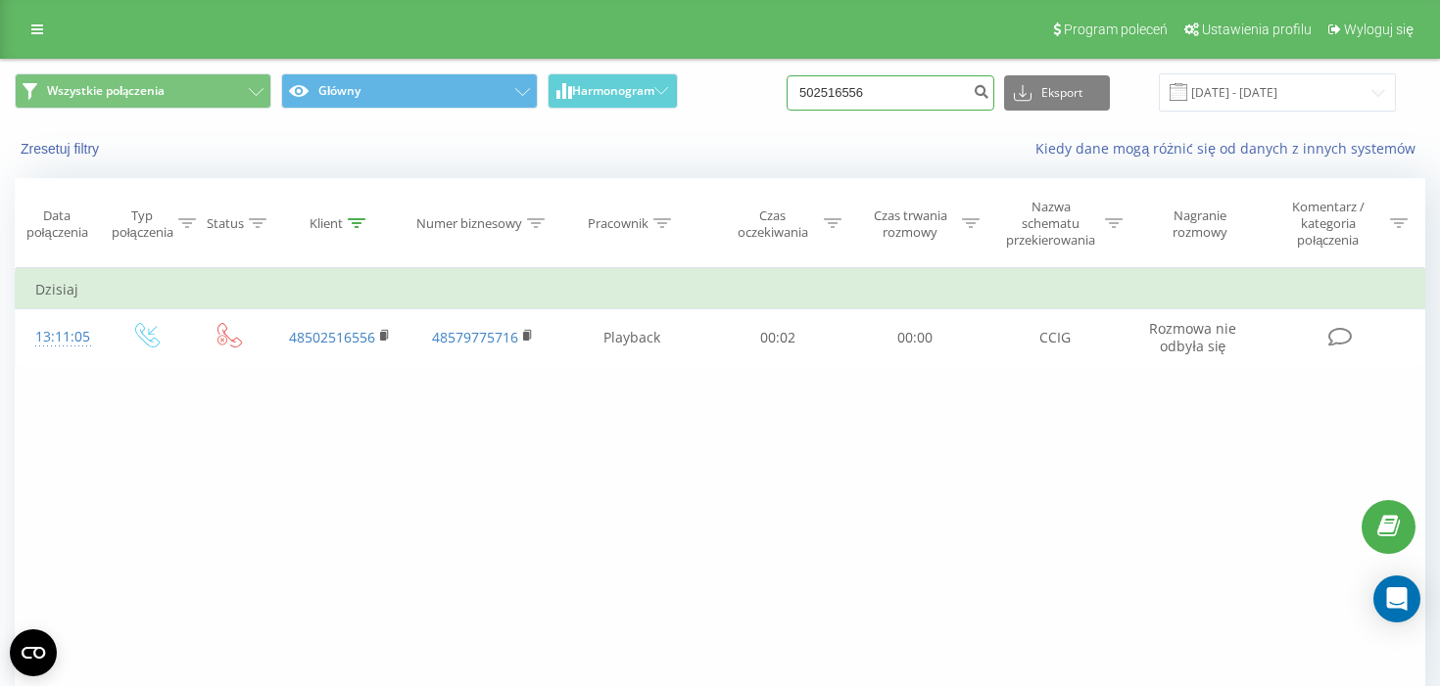
click at [842, 84] on input "502516556" at bounding box center [890, 92] width 208 height 35
paste input "669405443"
type input "669405443"
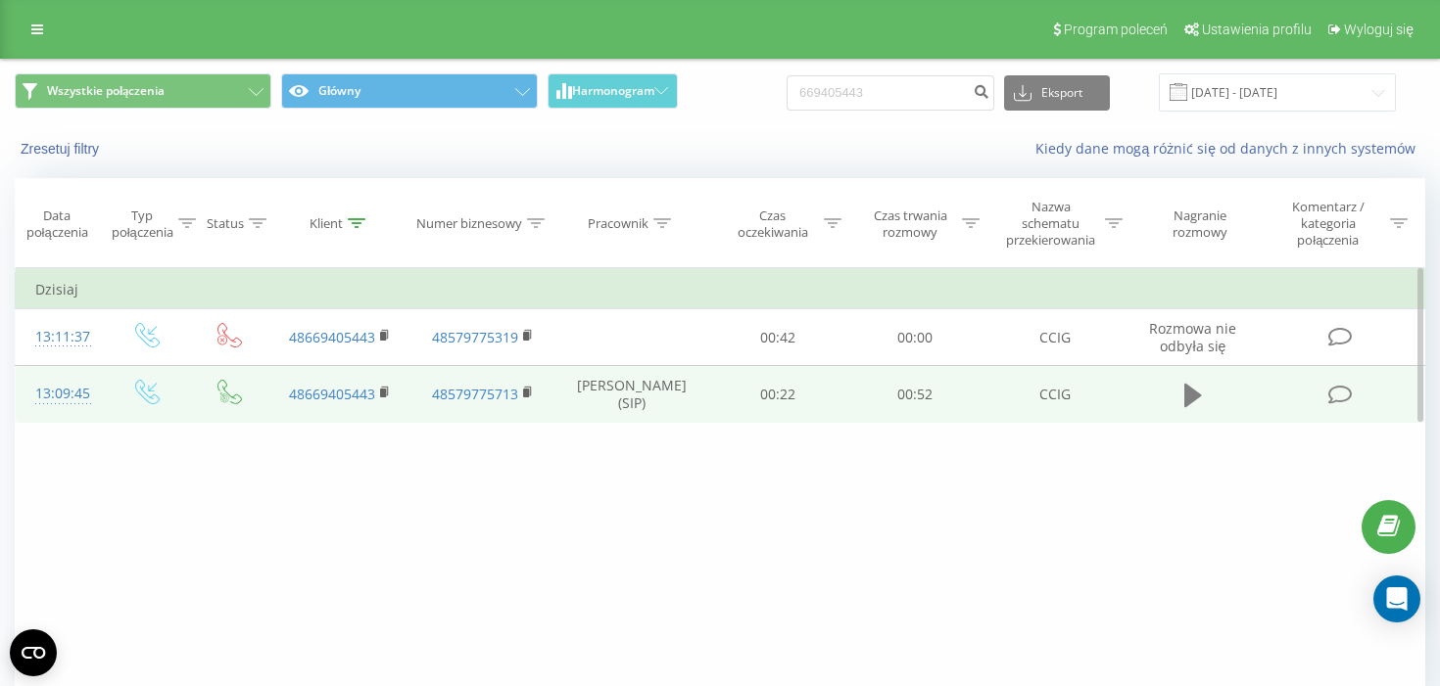
click at [1187, 400] on icon at bounding box center [1193, 396] width 18 height 24
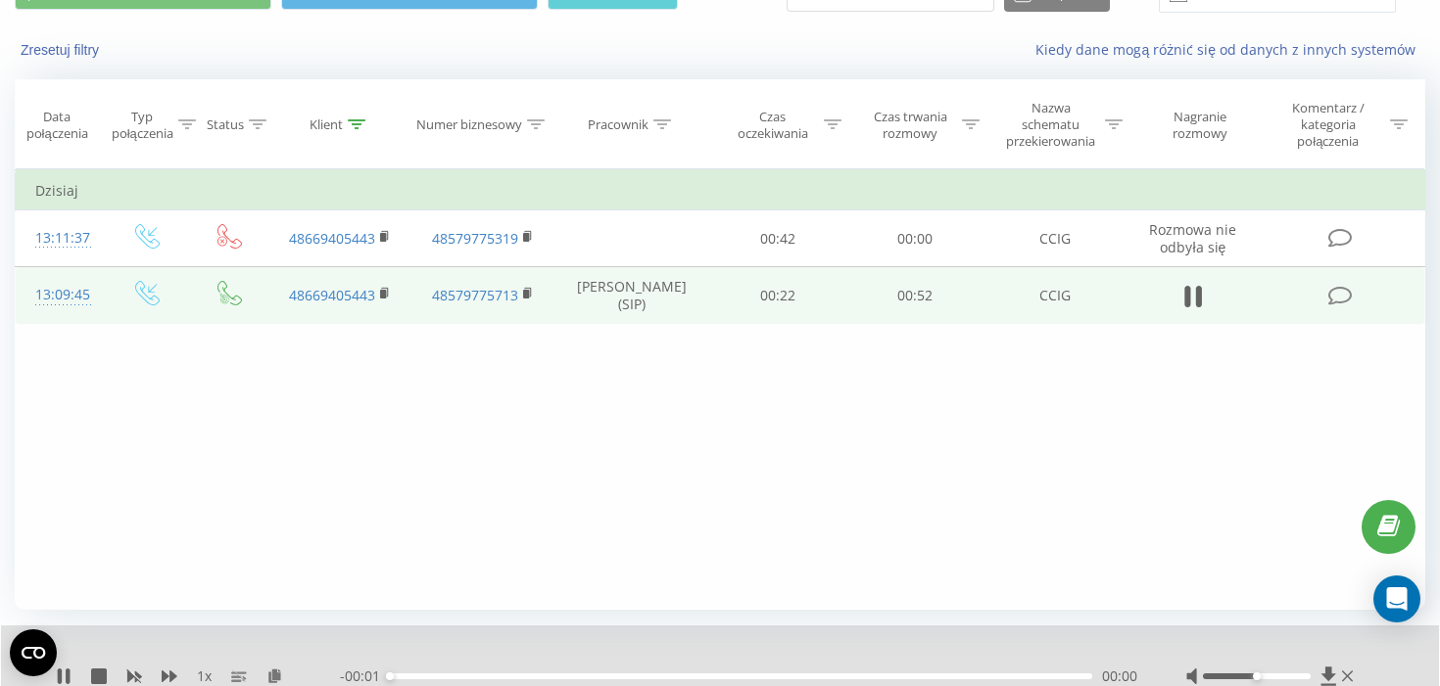
scroll to position [148, 0]
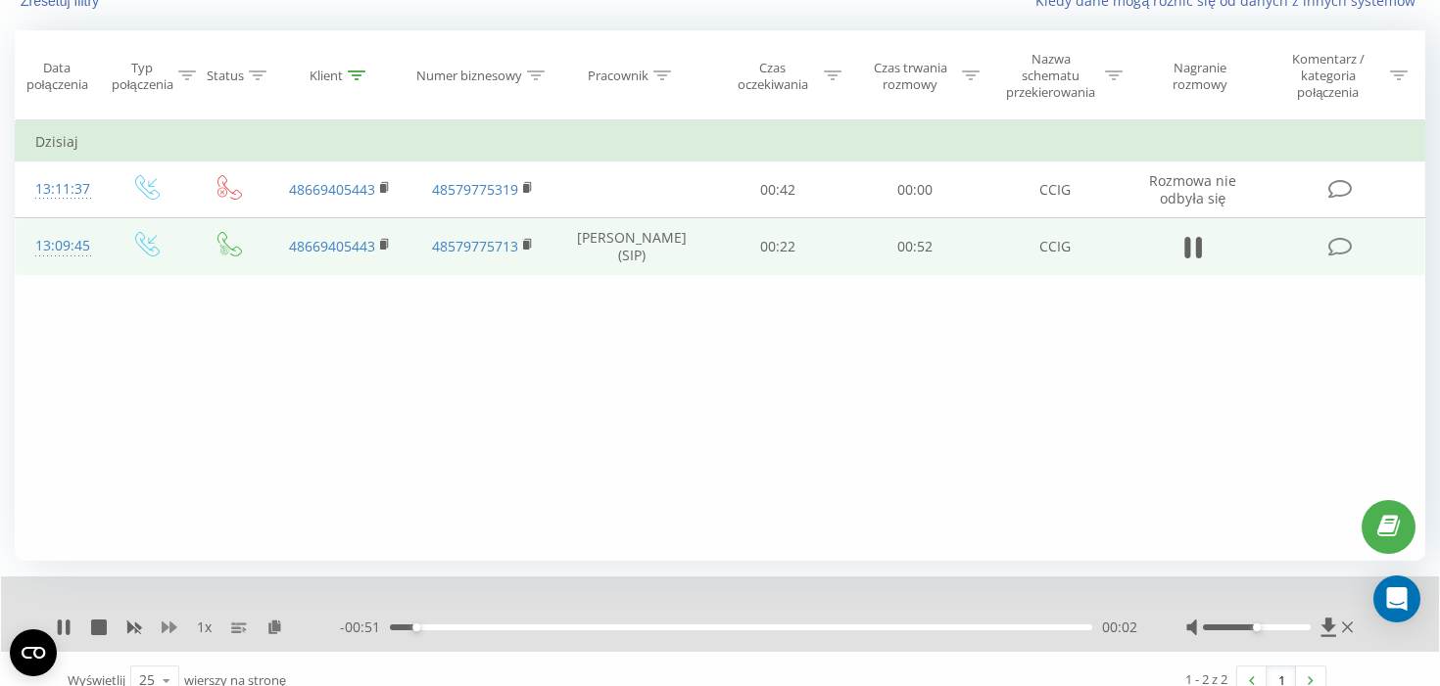
click at [166, 629] on icon at bounding box center [170, 628] width 16 height 12
click at [96, 629] on icon at bounding box center [99, 628] width 16 height 16
click at [68, 632] on icon at bounding box center [64, 628] width 12 height 16
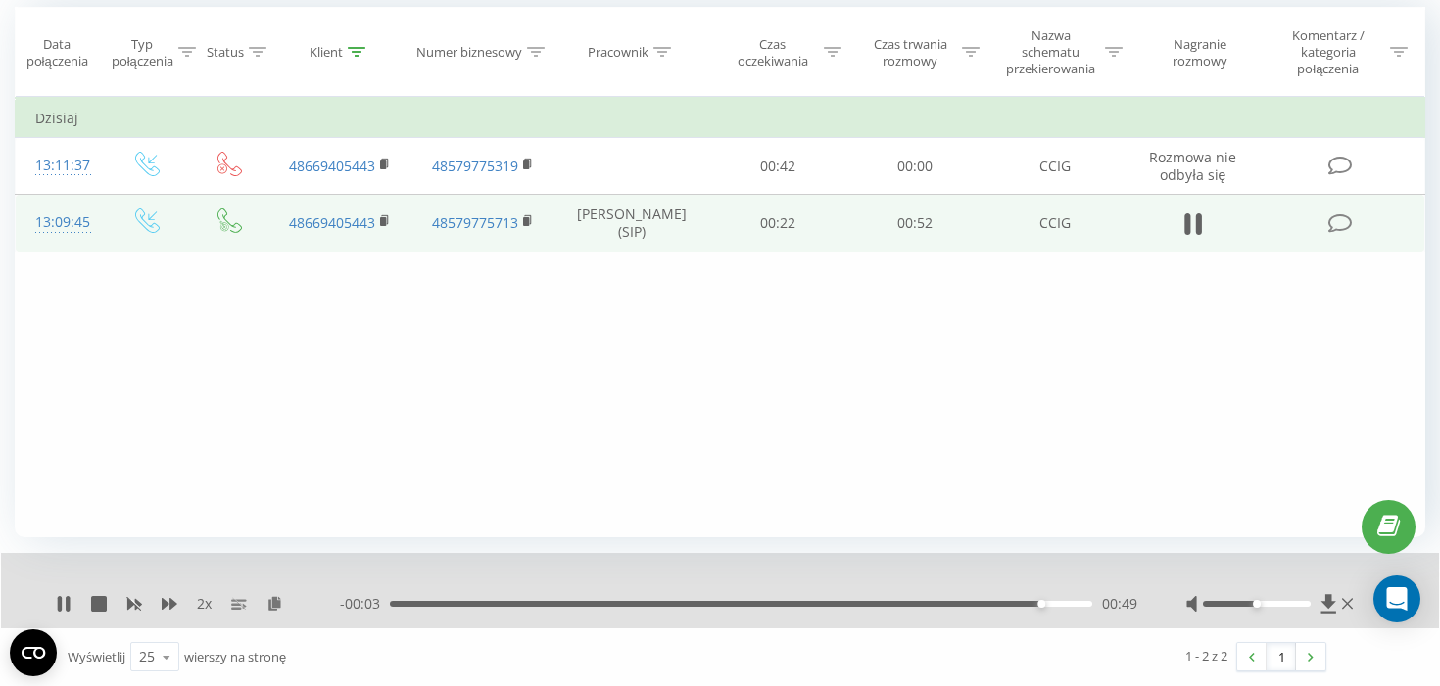
scroll to position [0, 0]
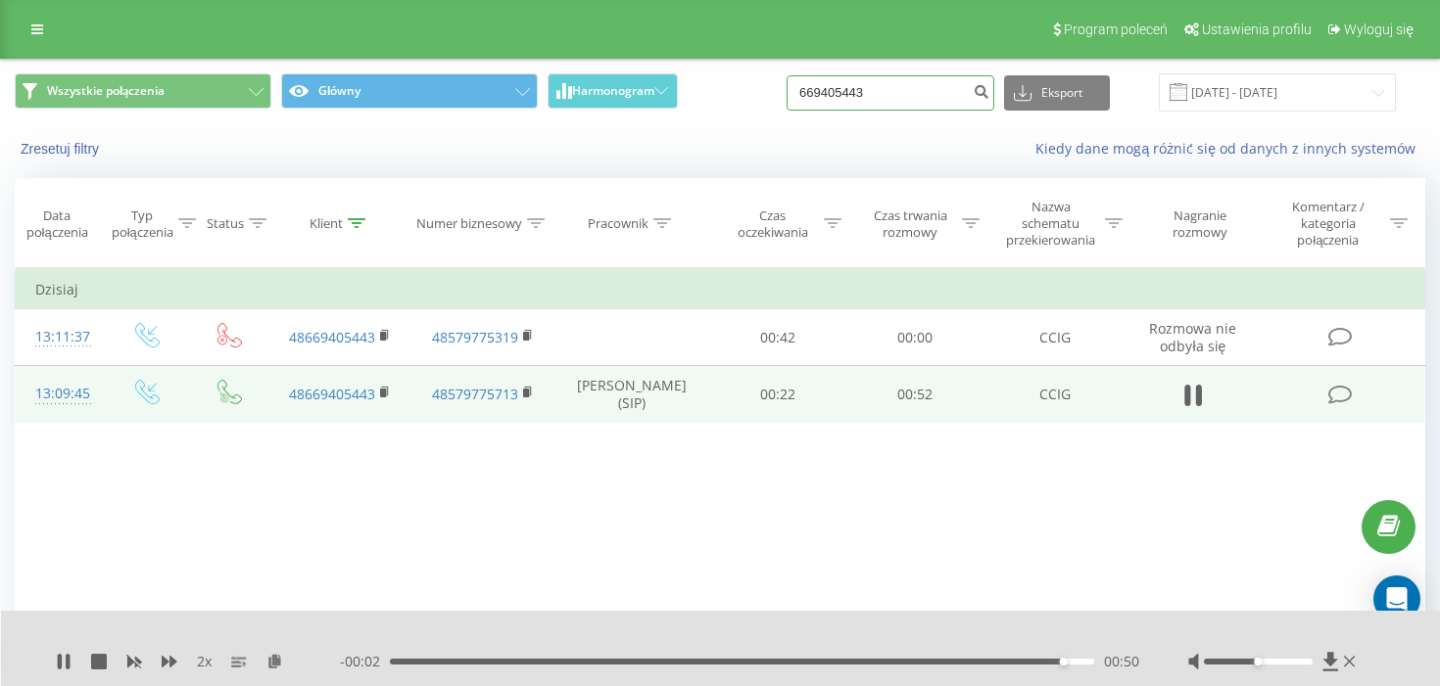
click at [883, 91] on input "669405443" at bounding box center [890, 92] width 208 height 35
click at [883, 92] on input "669405443" at bounding box center [890, 92] width 208 height 35
paste input "51746285"
type input "517462853"
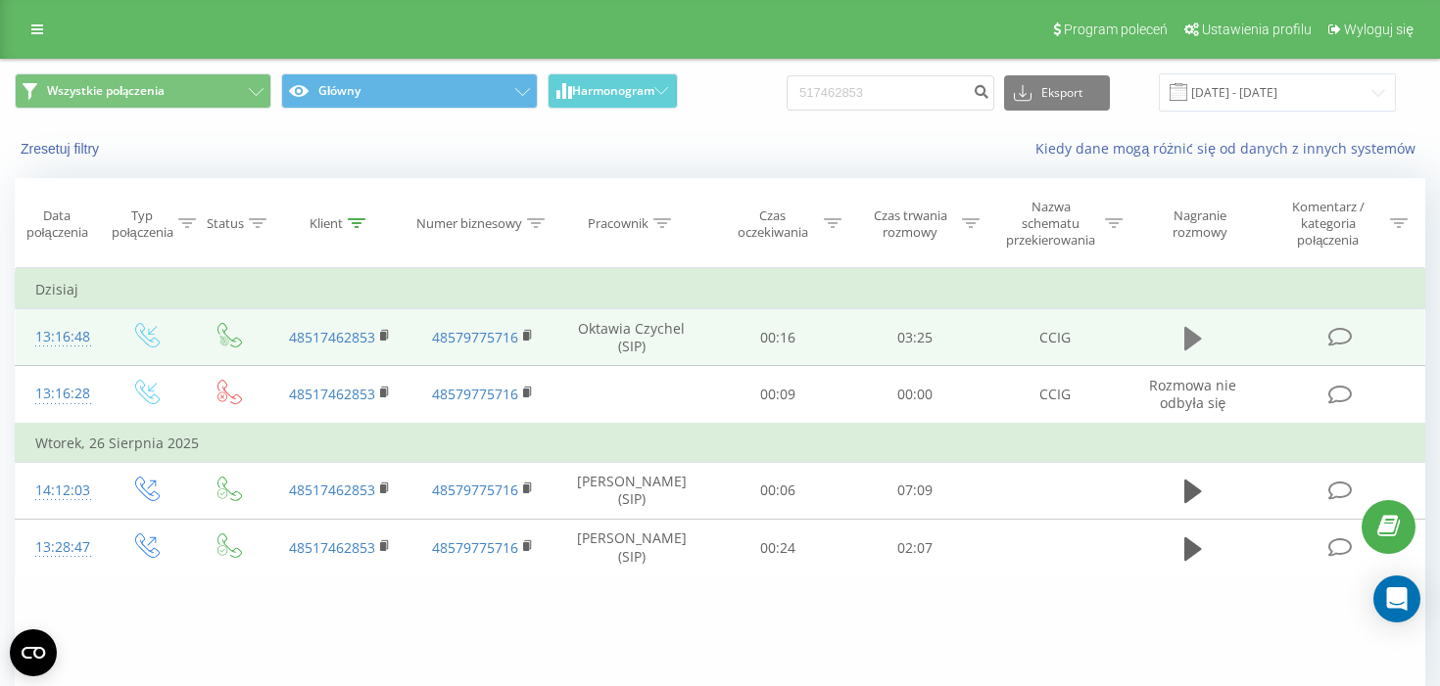
click at [1189, 339] on icon at bounding box center [1193, 339] width 18 height 24
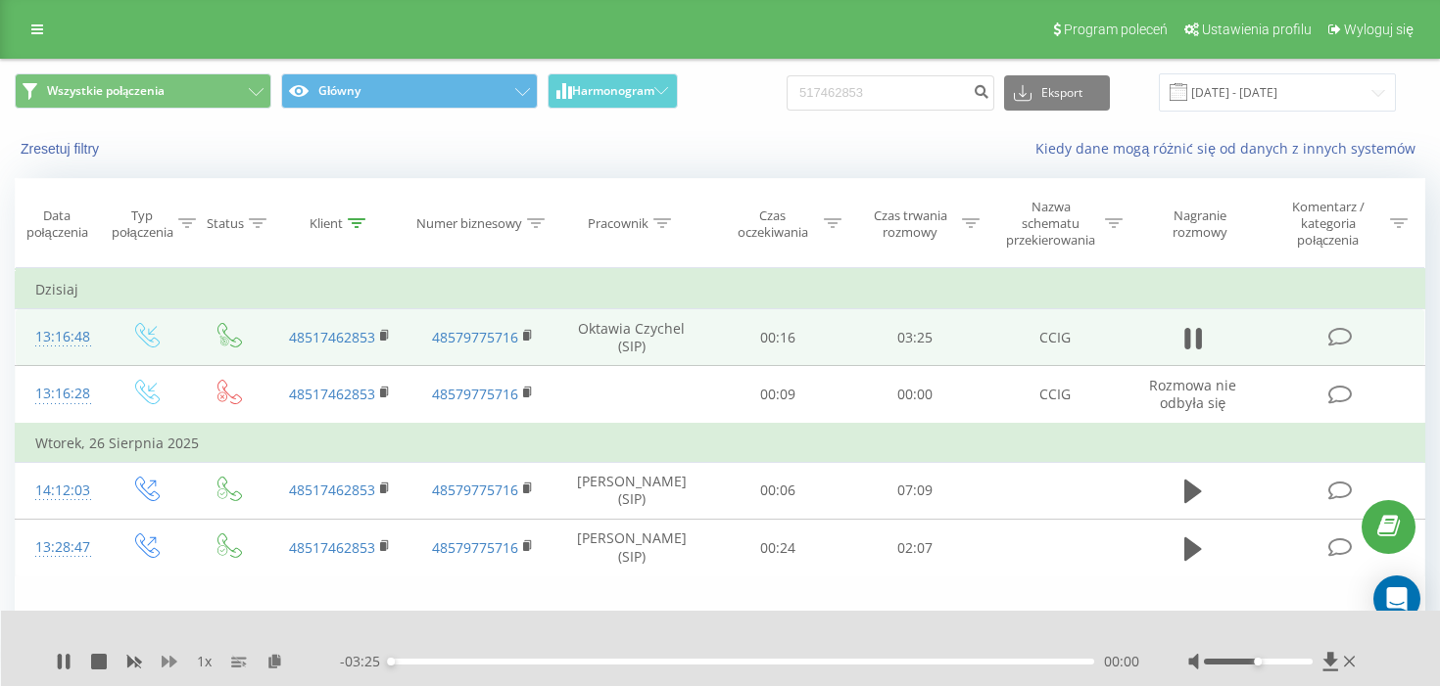
click at [167, 659] on icon at bounding box center [170, 662] width 16 height 16
click at [110, 660] on div "2 x" at bounding box center [198, 662] width 284 height 20
click at [108, 660] on div "2 x" at bounding box center [198, 662] width 284 height 20
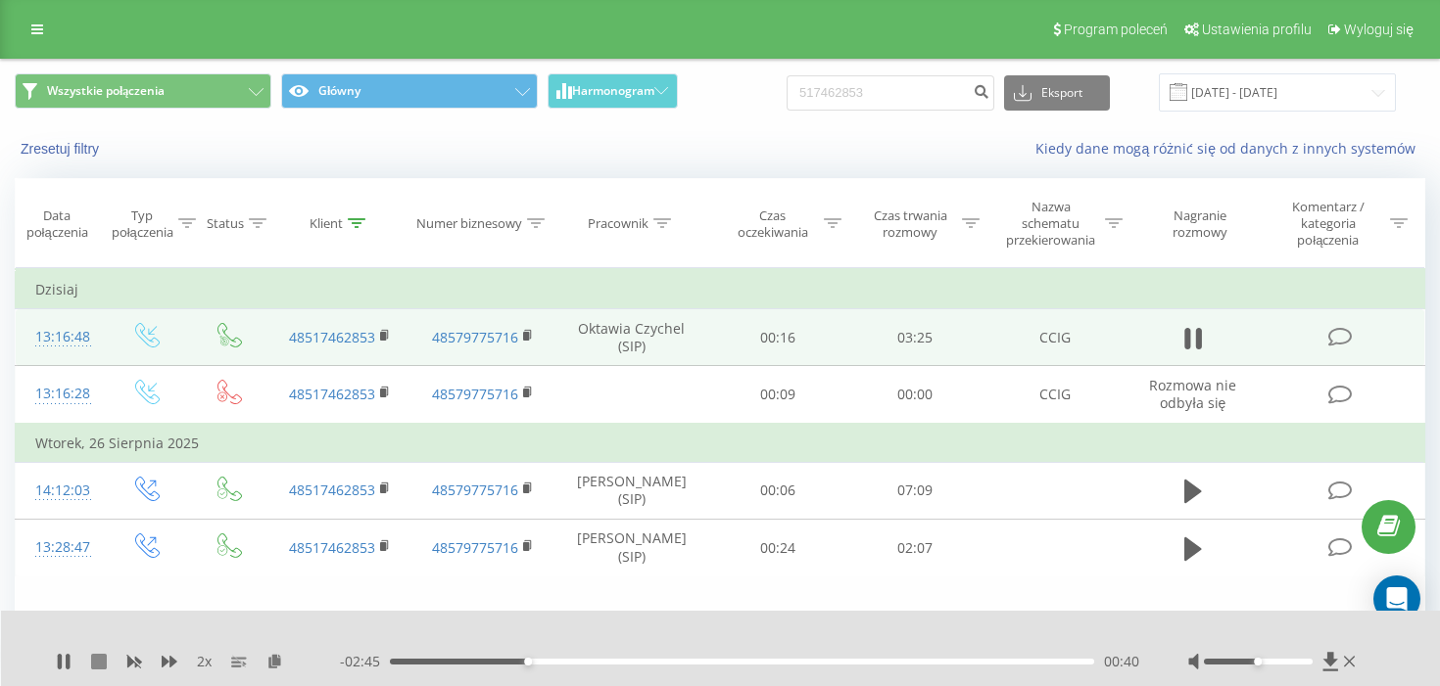
click at [102, 659] on icon at bounding box center [99, 662] width 16 height 16
click at [910, 104] on input "517462853" at bounding box center [890, 92] width 208 height 35
paste input "31 700 335"
type input "531 700 335"
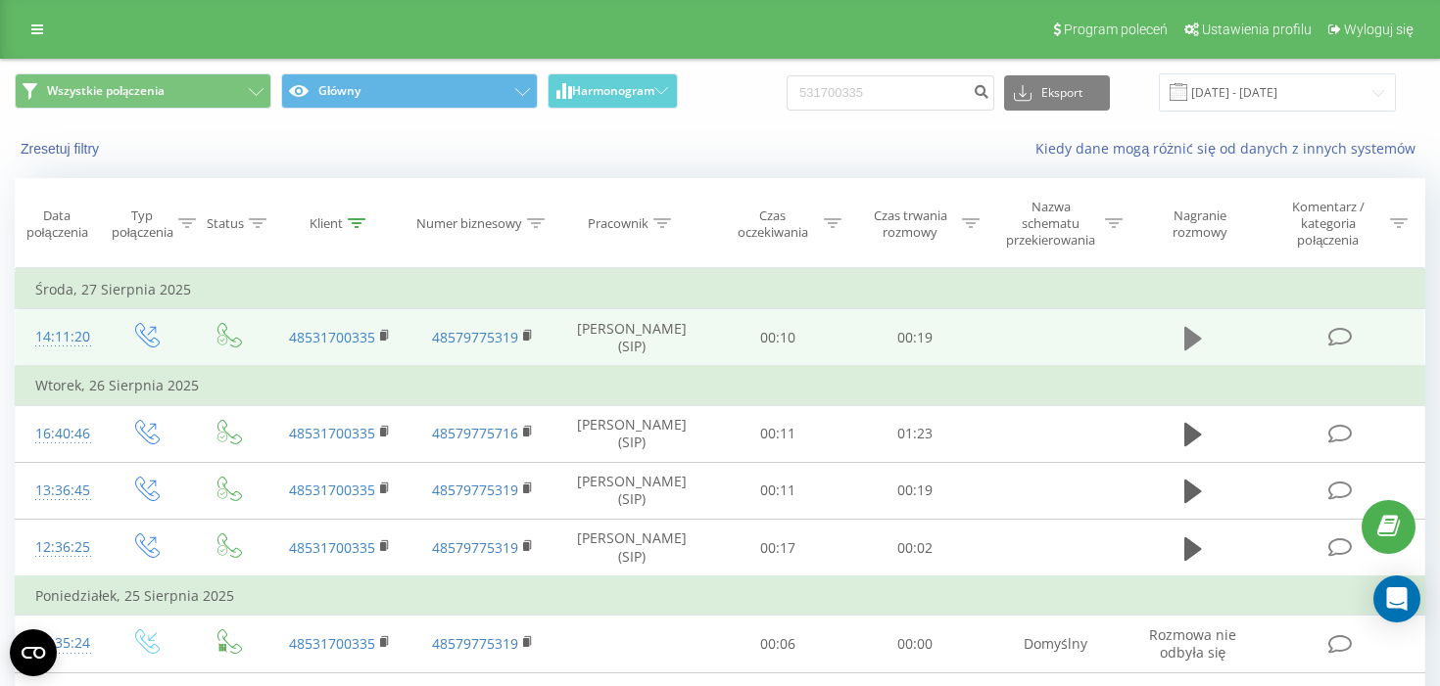
click at [1195, 344] on icon at bounding box center [1193, 339] width 18 height 24
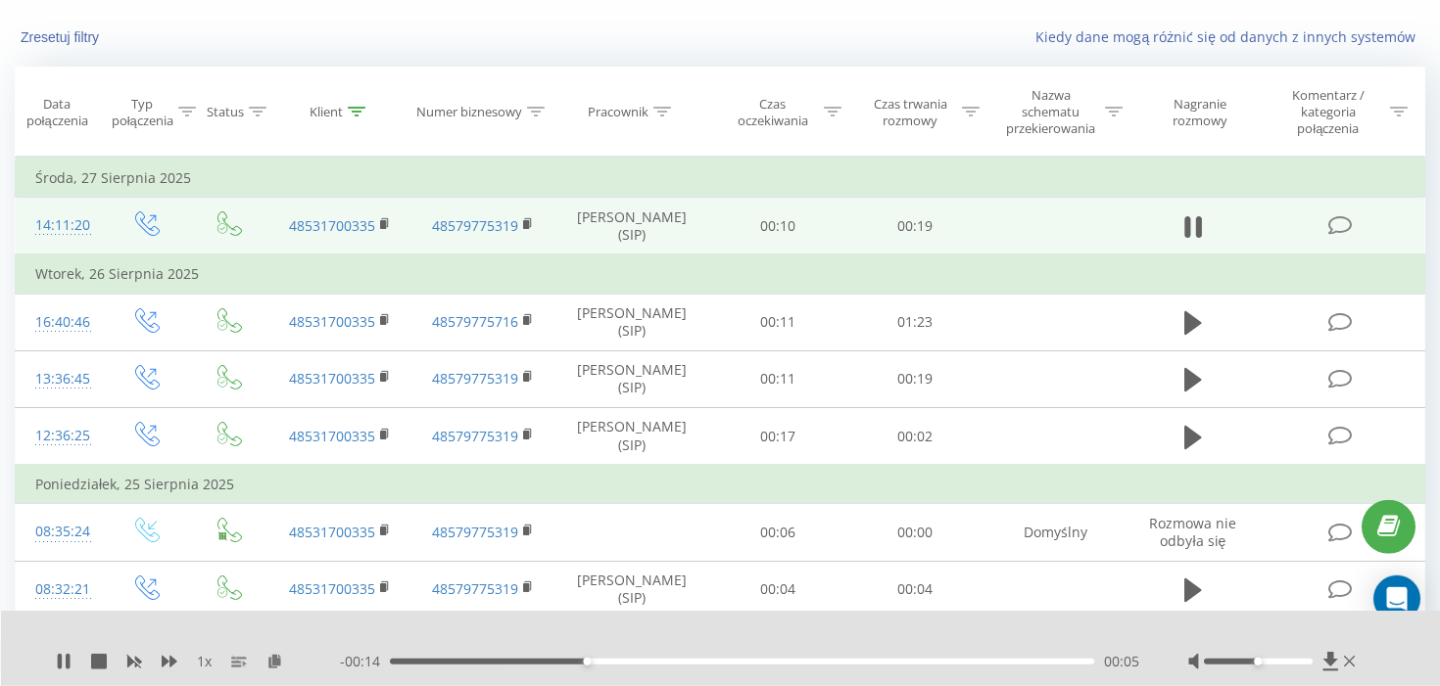
scroll to position [110, 0]
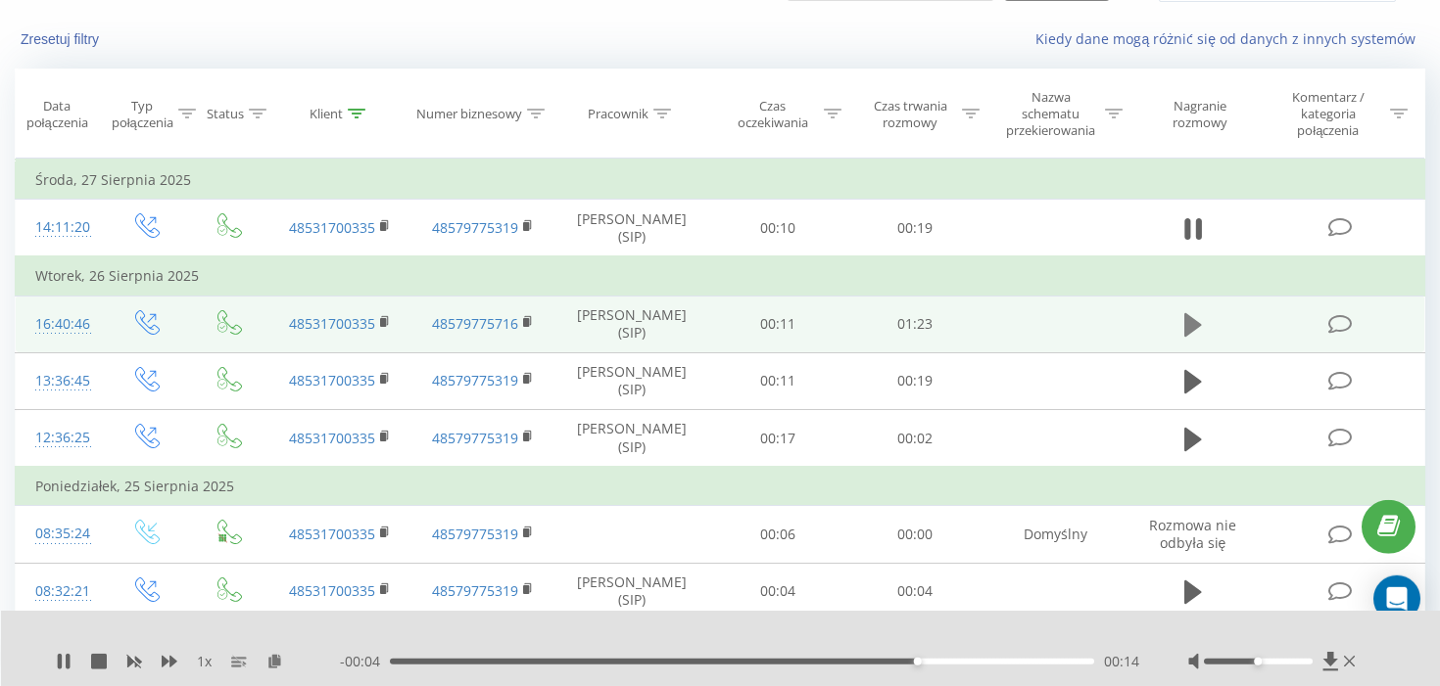
click at [1189, 324] on icon at bounding box center [1193, 325] width 18 height 24
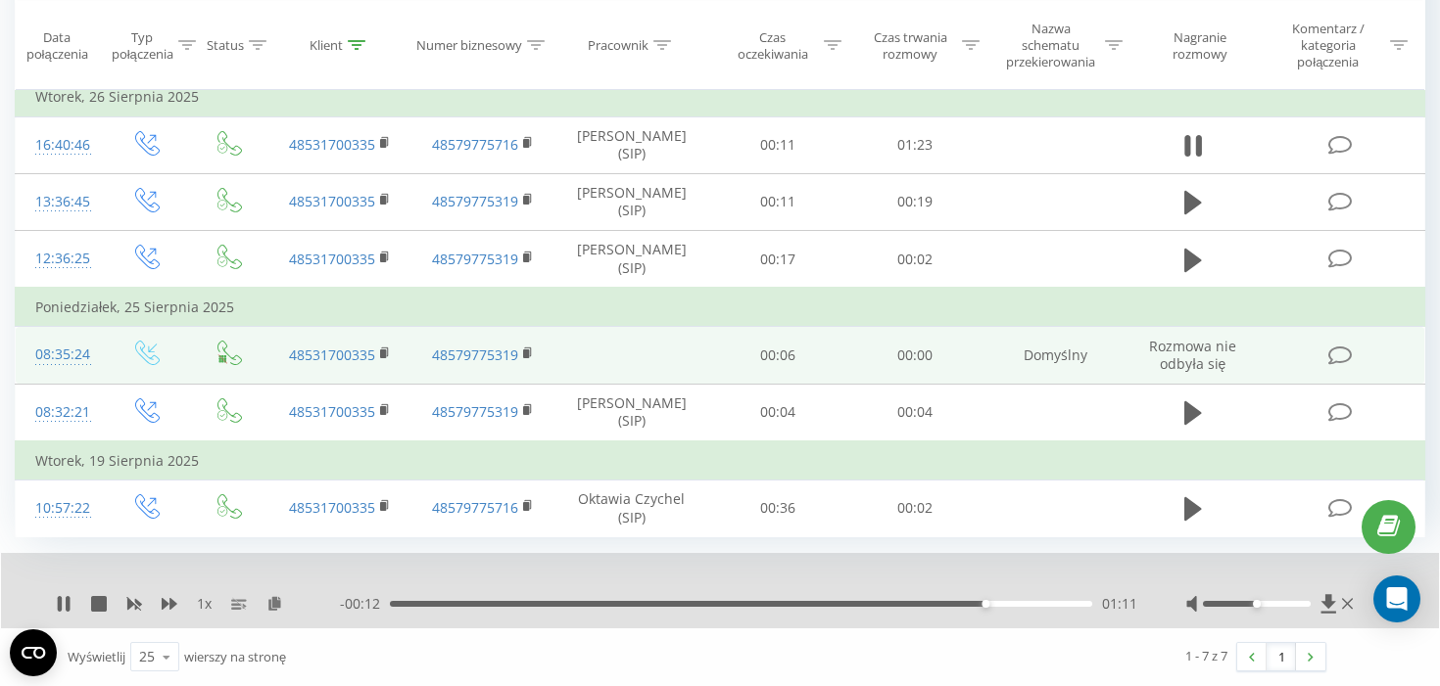
scroll to position [0, 0]
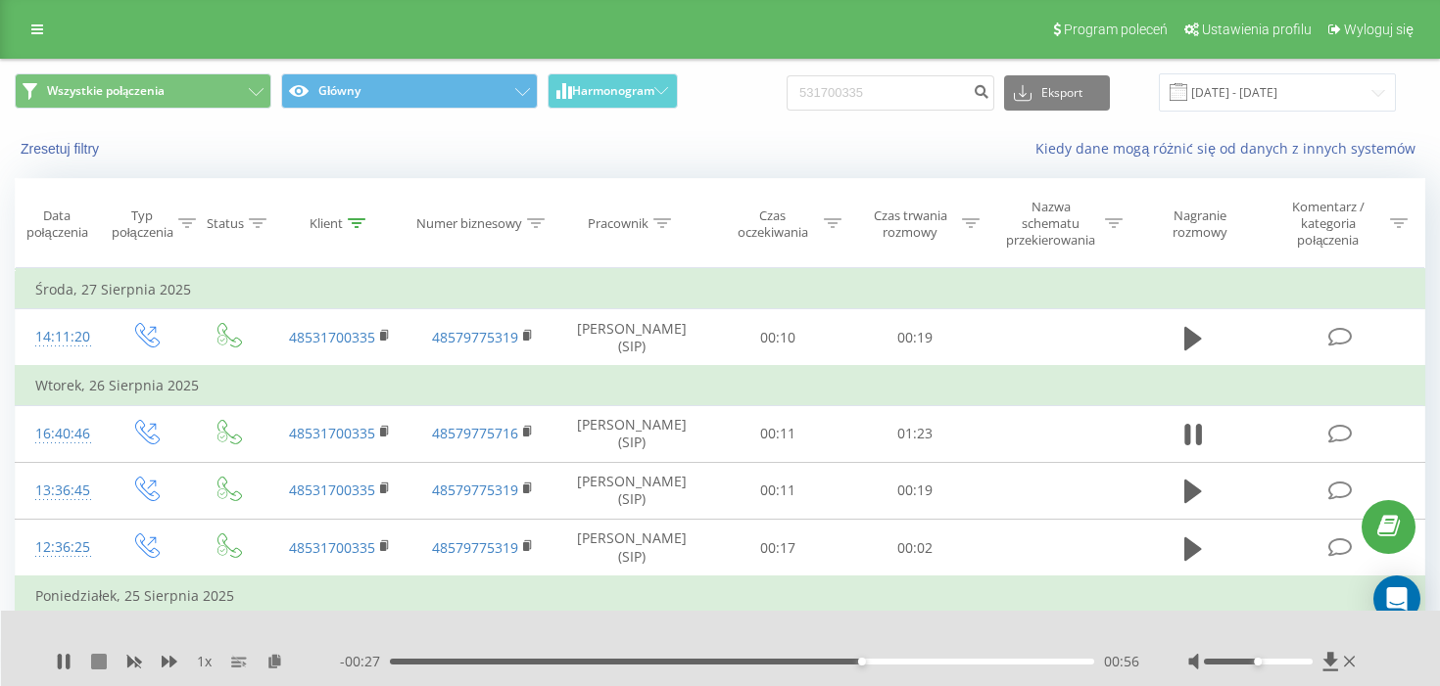
click at [96, 661] on icon at bounding box center [99, 662] width 16 height 16
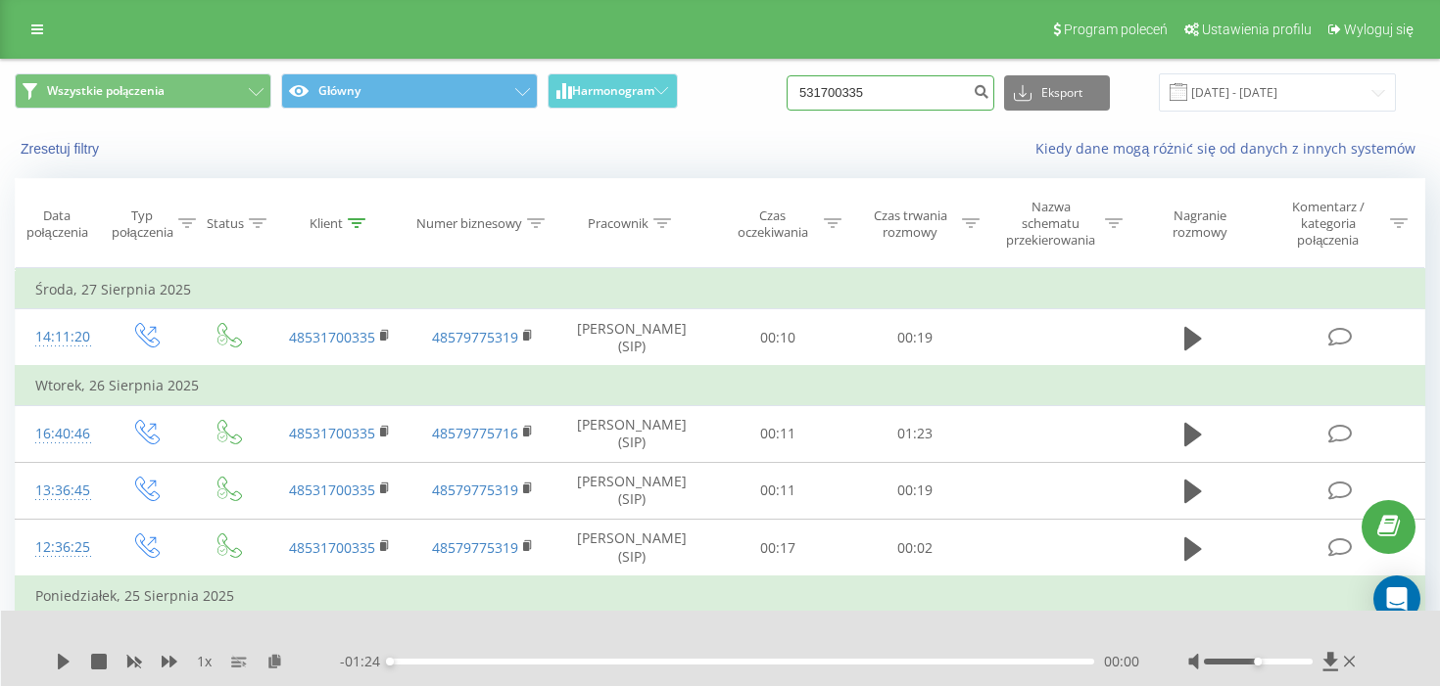
click at [867, 94] on input "531700335" at bounding box center [890, 92] width 208 height 35
paste input "48605616027"
type input "48605616027"
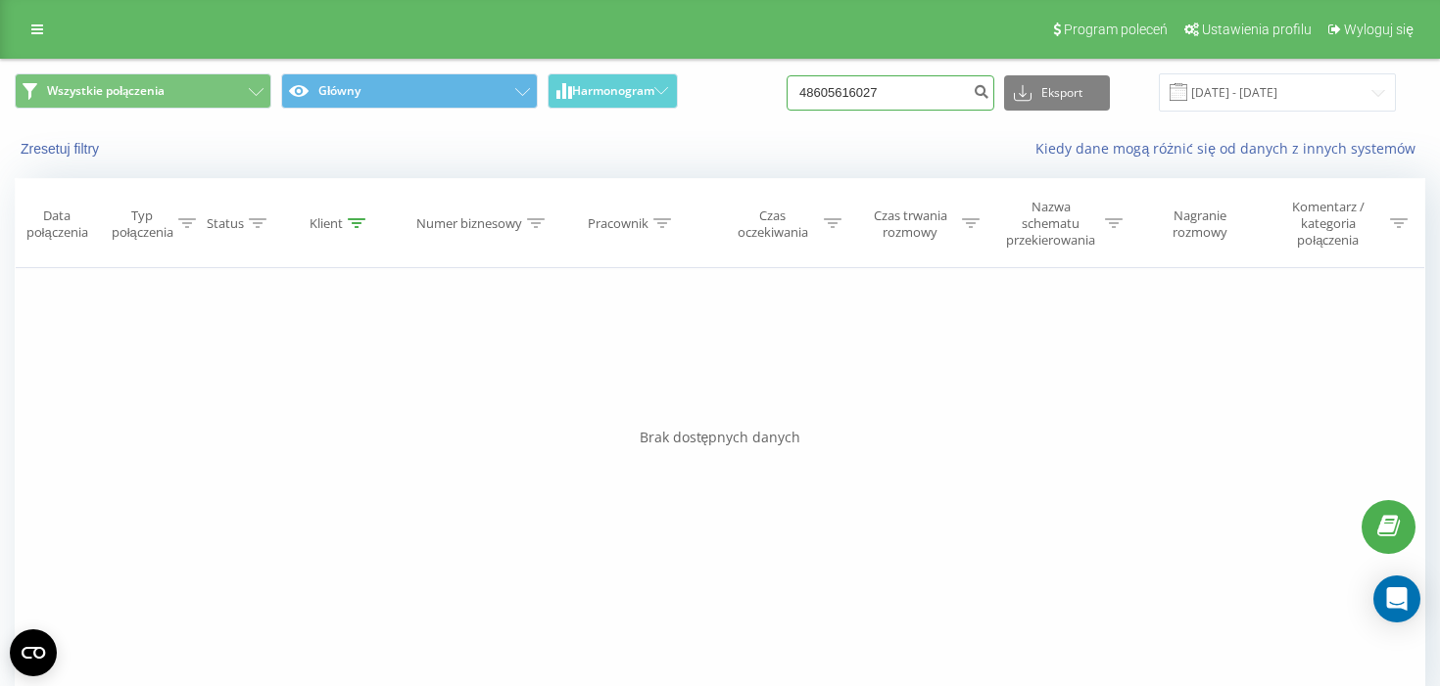
click at [857, 101] on input "48605616027" at bounding box center [890, 92] width 208 height 35
paste input "531 691 811"
type input "531 691 811"
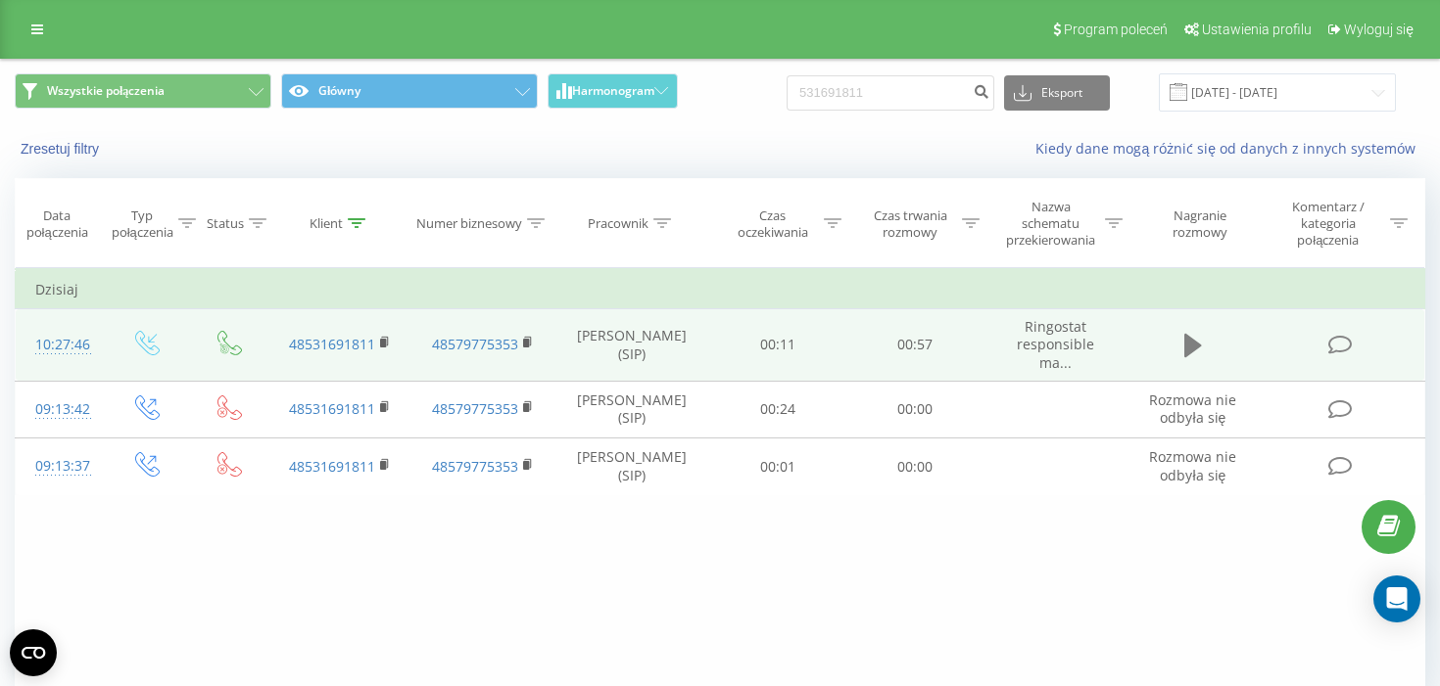
click at [1205, 344] on button at bounding box center [1192, 345] width 29 height 29
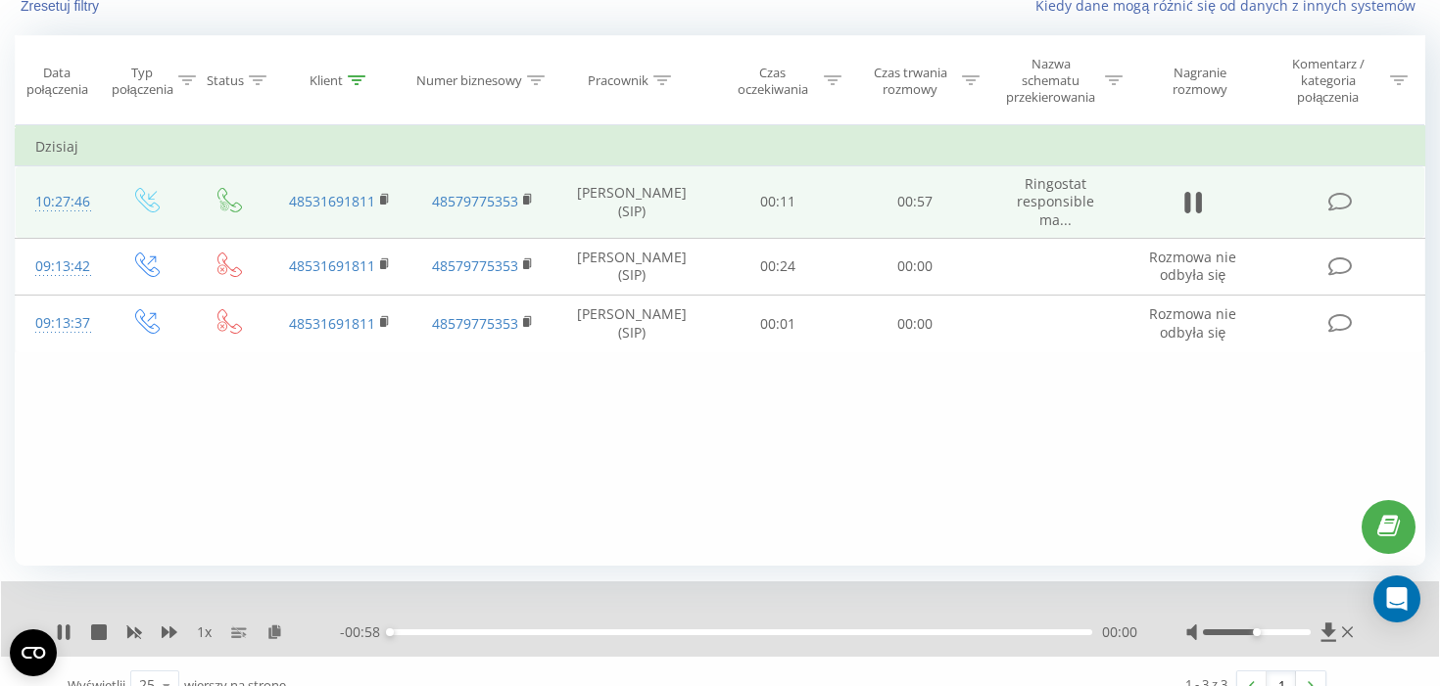
scroll to position [159, 0]
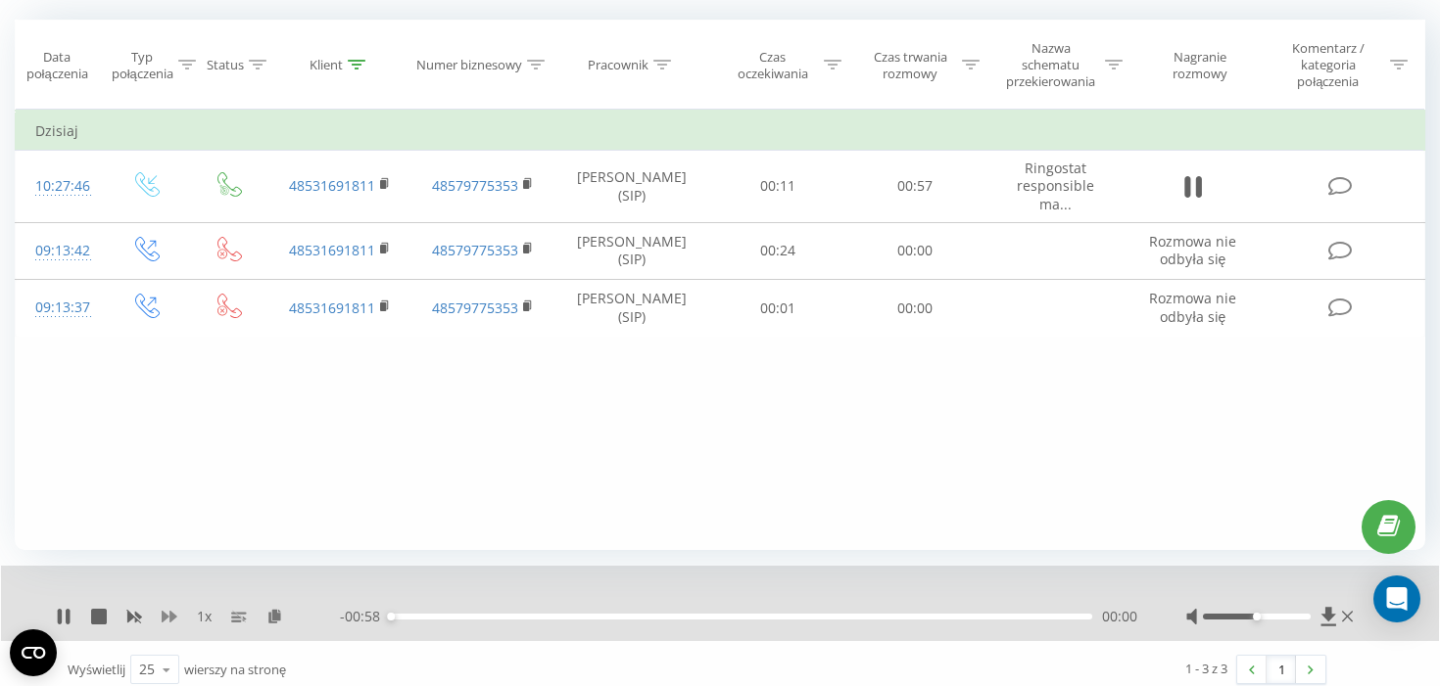
click at [164, 616] on icon at bounding box center [170, 617] width 16 height 12
click at [682, 615] on div "- 00:58 00:00 00:00" at bounding box center [738, 617] width 797 height 20
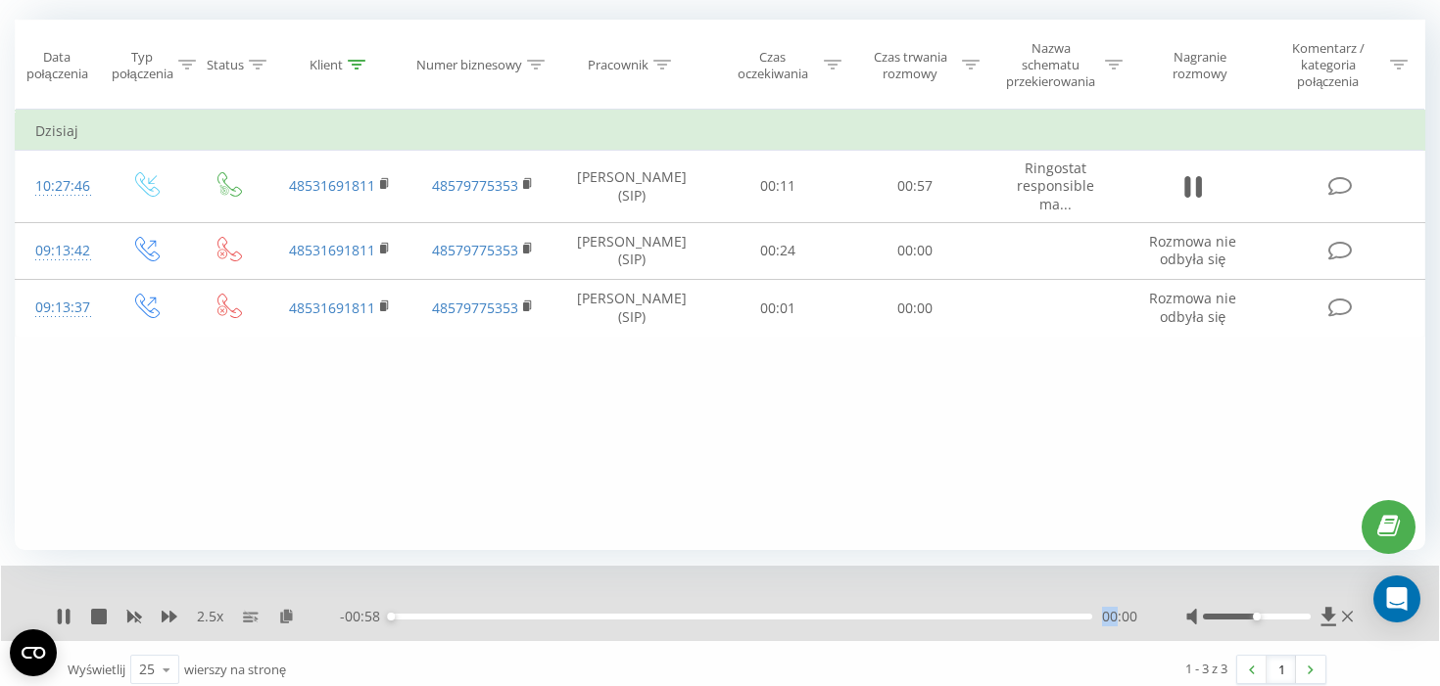
click at [682, 615] on div "- 00:58 00:00 00:00" at bounding box center [738, 617] width 797 height 20
click at [683, 620] on div "00:00" at bounding box center [741, 617] width 702 height 6
click at [100, 623] on icon at bounding box center [99, 617] width 16 height 16
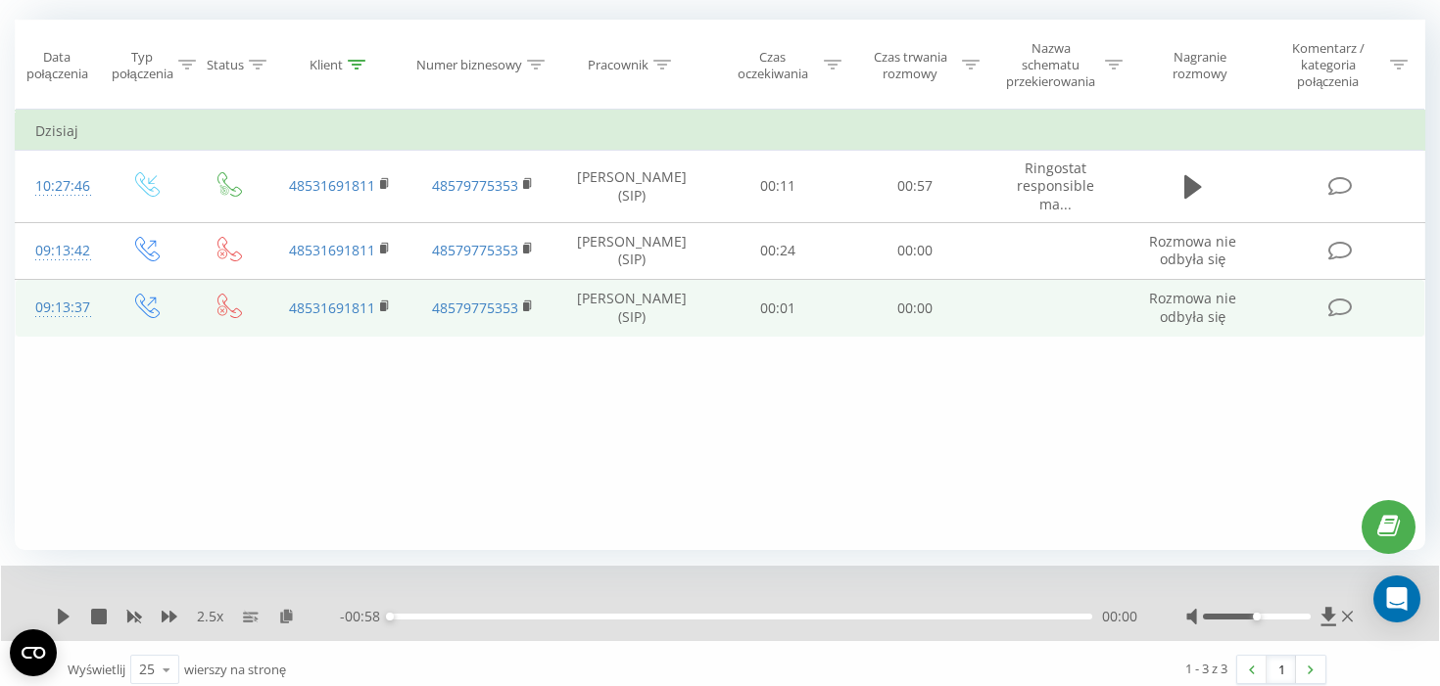
scroll to position [0, 0]
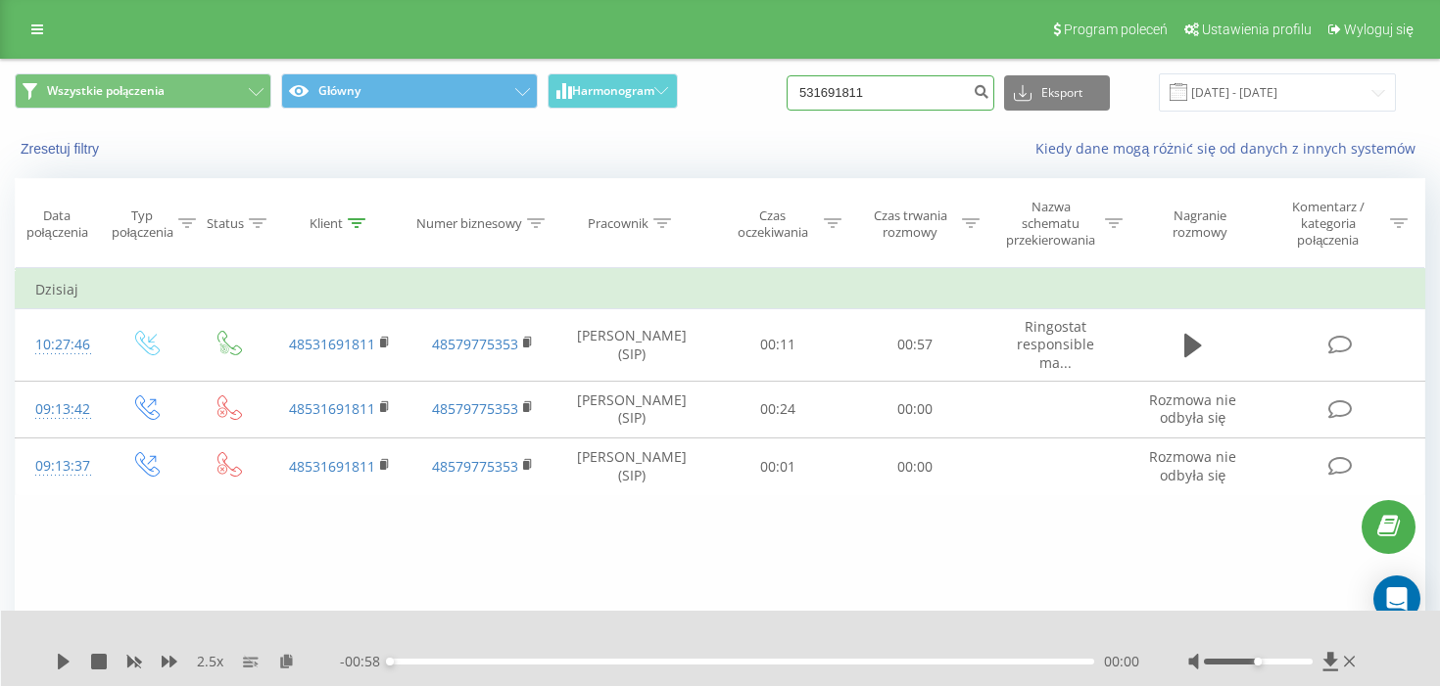
click at [929, 97] on input "531691811" at bounding box center [890, 92] width 208 height 35
paste input "16 781 993"
type input "516 781 993"
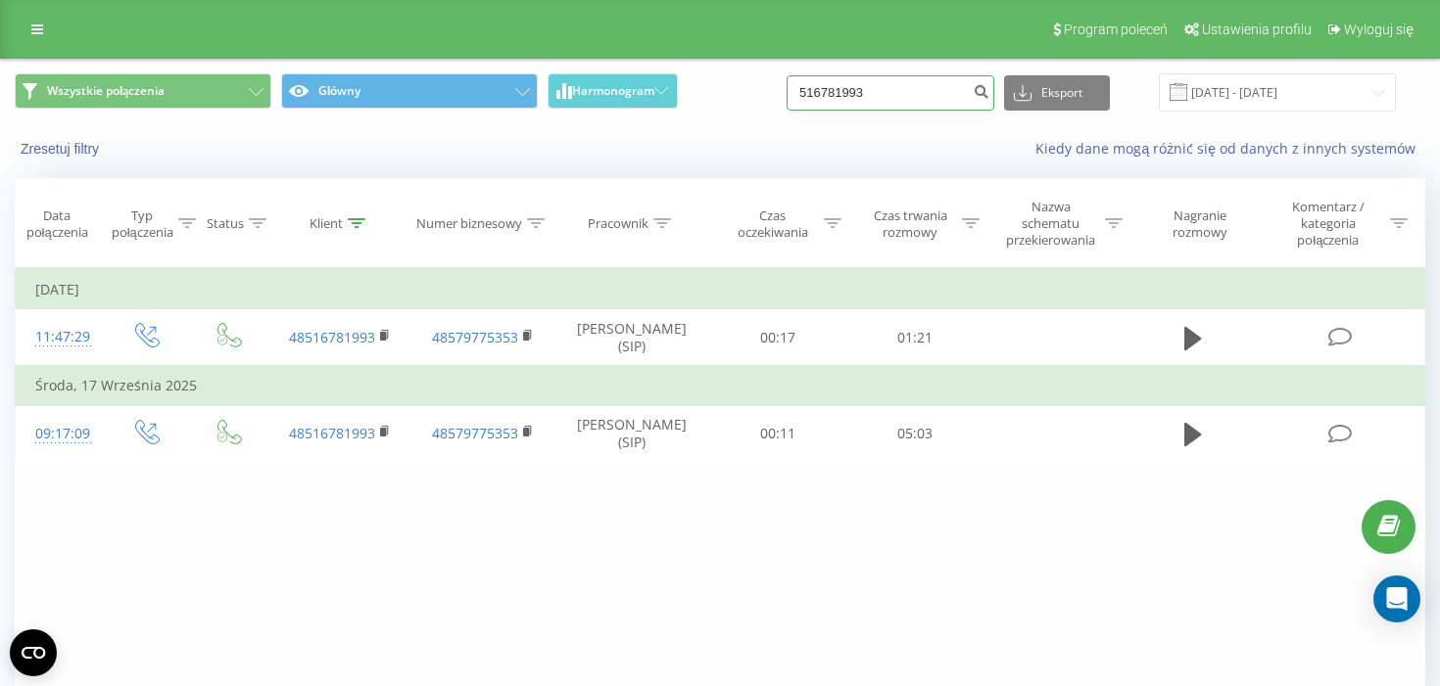
click at [910, 98] on input "516781993" at bounding box center [890, 92] width 208 height 35
paste input "605 528 360"
type input "605 528 360"
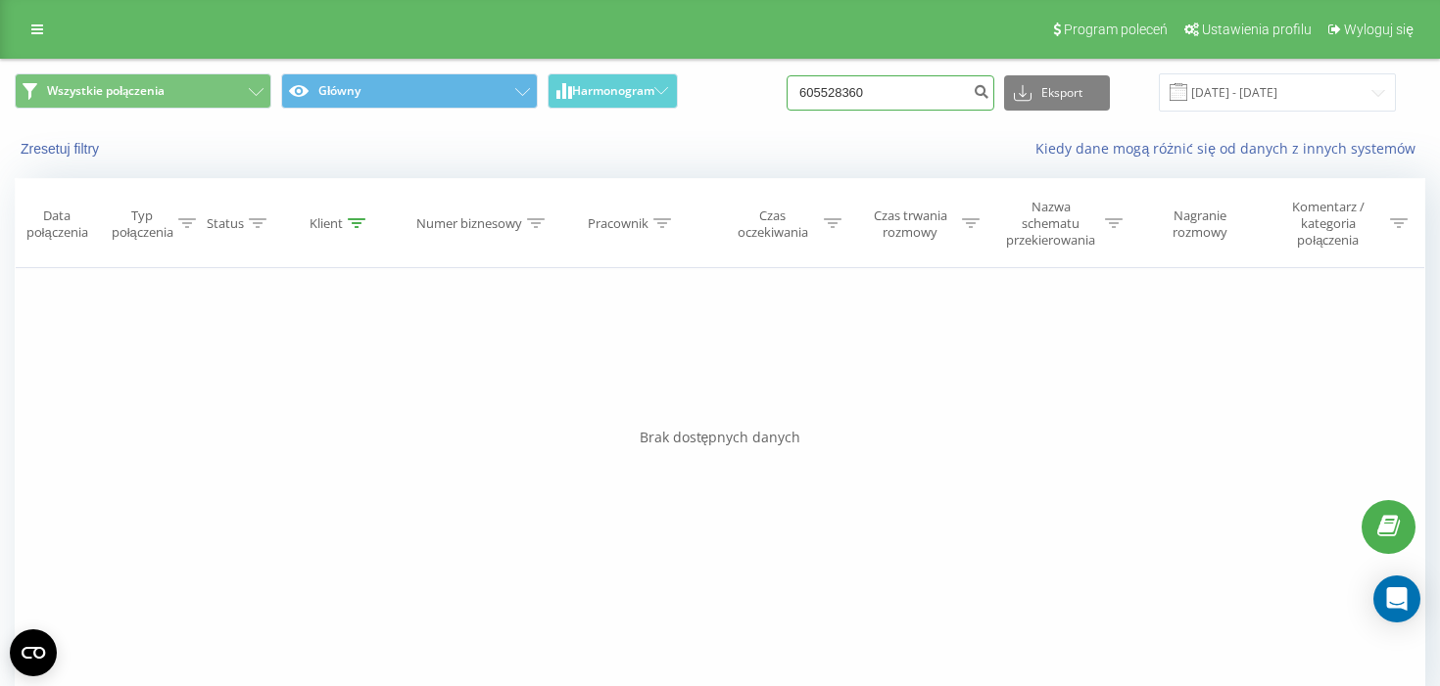
click at [863, 95] on input "605528360" at bounding box center [890, 92] width 208 height 35
paste input "697147329"
type input "697147329"
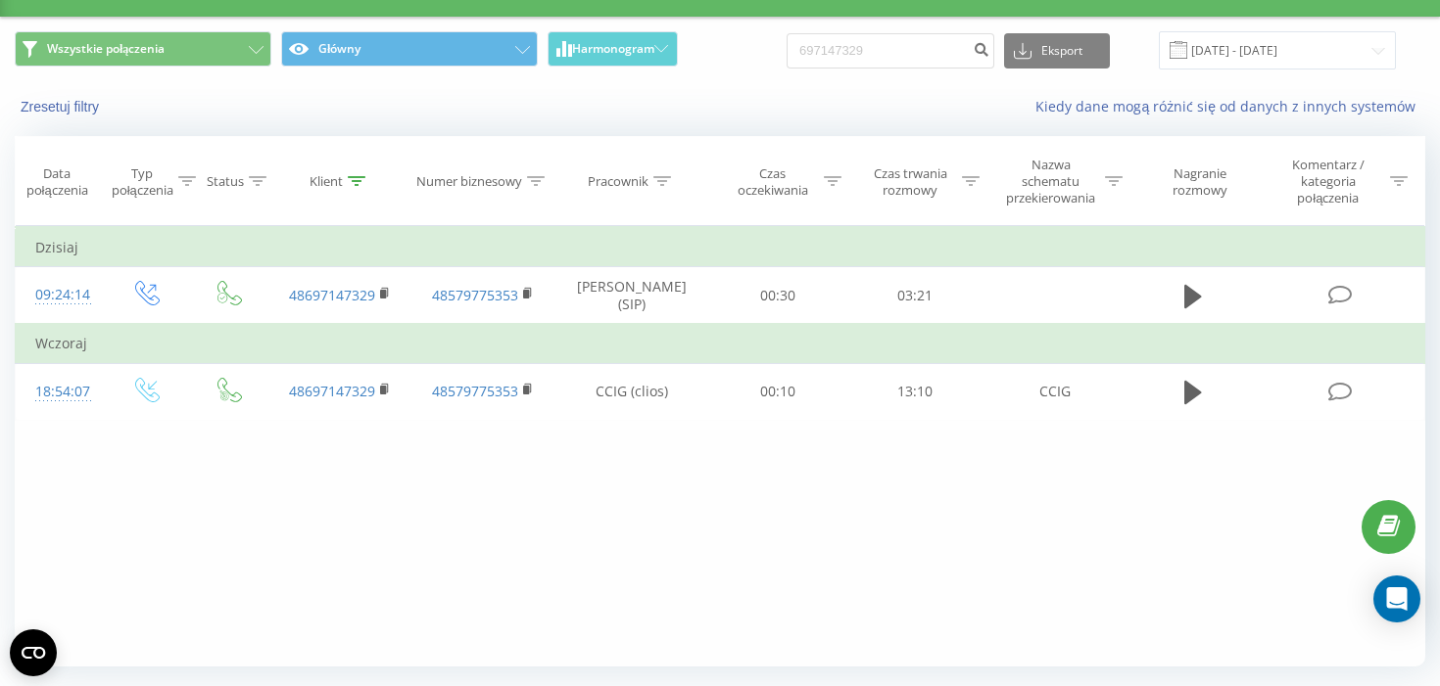
scroll to position [45, 0]
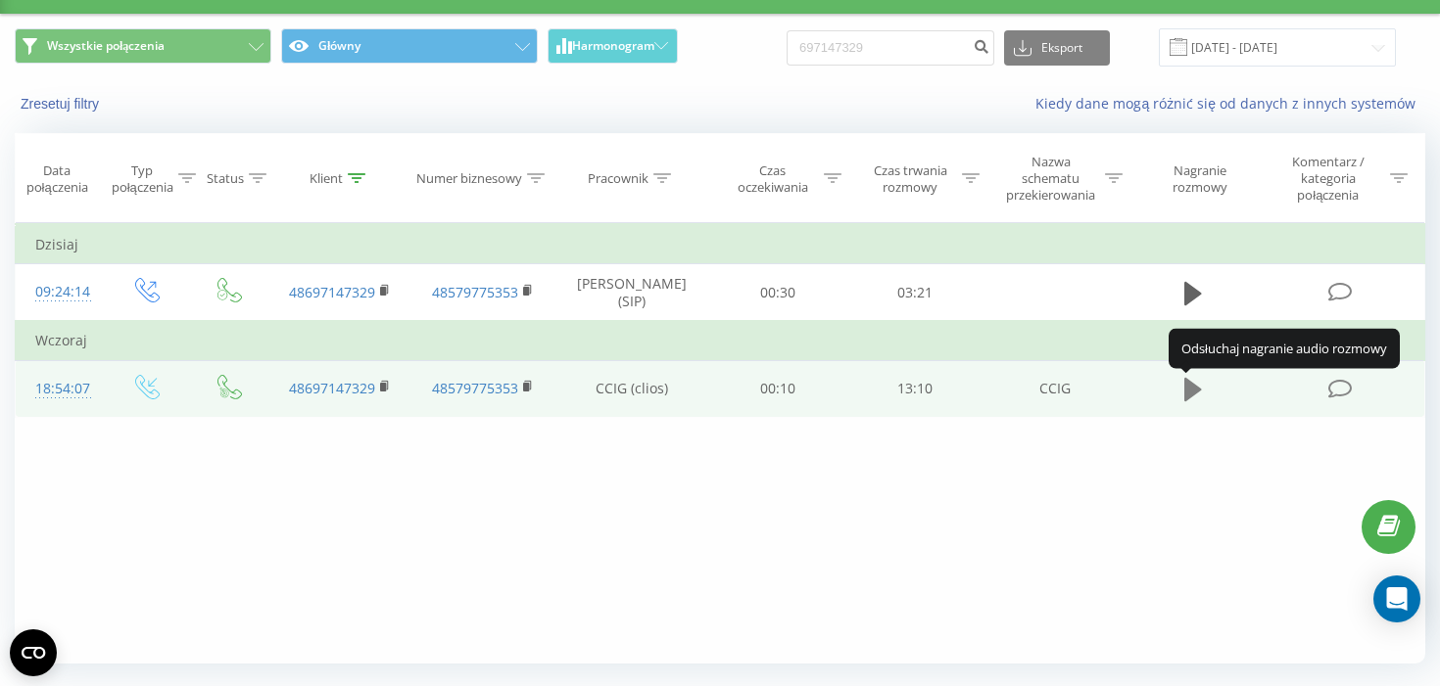
click at [1186, 398] on icon at bounding box center [1193, 390] width 18 height 24
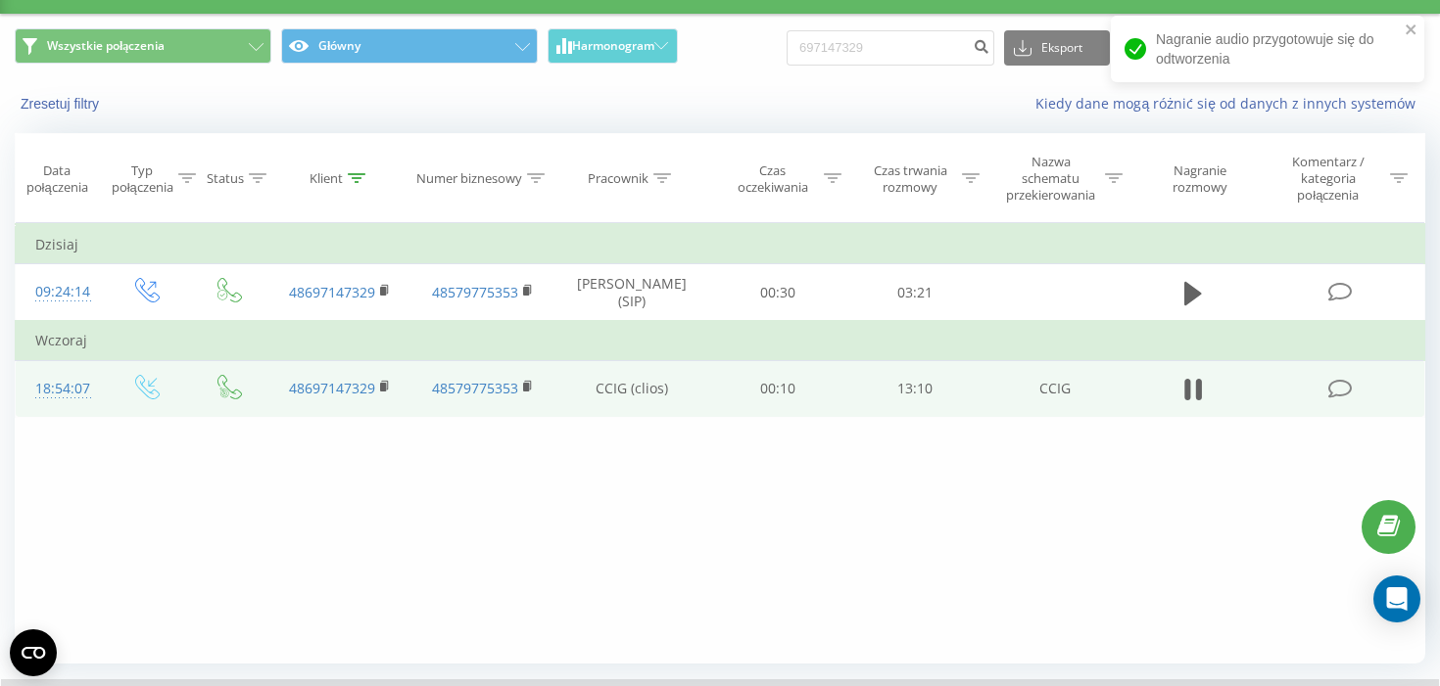
scroll to position [174, 0]
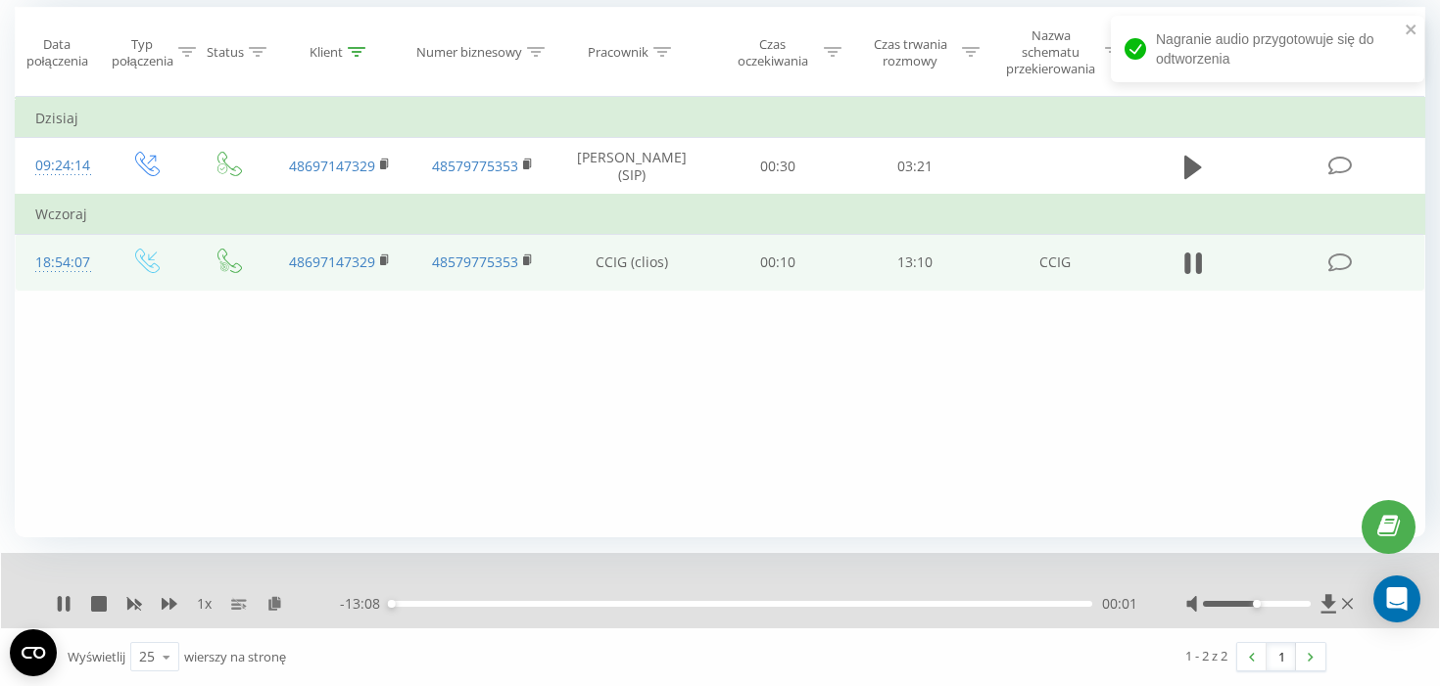
click at [604, 599] on div "- 13:08 00:01 00:01" at bounding box center [738, 604] width 797 height 20
click at [604, 599] on div "- 13:08 00:02 00:02" at bounding box center [738, 604] width 797 height 20
click at [606, 608] on div "- 13:07 00:02 00:02" at bounding box center [738, 604] width 797 height 20
click at [606, 607] on div "- 13:07 00:03 00:03" at bounding box center [738, 604] width 797 height 20
click at [606, 607] on div "- 13:06 00:03 00:03" at bounding box center [738, 604] width 797 height 20
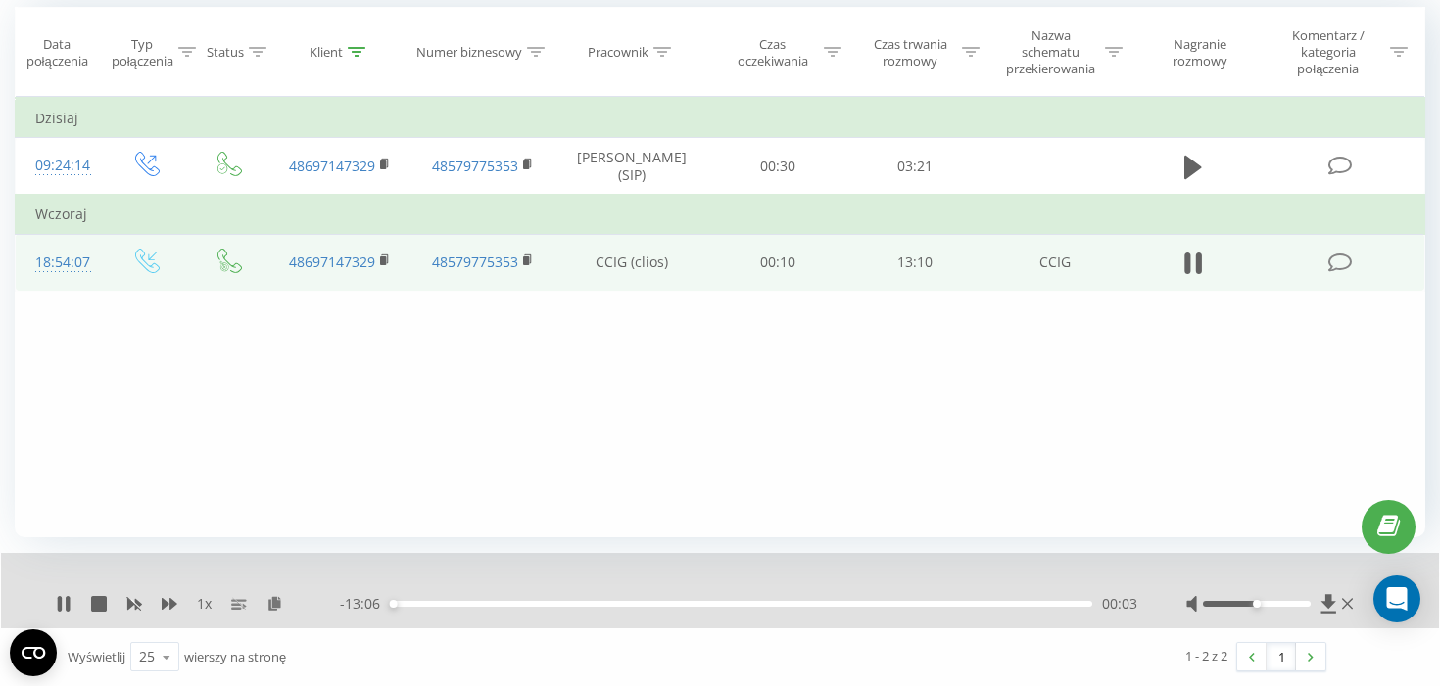
click at [606, 606] on div "00:03" at bounding box center [741, 604] width 702 height 6
click at [904, 605] on div "04:05" at bounding box center [741, 604] width 702 height 6
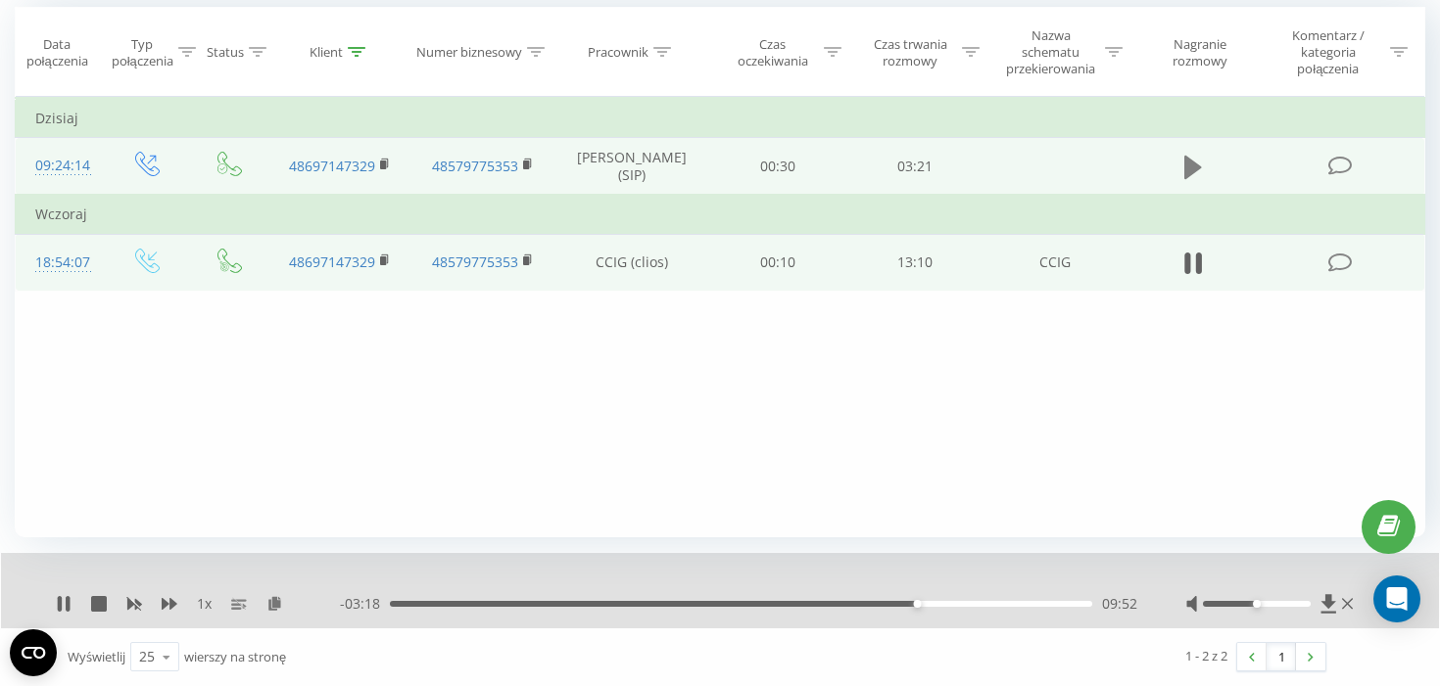
click at [1193, 171] on icon at bounding box center [1193, 168] width 18 height 24
click at [412, 603] on div "00:00" at bounding box center [741, 604] width 702 height 6
click at [603, 602] on div "01:01" at bounding box center [741, 604] width 702 height 6
click at [661, 605] on div "01:17" at bounding box center [741, 604] width 702 height 6
click at [706, 603] on div "01:30" at bounding box center [741, 604] width 702 height 6
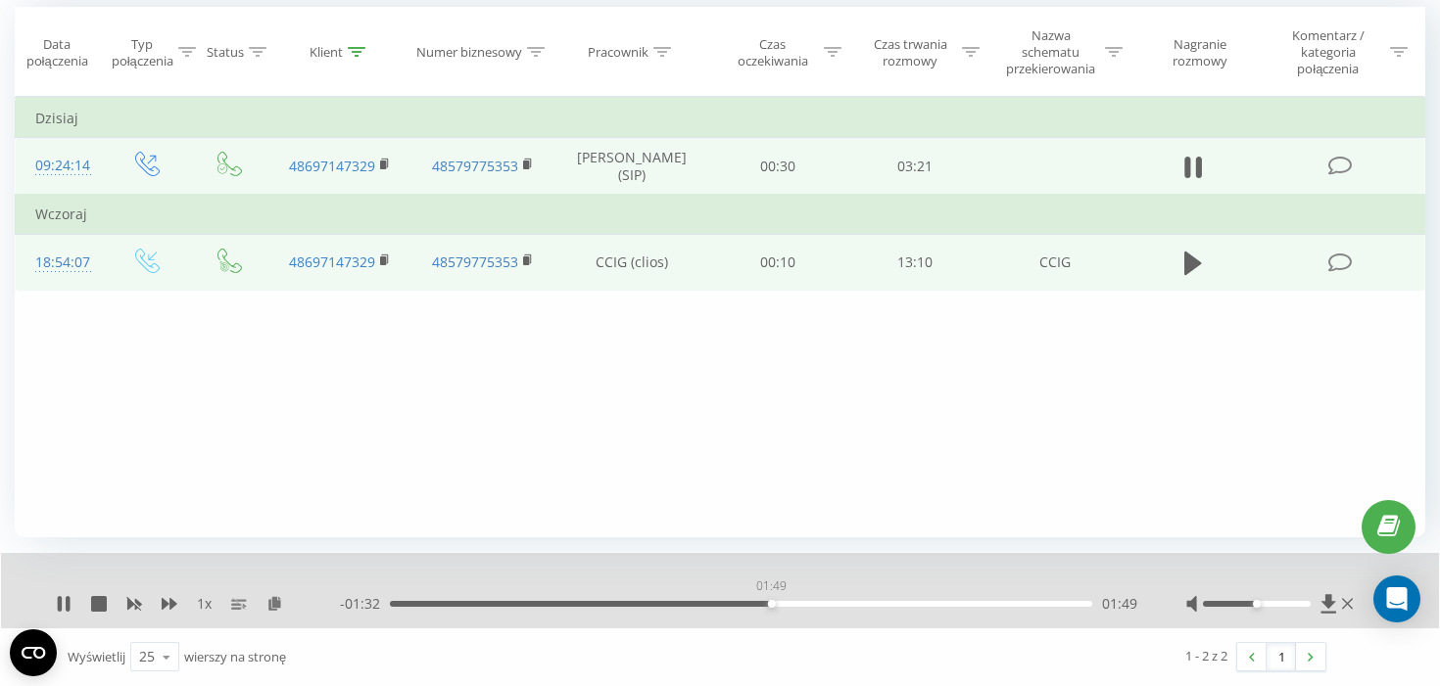
click at [771, 604] on div "01:49" at bounding box center [741, 604] width 702 height 6
click at [125, 610] on div "1 x" at bounding box center [198, 604] width 284 height 20
click at [101, 605] on icon at bounding box center [99, 604] width 16 height 16
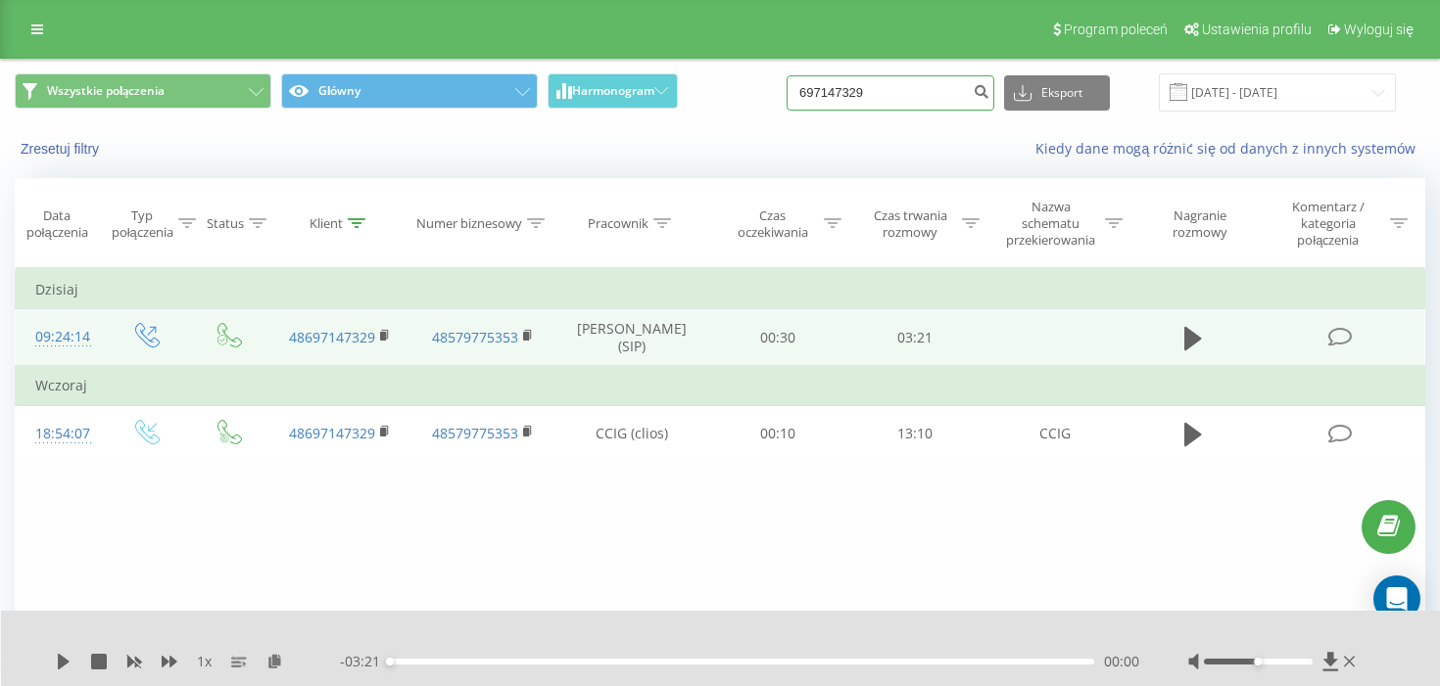
click at [883, 97] on input "697147329" at bounding box center [890, 92] width 208 height 35
click at [883, 98] on input "697147329" at bounding box center [890, 92] width 208 height 35
paste input "48664282251"
type input "48664282251"
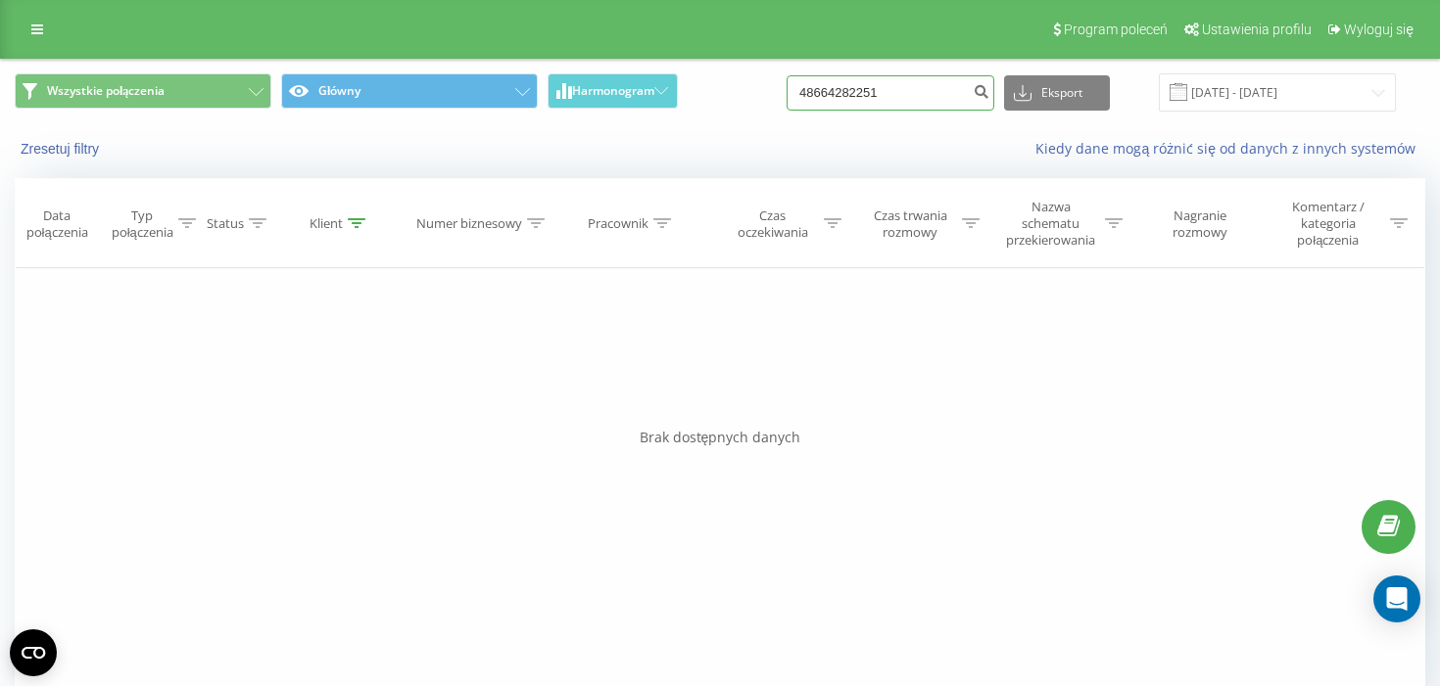
click at [847, 100] on input "48664282251" at bounding box center [890, 92] width 208 height 35
paste input "792759070"
type input "48792759070"
click at [928, 98] on input "48792759070" at bounding box center [890, 92] width 208 height 35
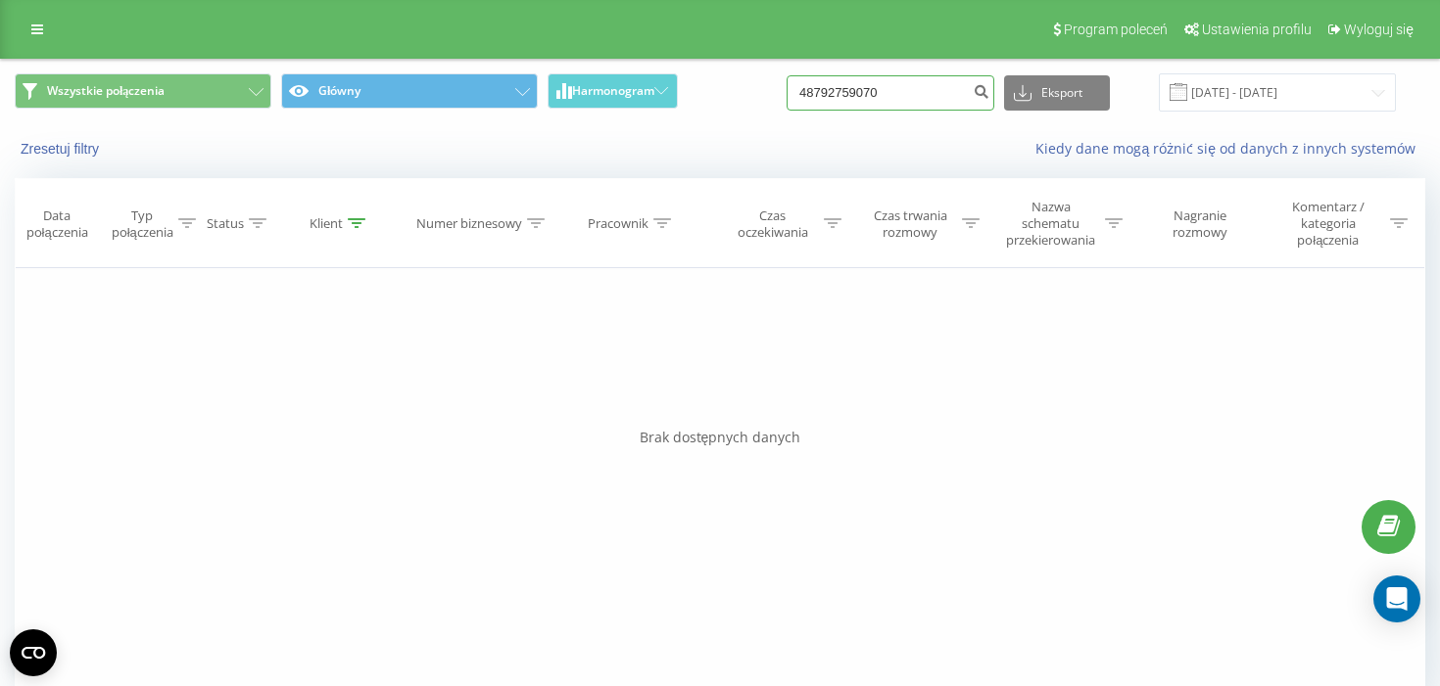
click at [928, 98] on input "48792759070" at bounding box center [890, 92] width 208 height 35
paste input "667760695"
type input "667760695"
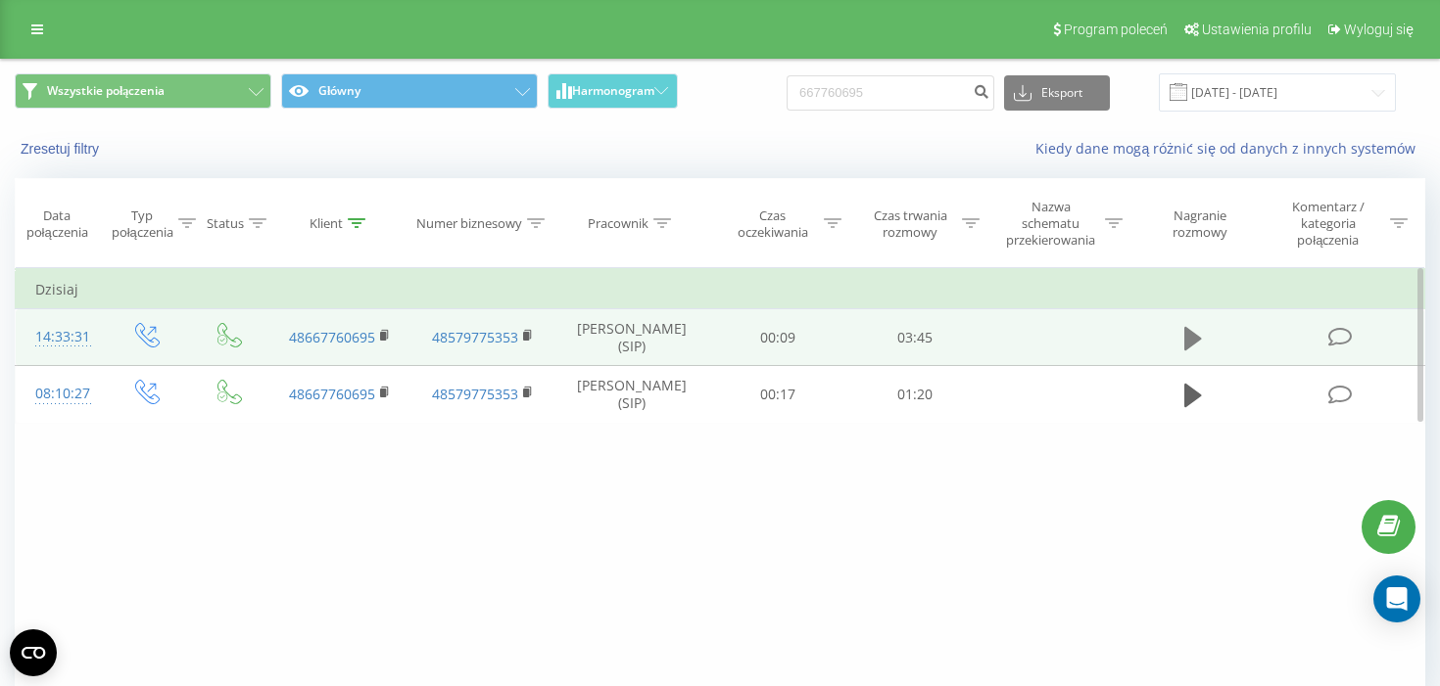
click at [1186, 332] on icon at bounding box center [1193, 339] width 18 height 24
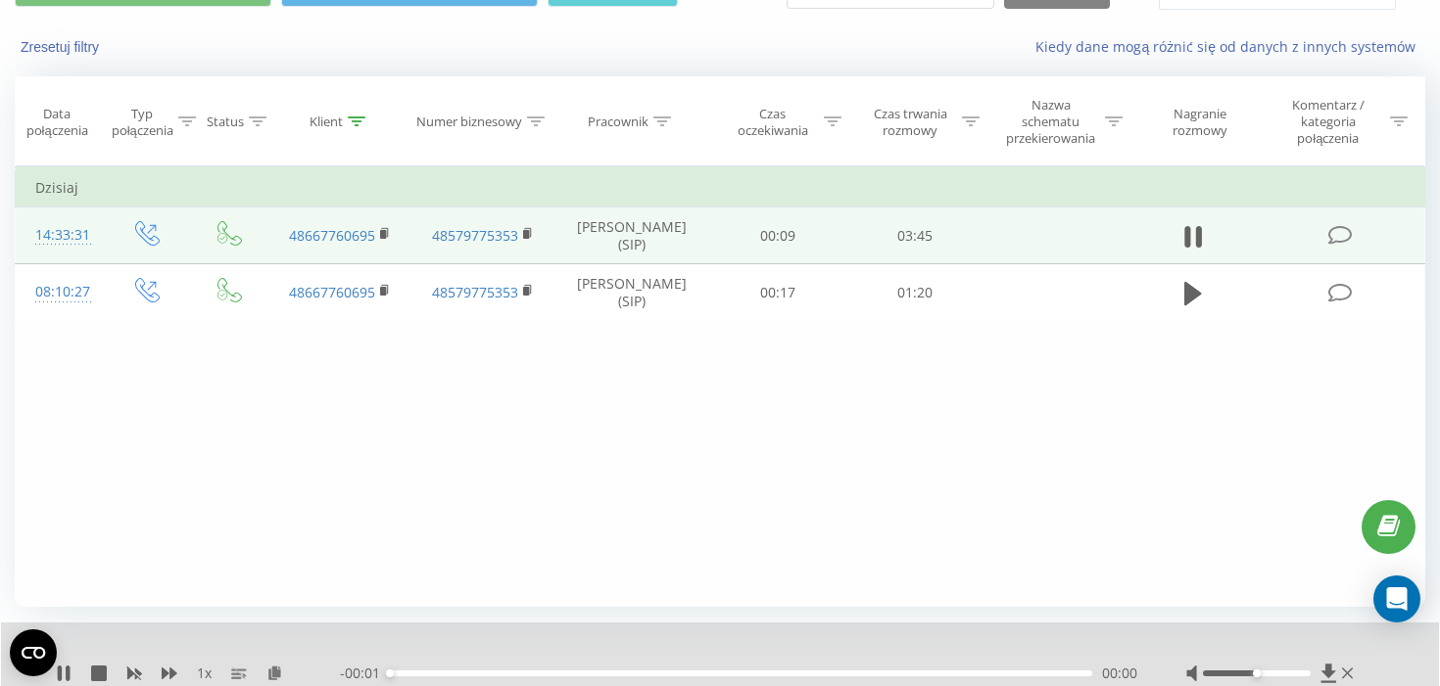
scroll to position [117, 0]
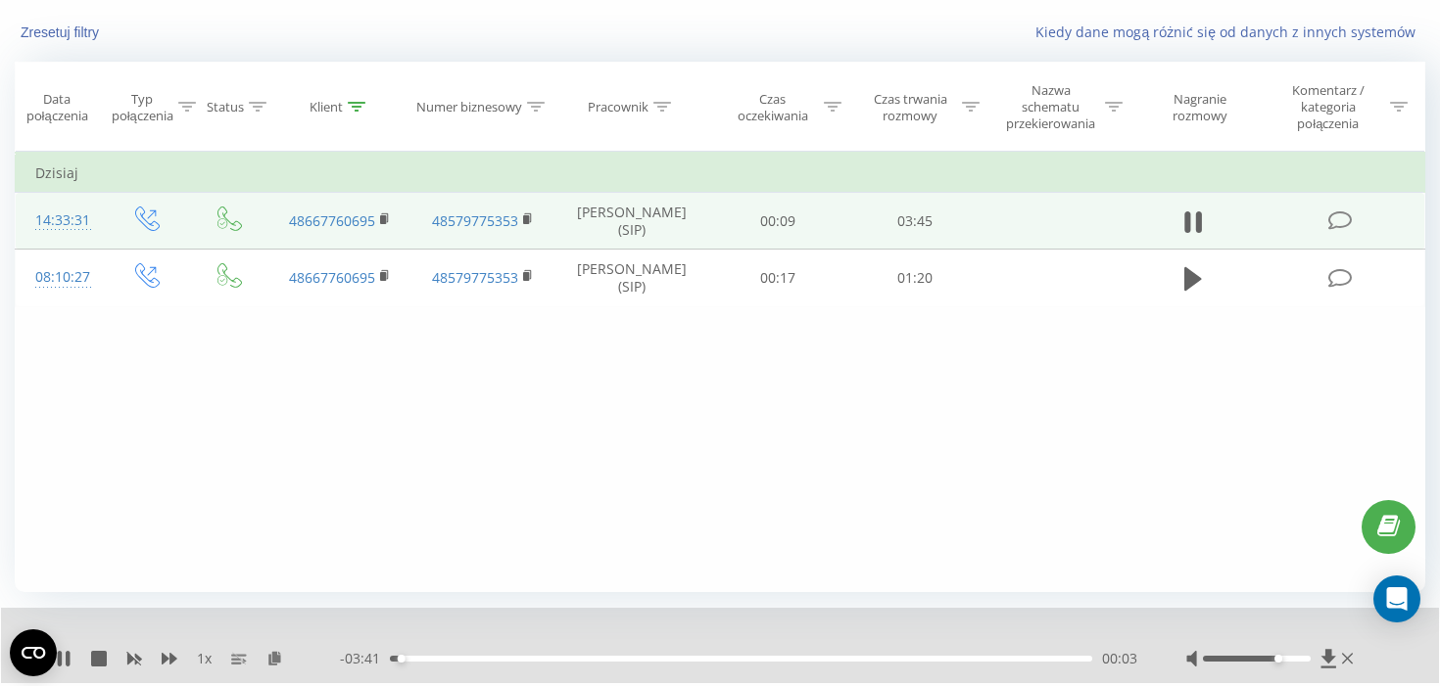
click at [1279, 662] on div at bounding box center [1257, 659] width 108 height 6
click at [1300, 665] on div at bounding box center [1271, 659] width 171 height 20
click at [1304, 660] on div at bounding box center [1257, 659] width 108 height 6
click at [1191, 230] on icon at bounding box center [1193, 222] width 18 height 27
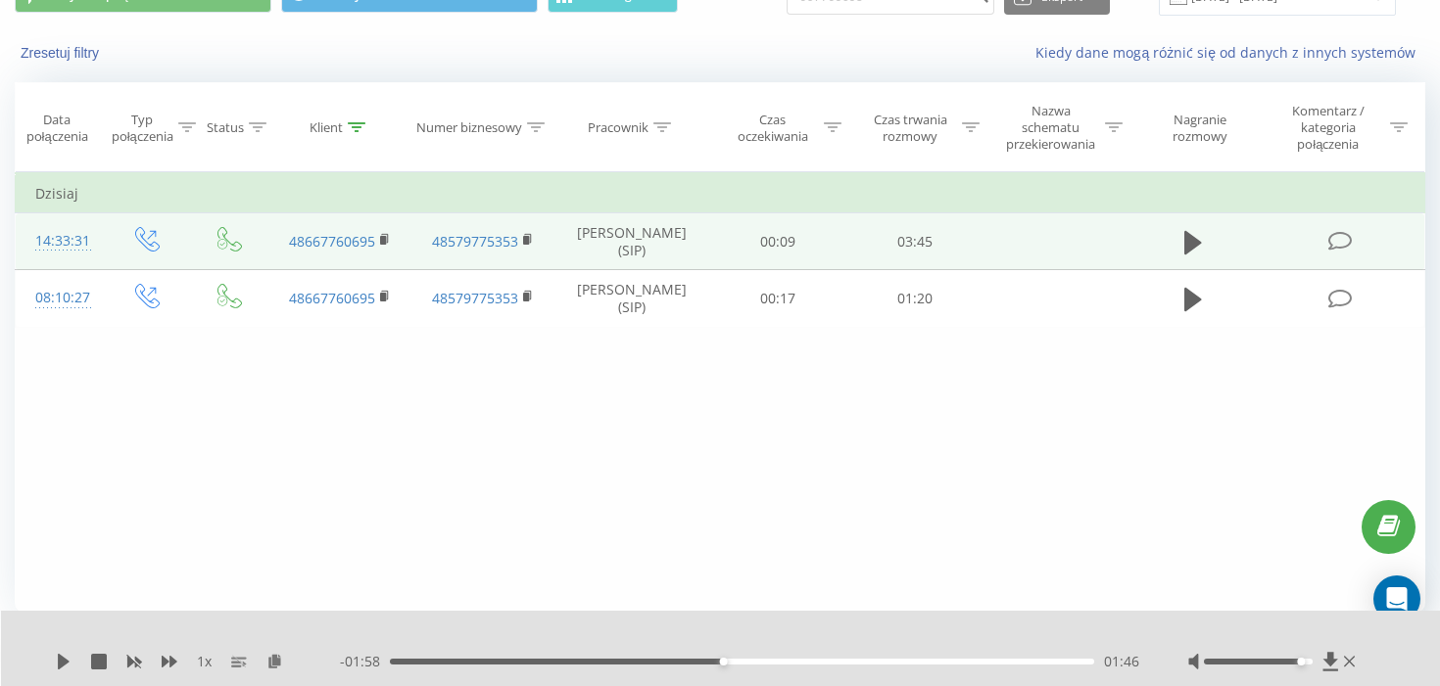
scroll to position [0, 0]
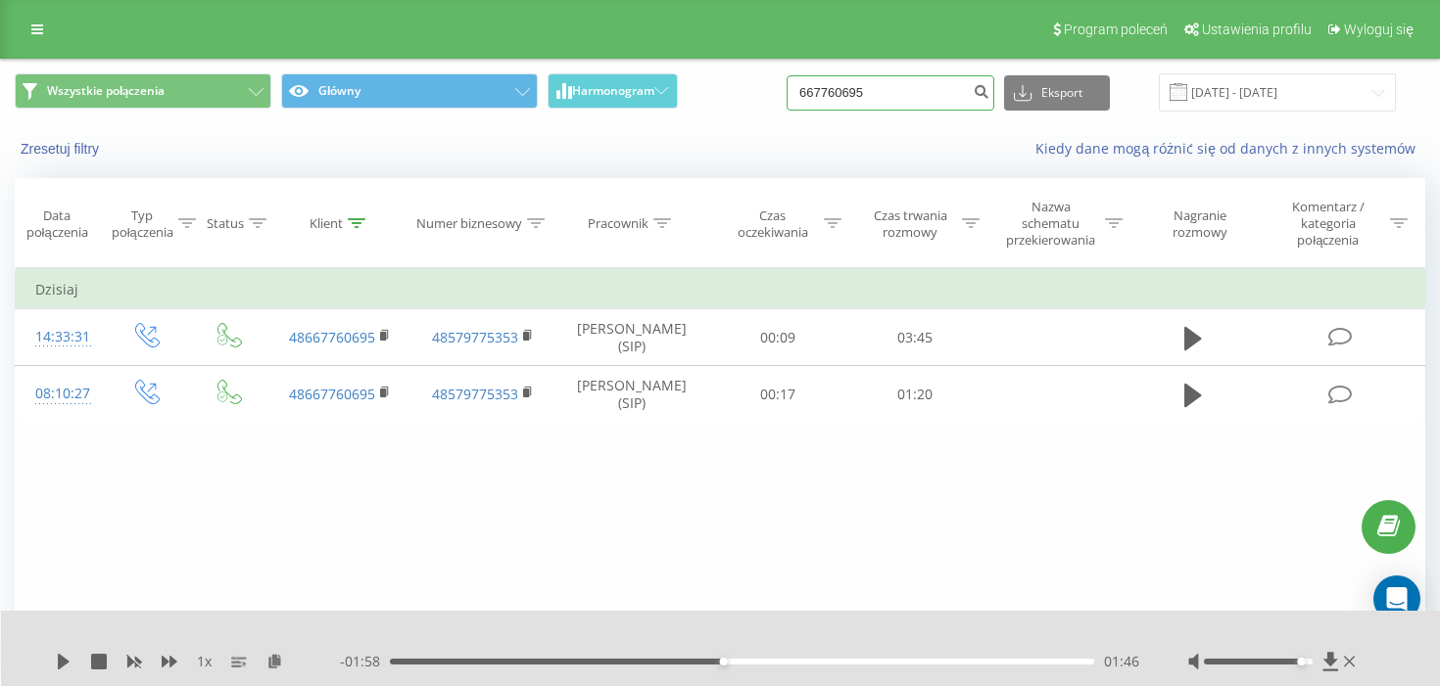
click at [895, 108] on input "667760695" at bounding box center [890, 92] width 208 height 35
click at [895, 109] on input "667760695" at bounding box center [890, 92] width 208 height 35
paste input "531 691 811"
type input "531 691 811"
